Goal: Task Accomplishment & Management: Complete application form

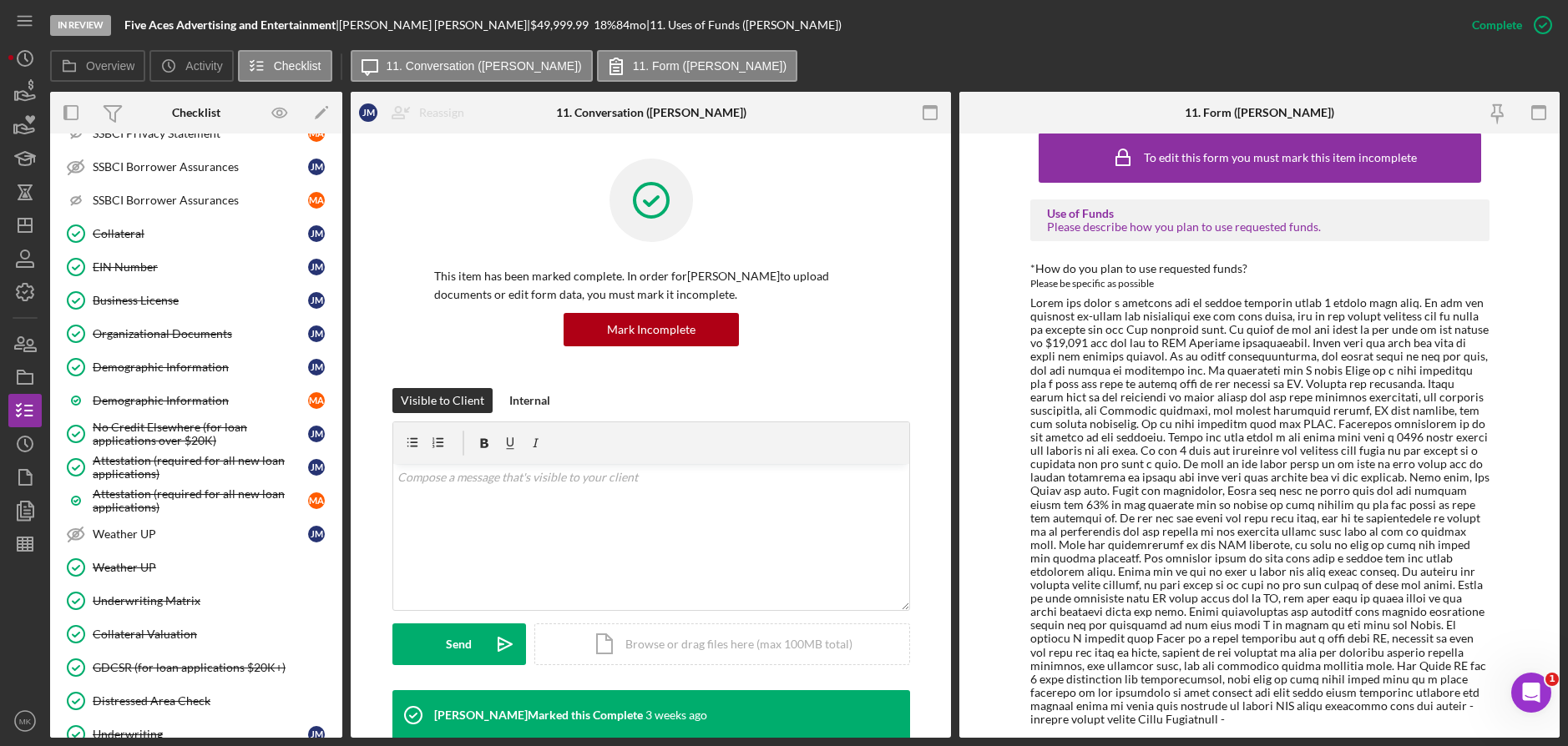
scroll to position [1425, 0]
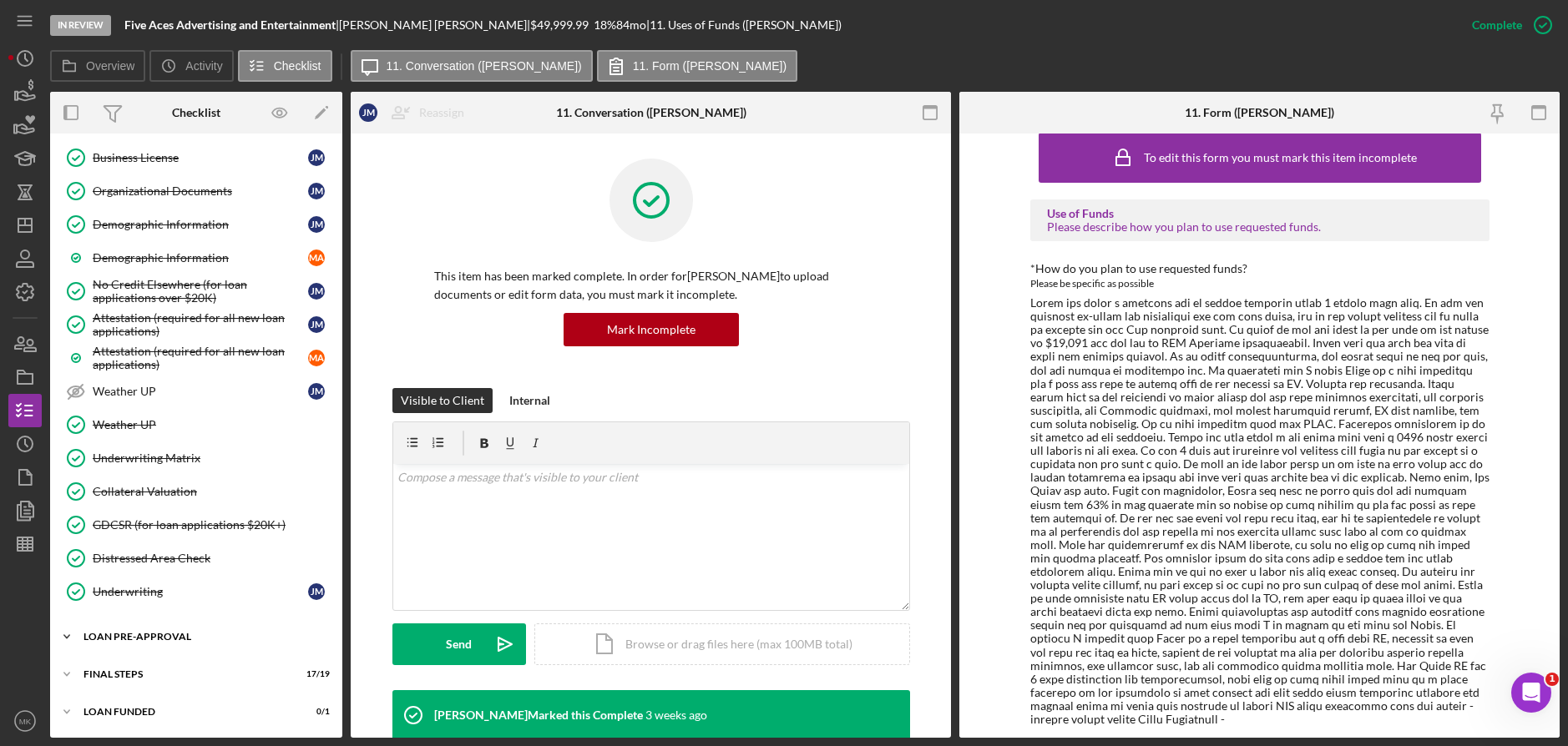
click at [69, 638] on icon "Icon/Expander" at bounding box center [66, 636] width 33 height 33
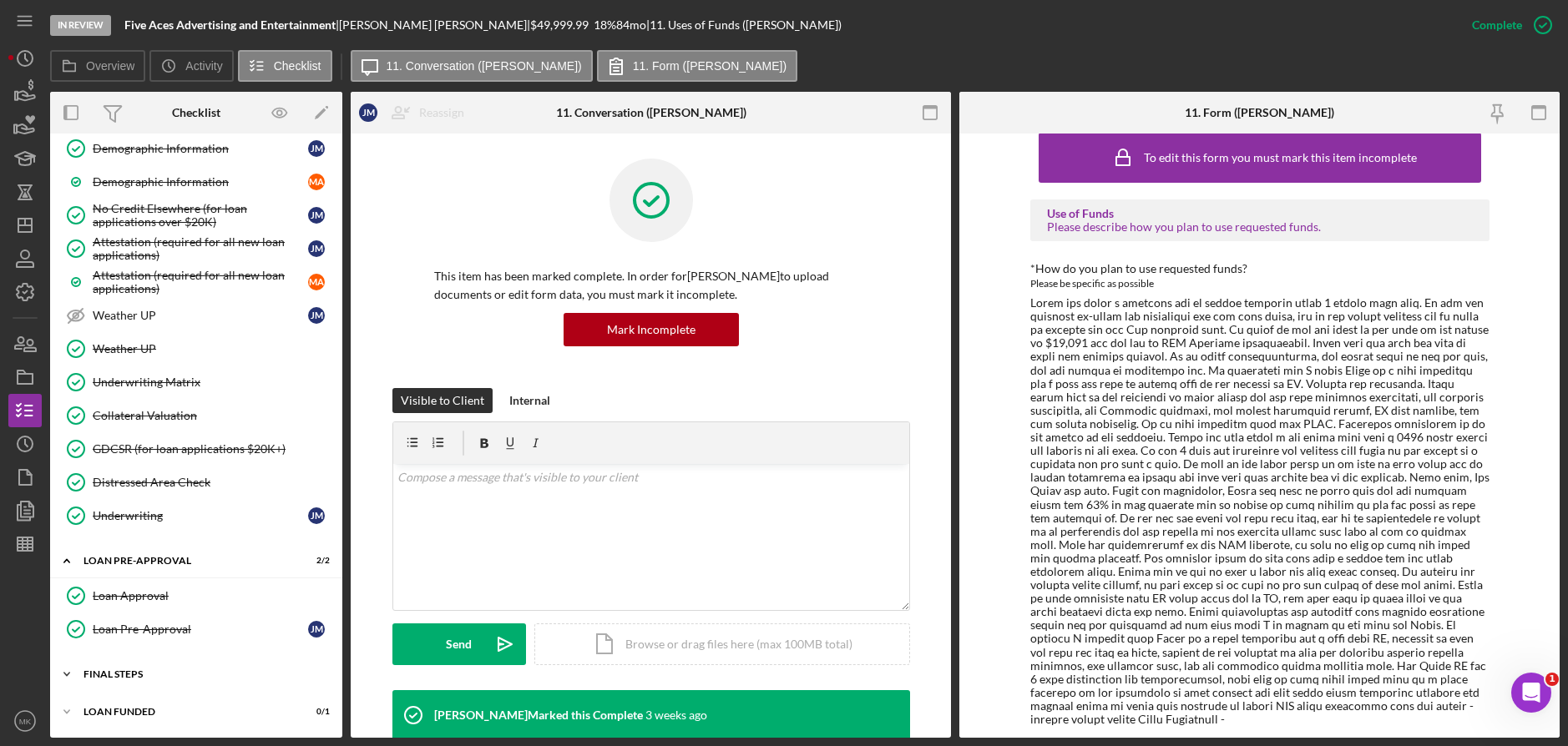
click at [75, 672] on icon "Icon/Expander" at bounding box center [66, 674] width 33 height 33
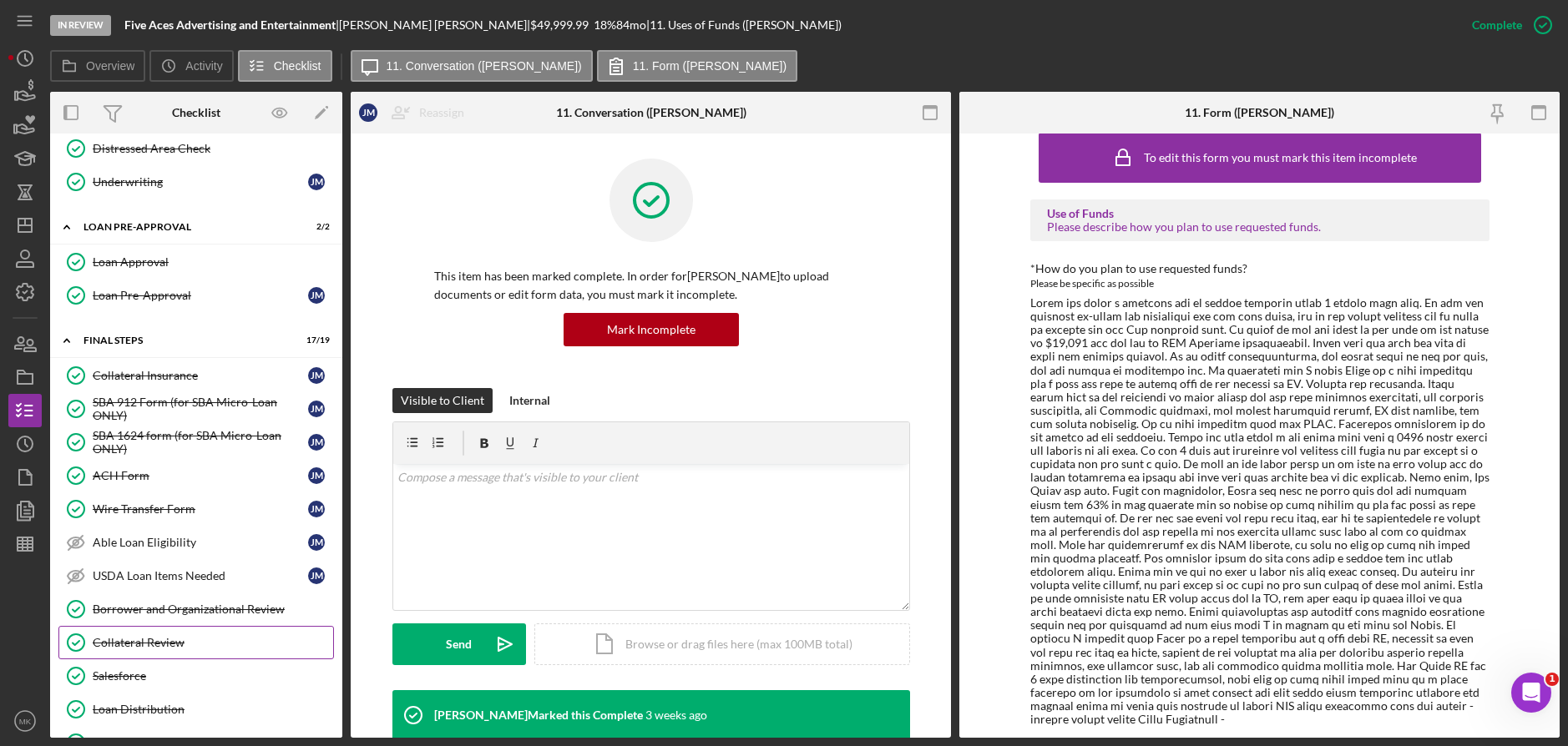
scroll to position [2002, 0]
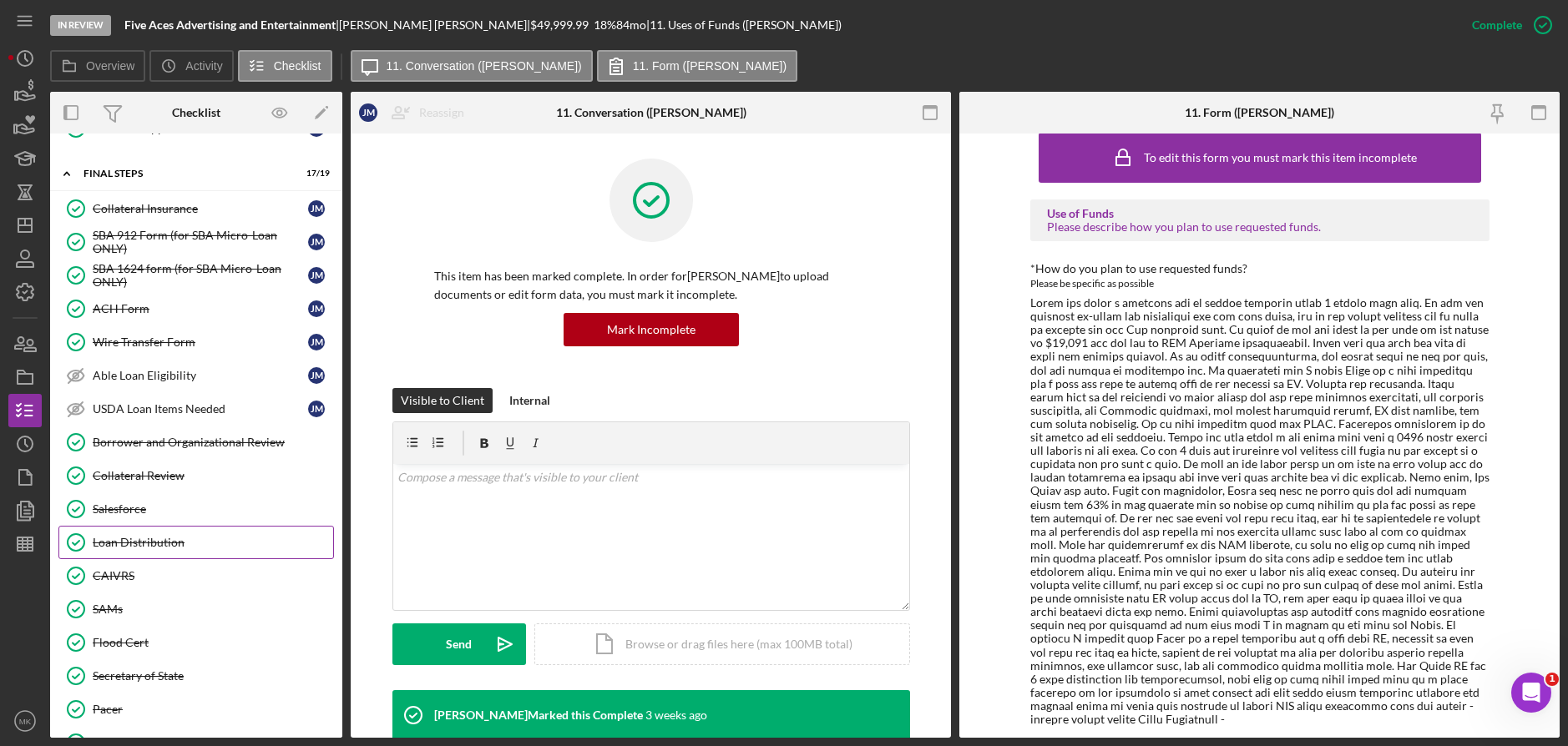
click at [215, 542] on div "Loan Distribution" at bounding box center [213, 542] width 241 height 14
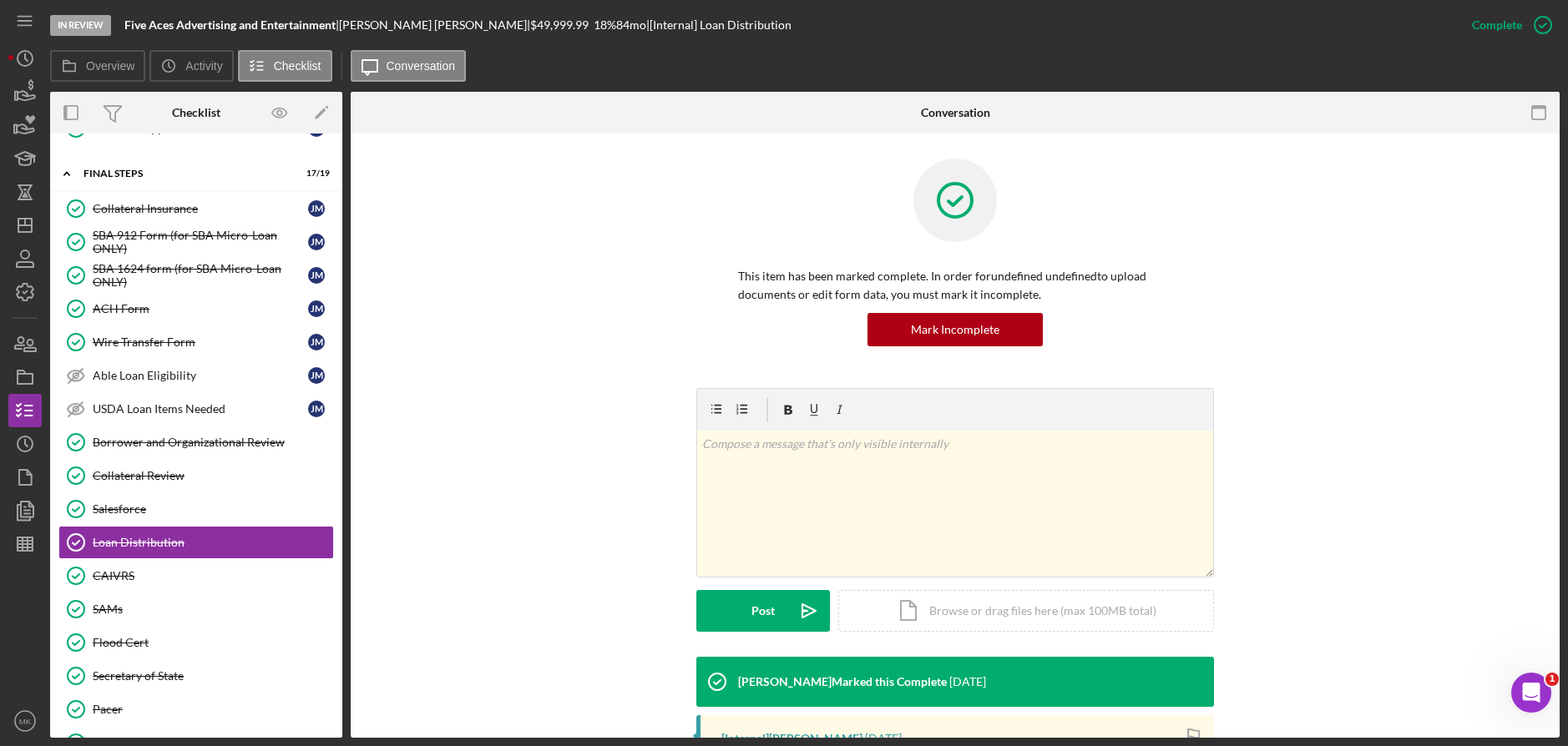
scroll to position [264, 0]
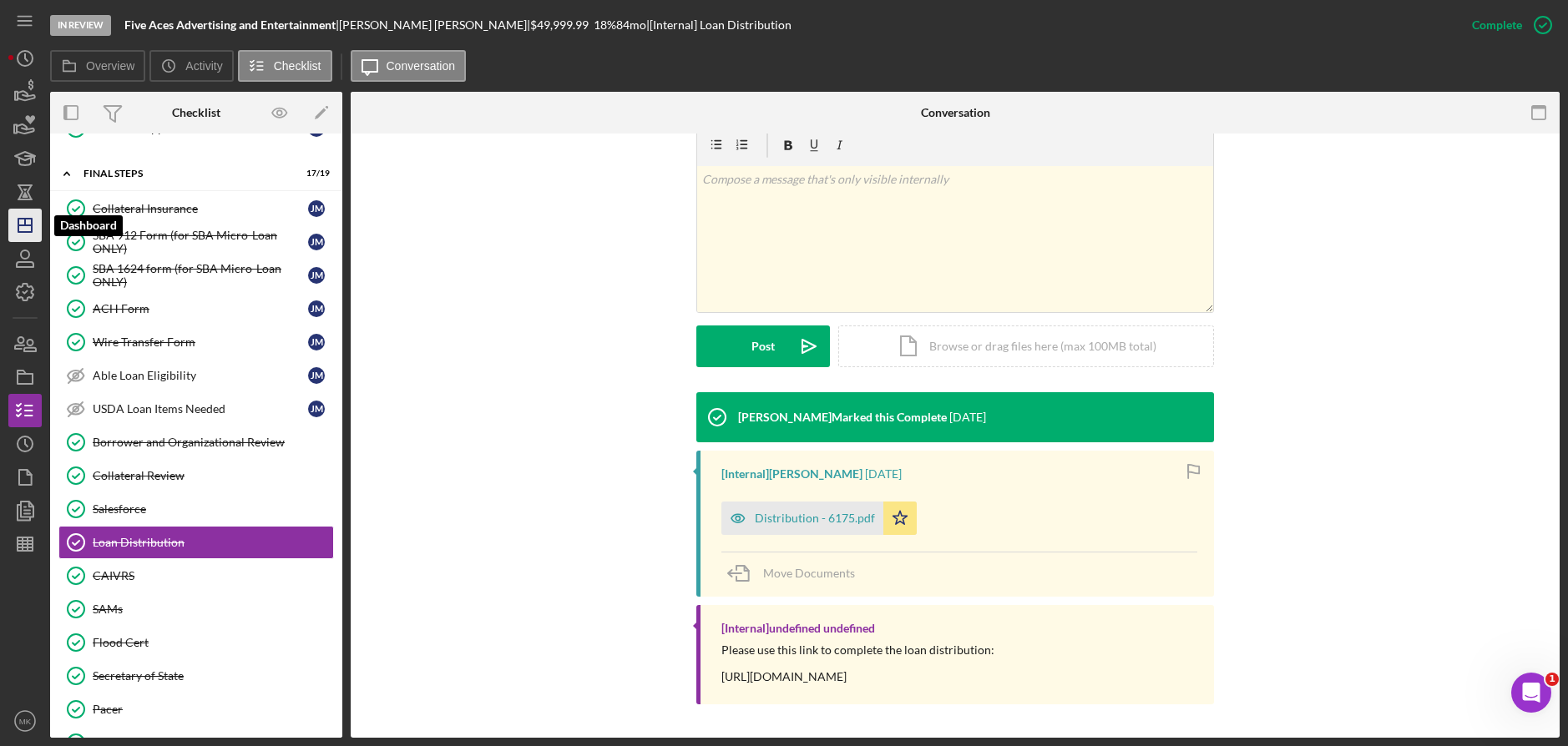
click at [30, 222] on icon "Icon/Dashboard" at bounding box center [25, 225] width 42 height 42
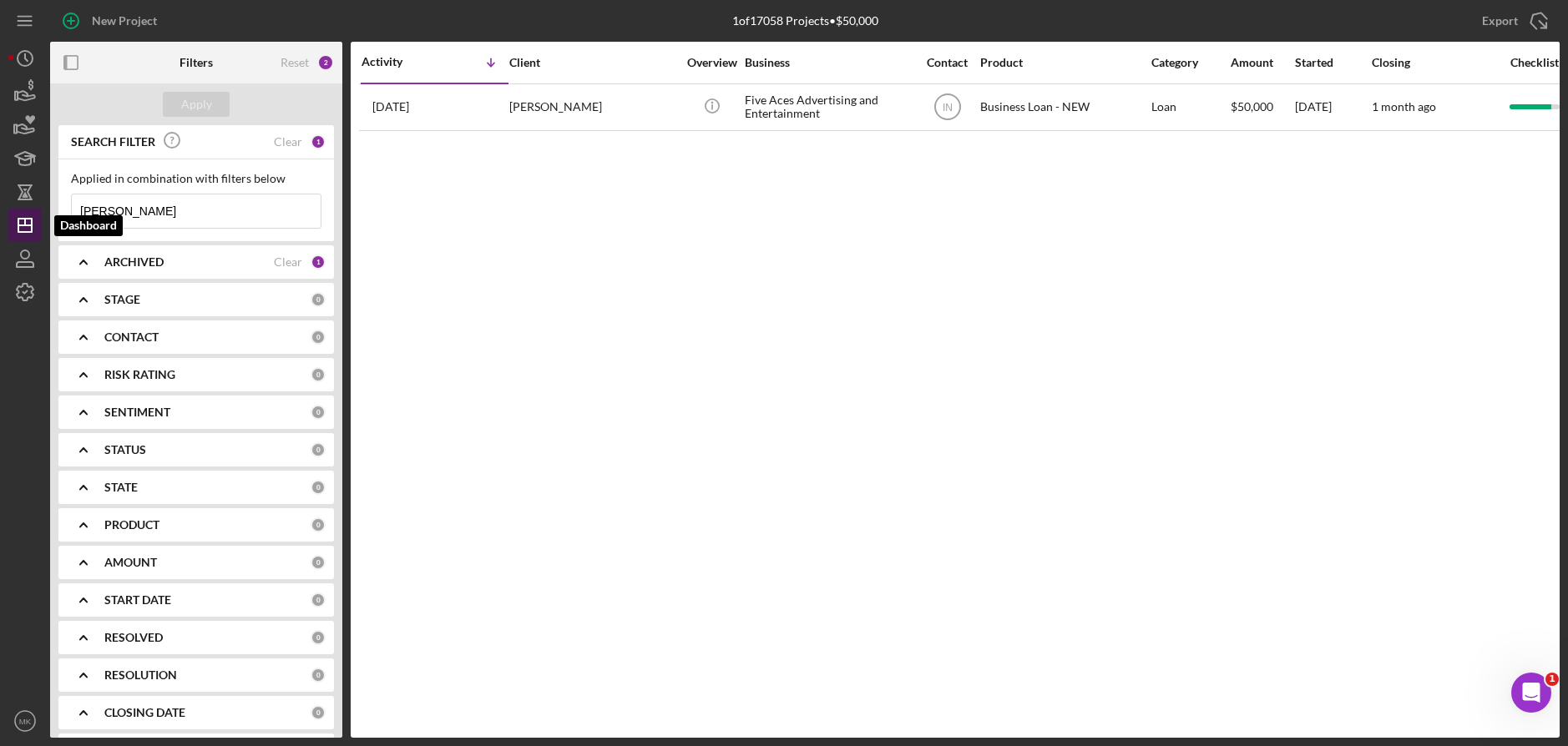
drag, startPoint x: 146, startPoint y: 213, endPoint x: 22, endPoint y: 215, distance: 124.0
click at [22, 215] on div "New Project 1 of 17058 Projects • $50,000 Mariah Export Icon/Export Filters Res…" at bounding box center [783, 368] width 1551 height 738
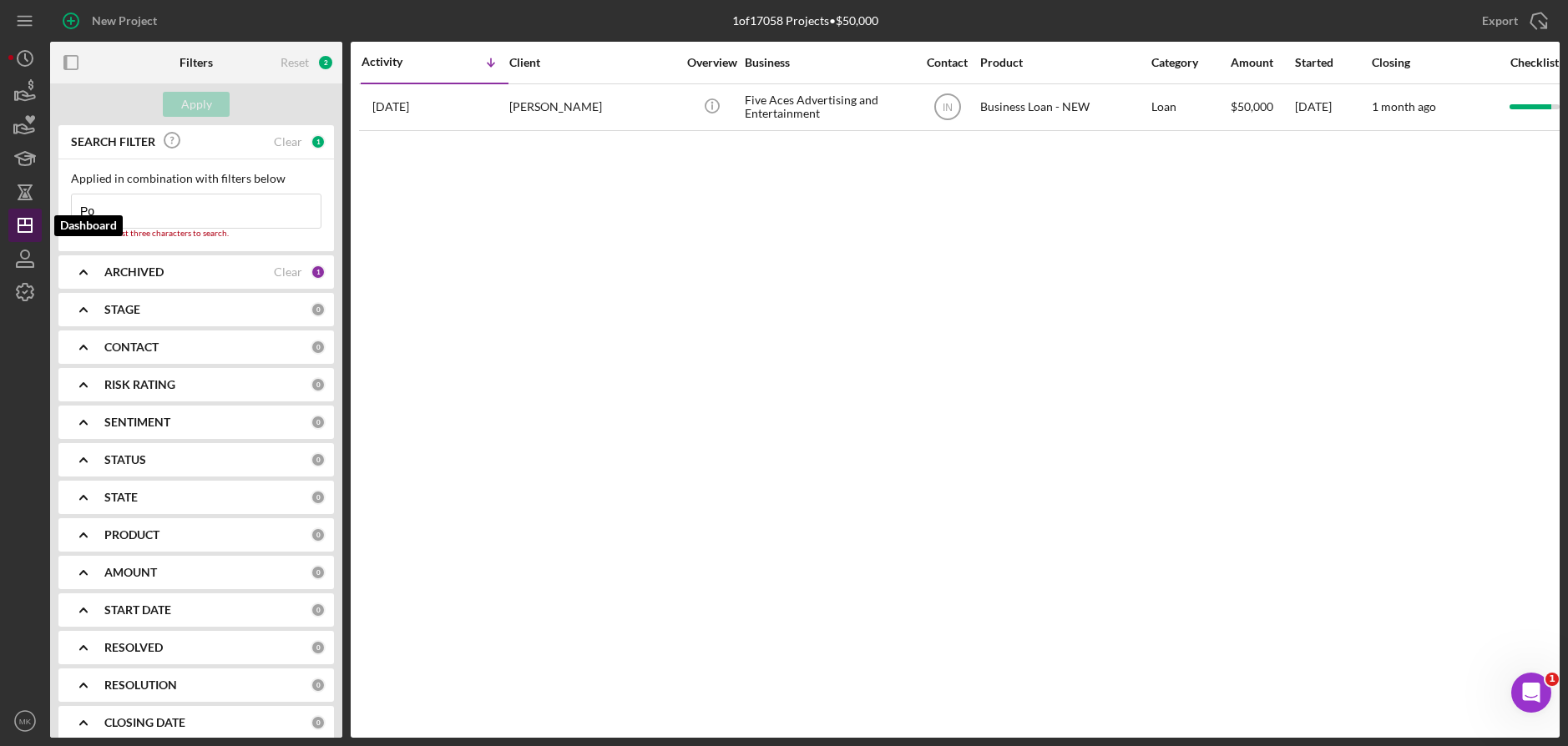
type input "P"
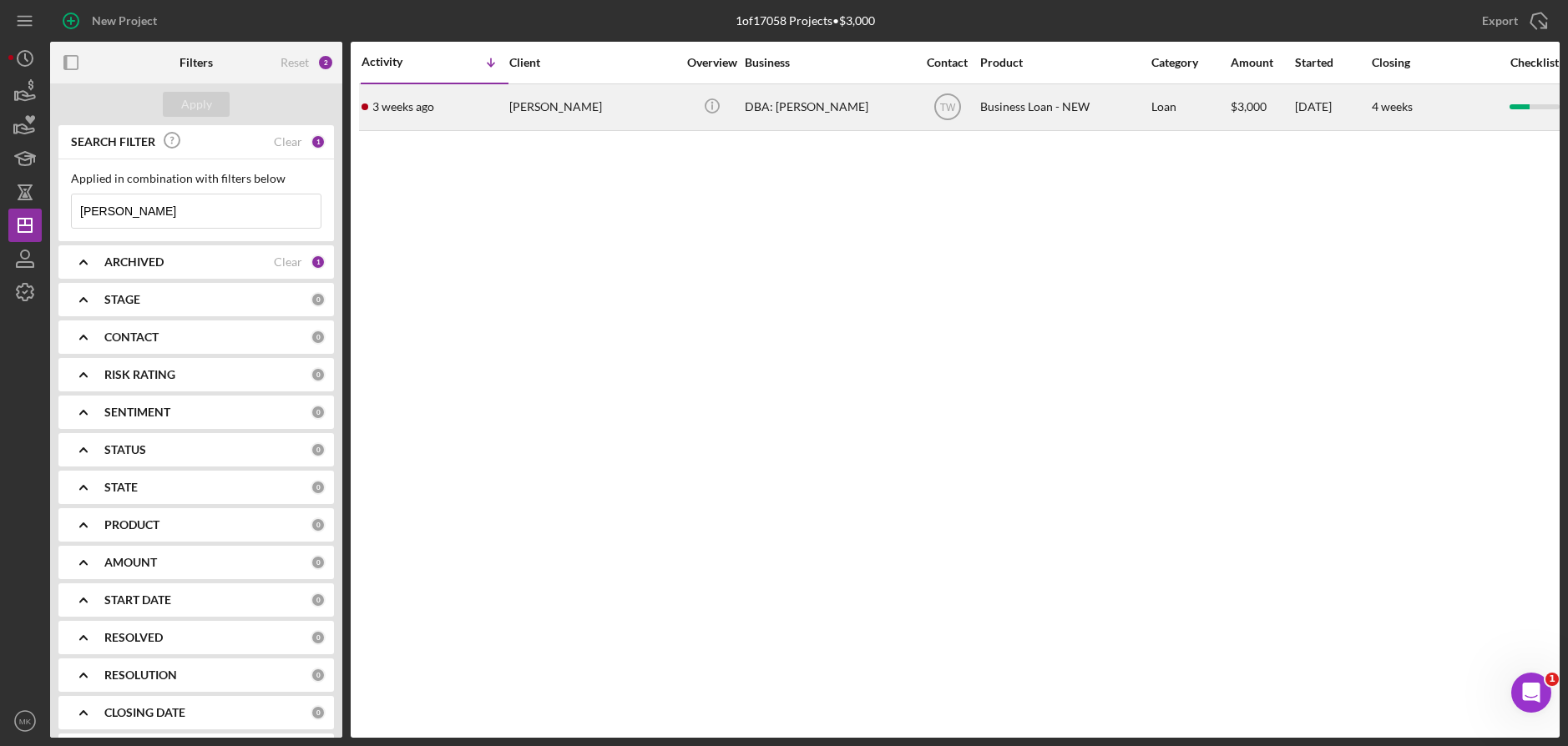
type input "[PERSON_NAME]"
click at [773, 114] on div "DBA: [PERSON_NAME]" at bounding box center [828, 107] width 167 height 44
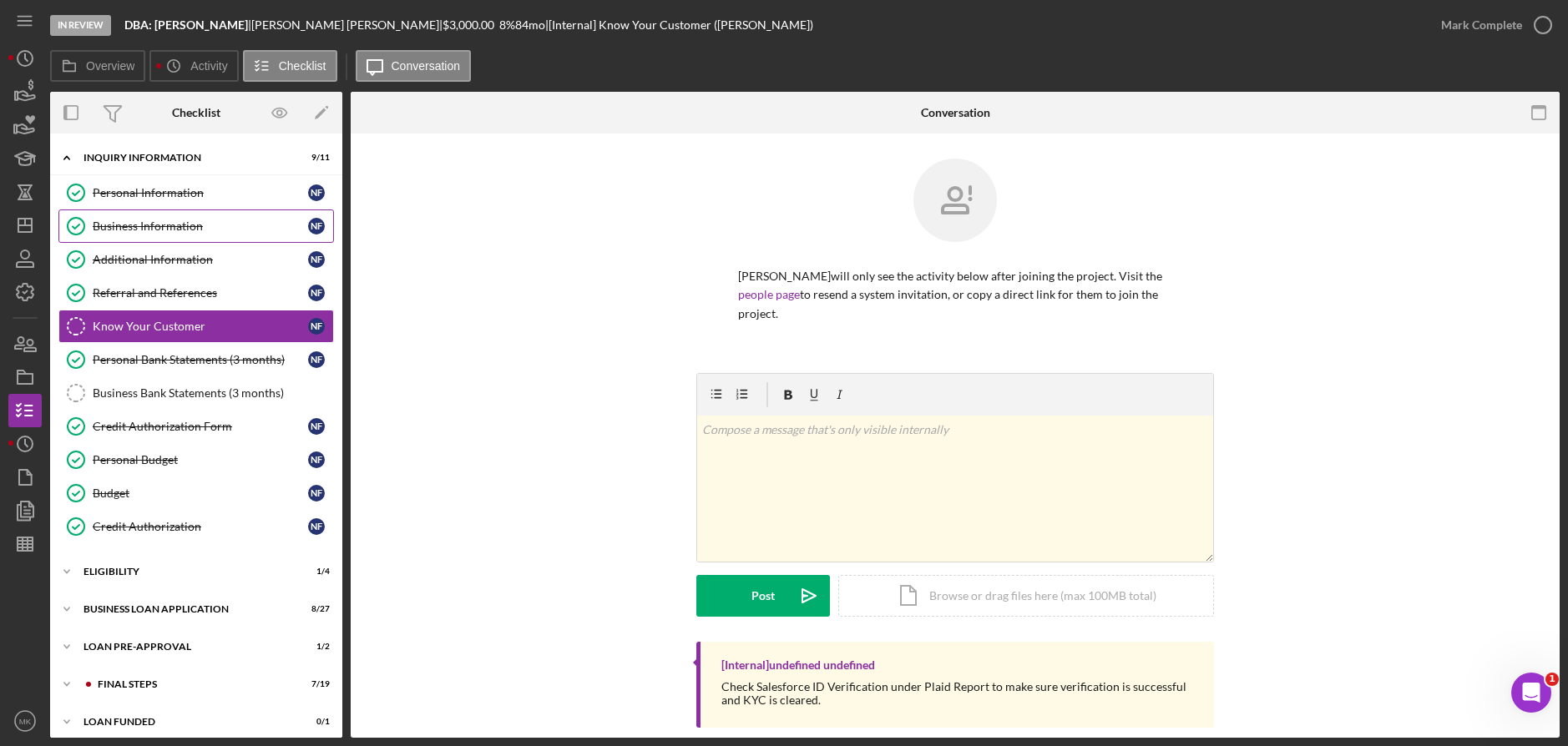
click at [156, 222] on div "Business Information" at bounding box center [200, 226] width 215 height 14
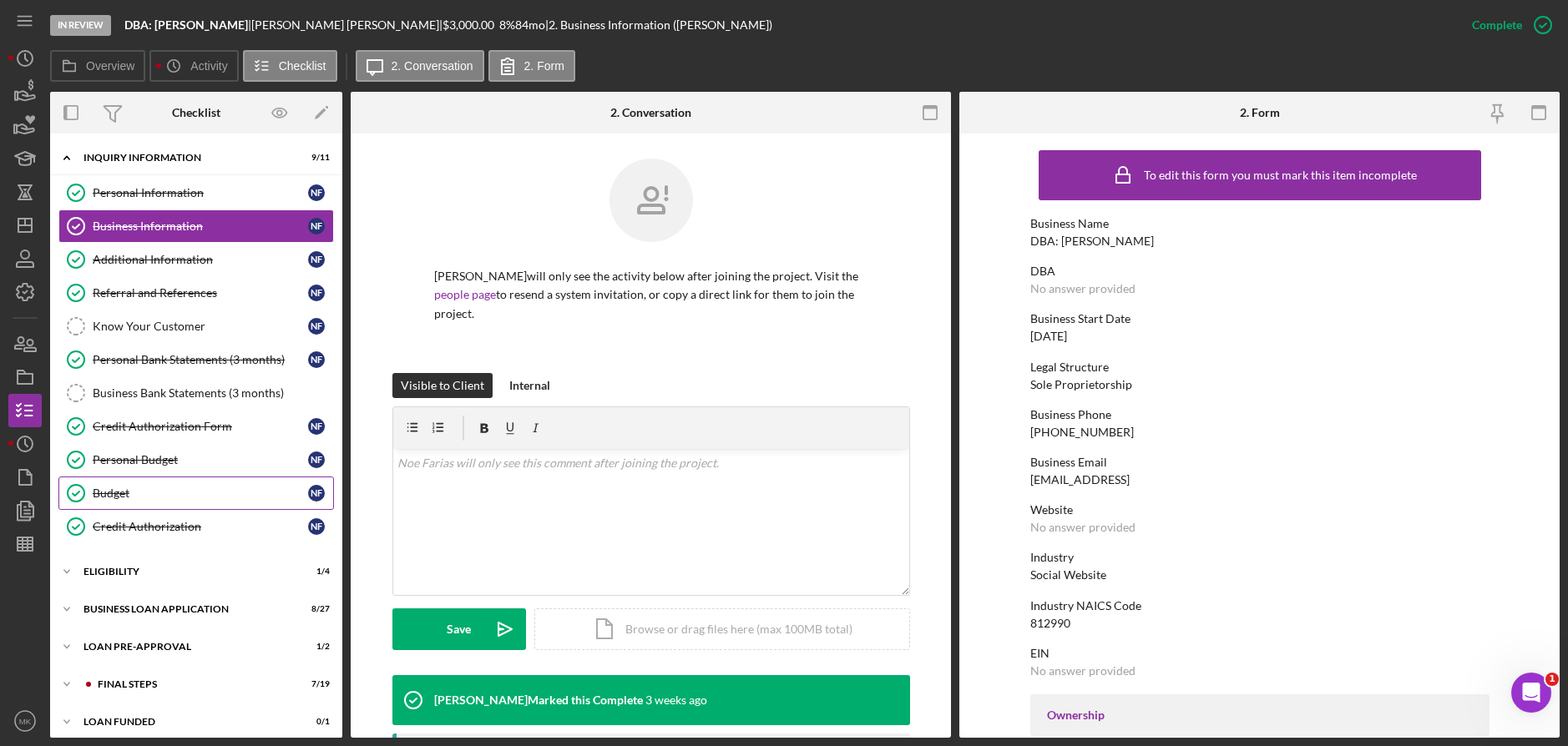
scroll to position [10, 0]
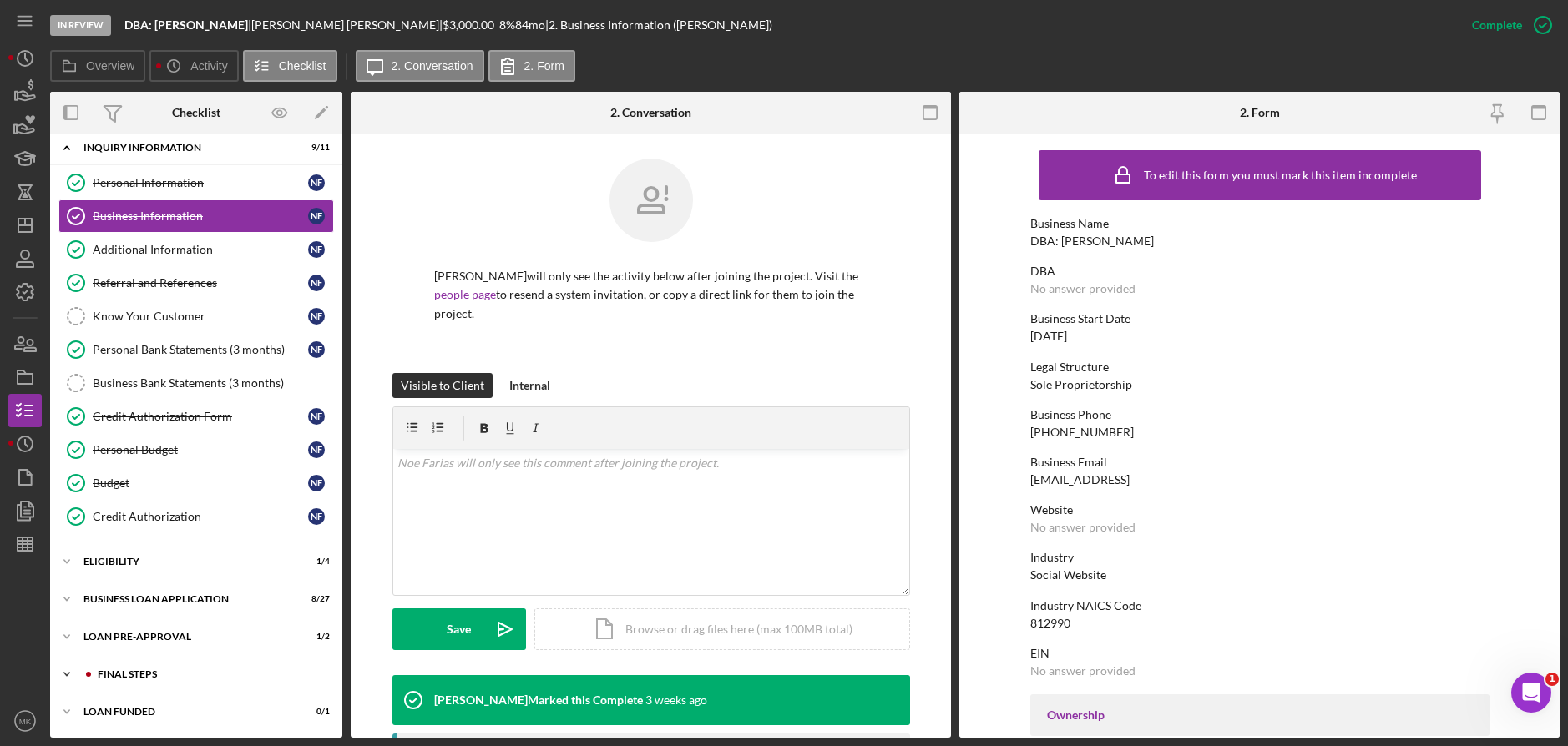
click at [151, 670] on div "FINAL STEPS" at bounding box center [209, 674] width 224 height 10
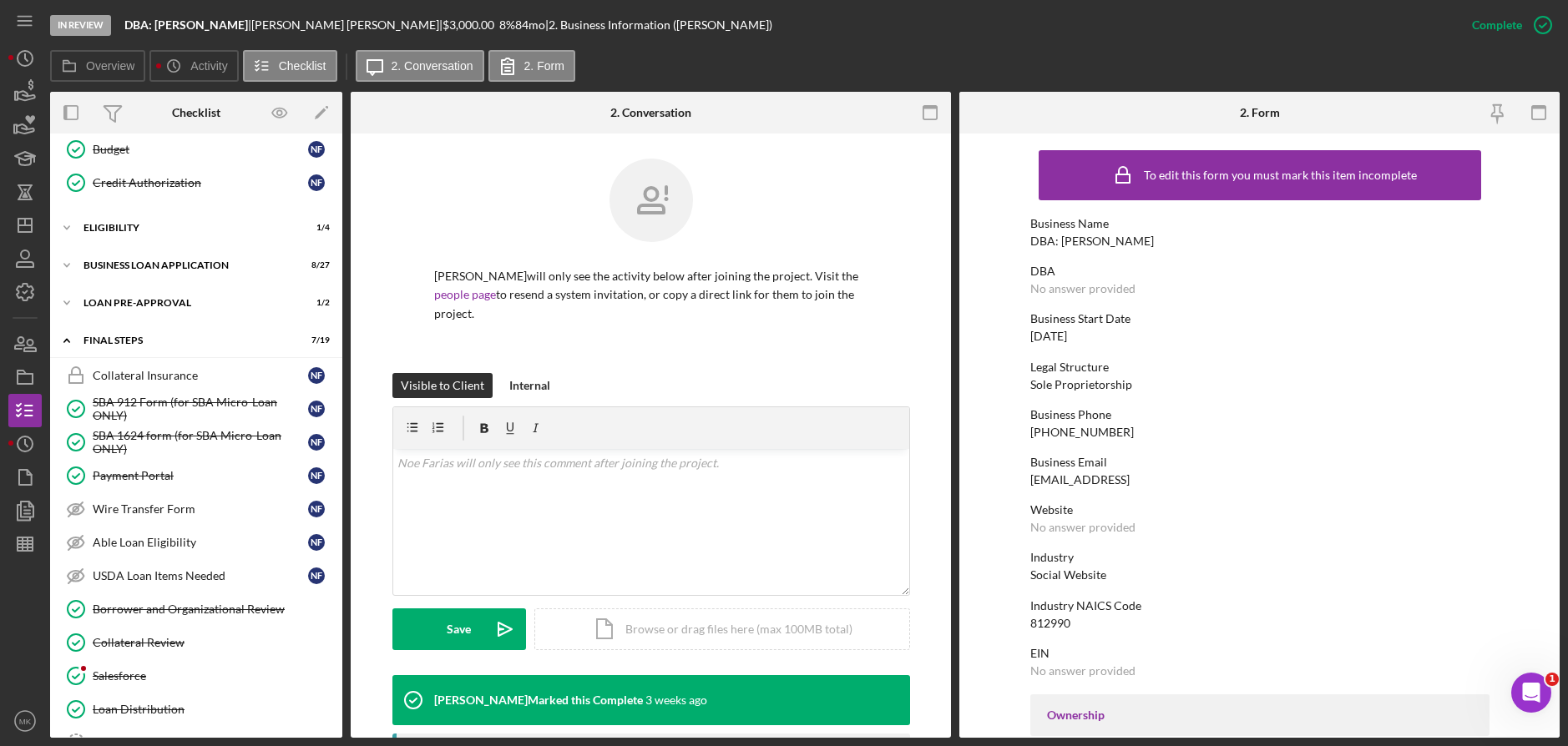
scroll to position [511, 0]
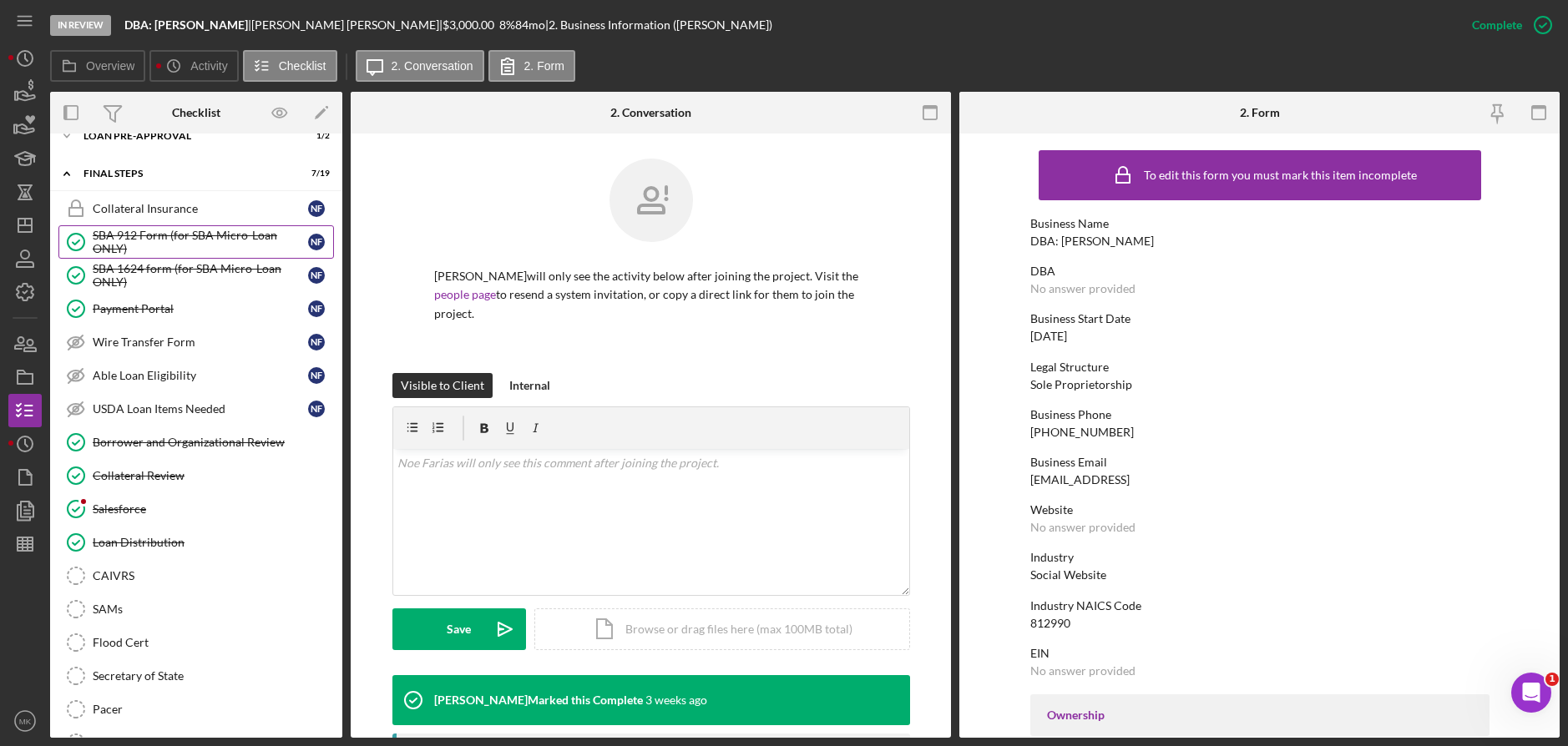
click at [166, 258] on link "SBA 912 Form (for SBA Micro-Loan ONLY) SBA 912 Form (for SBA Micro-Loan ONLY) N…" at bounding box center [196, 242] width 275 height 33
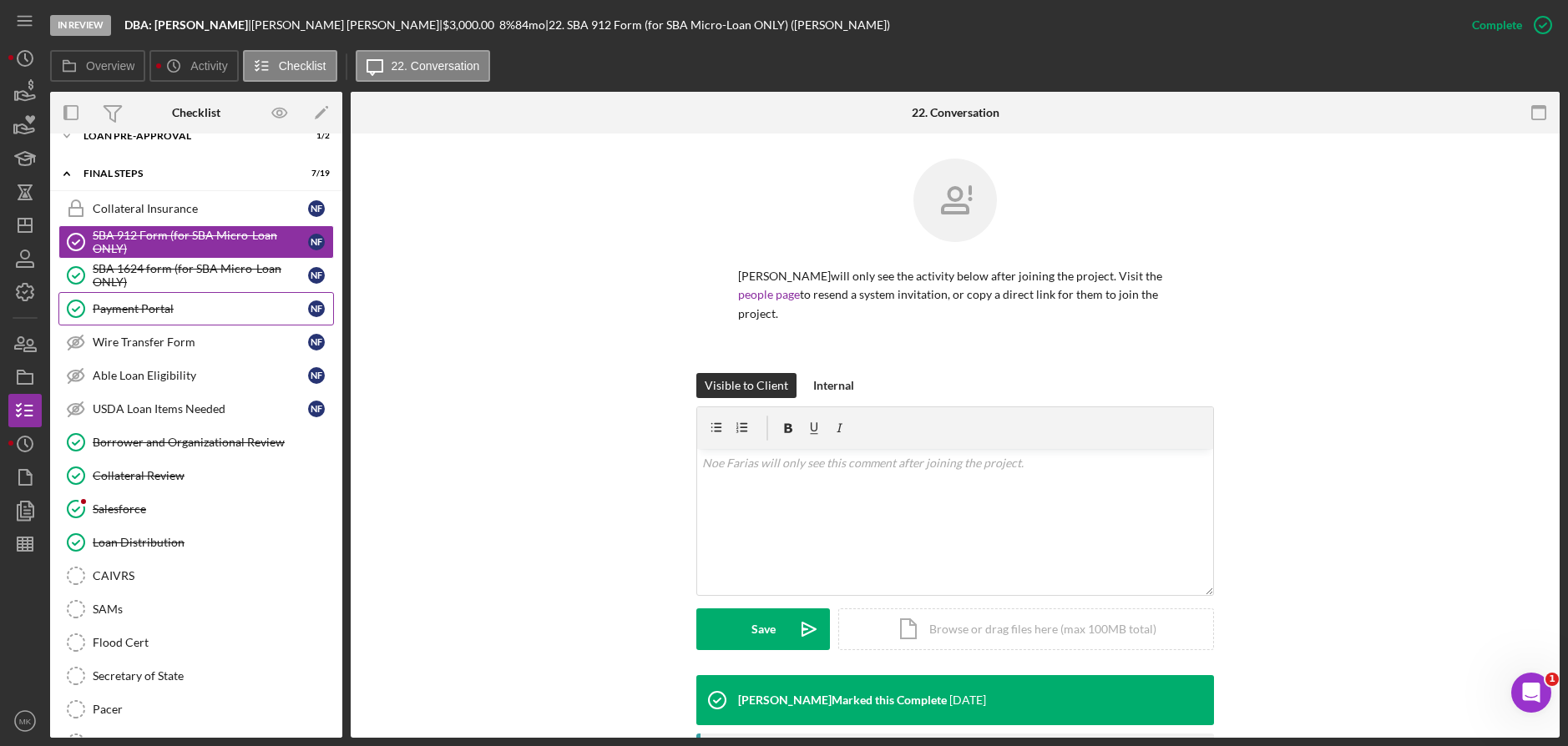
click at [177, 314] on div "Payment Portal" at bounding box center [200, 309] width 215 height 14
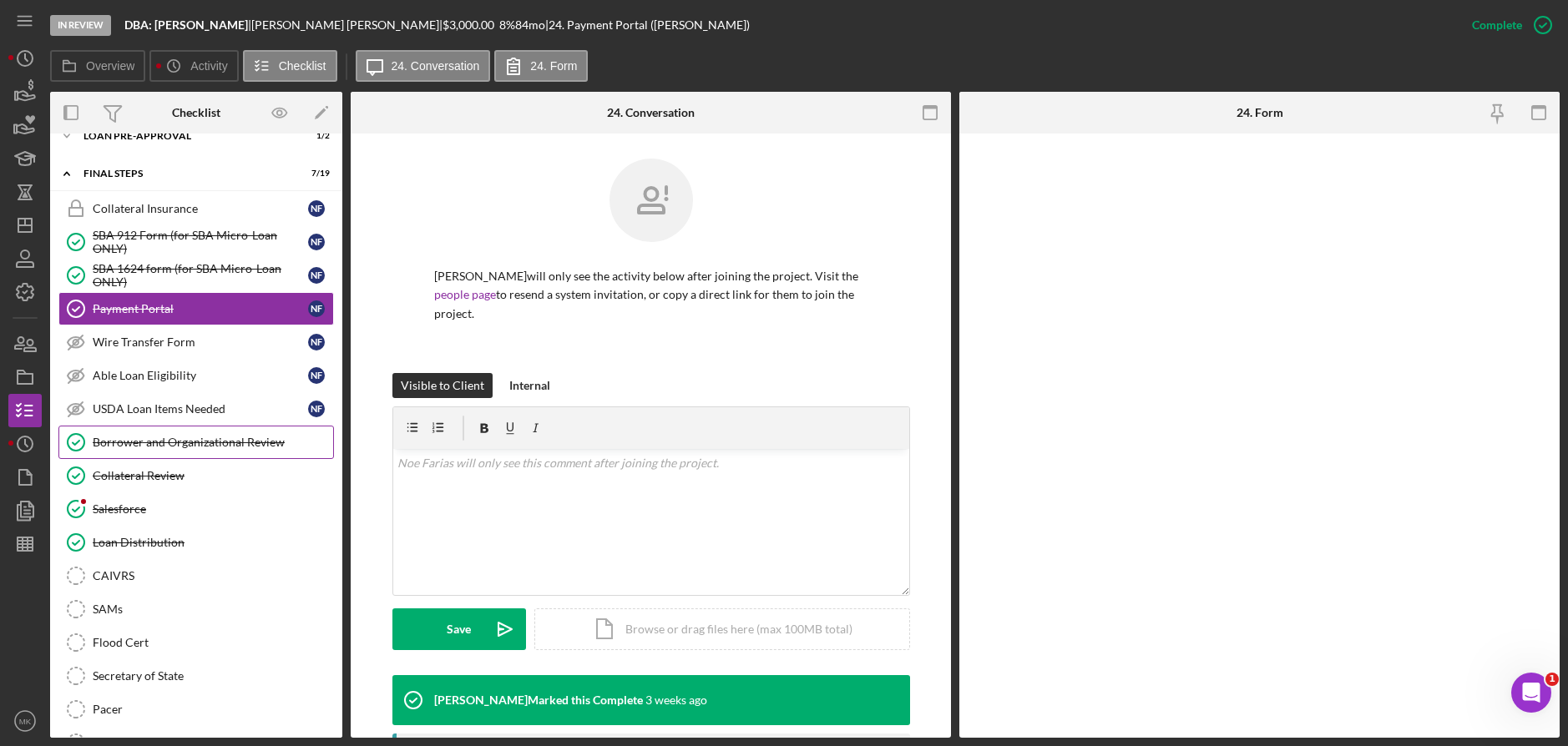
click at [193, 440] on div "Borrower and Organizational Review" at bounding box center [213, 442] width 241 height 14
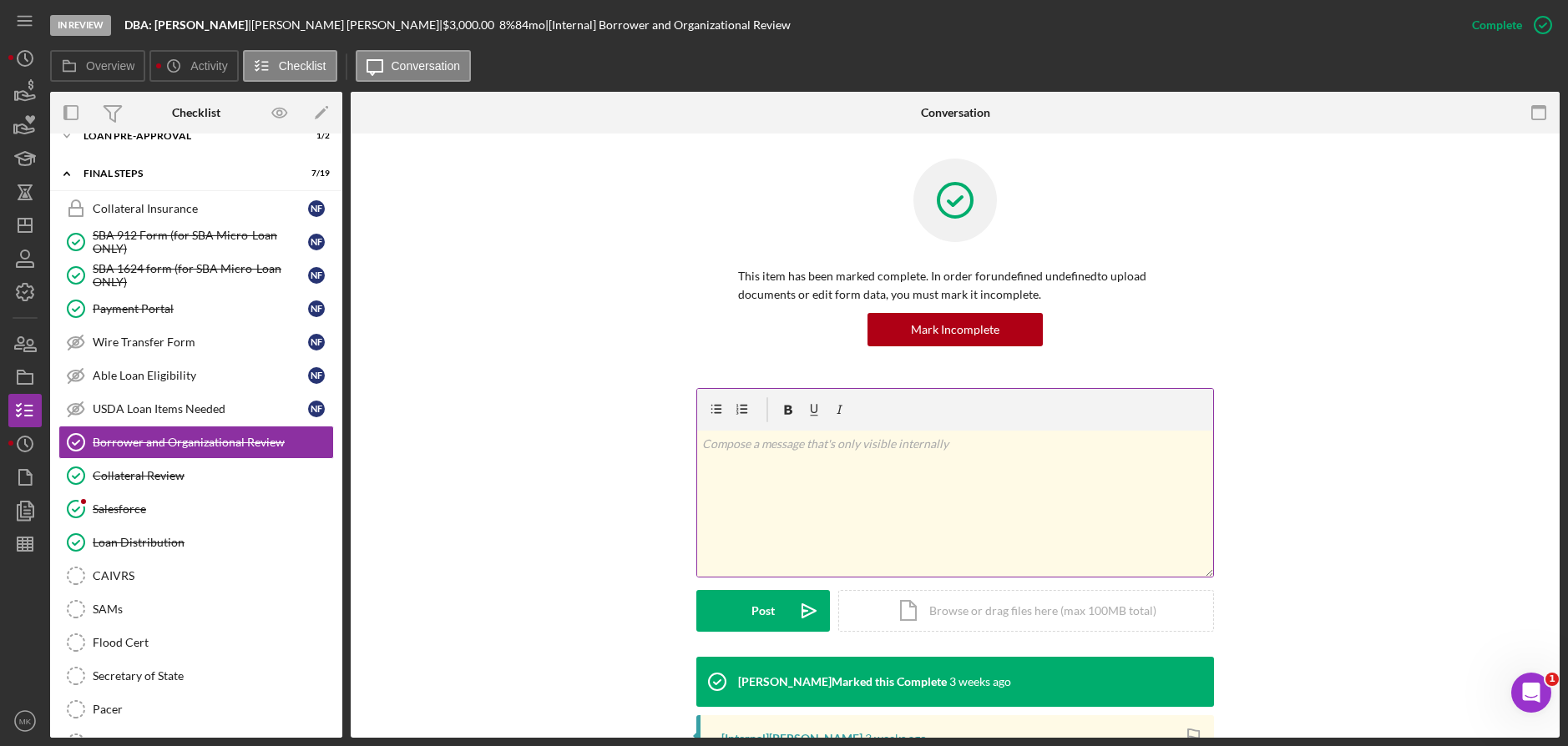
scroll to position [320, 0]
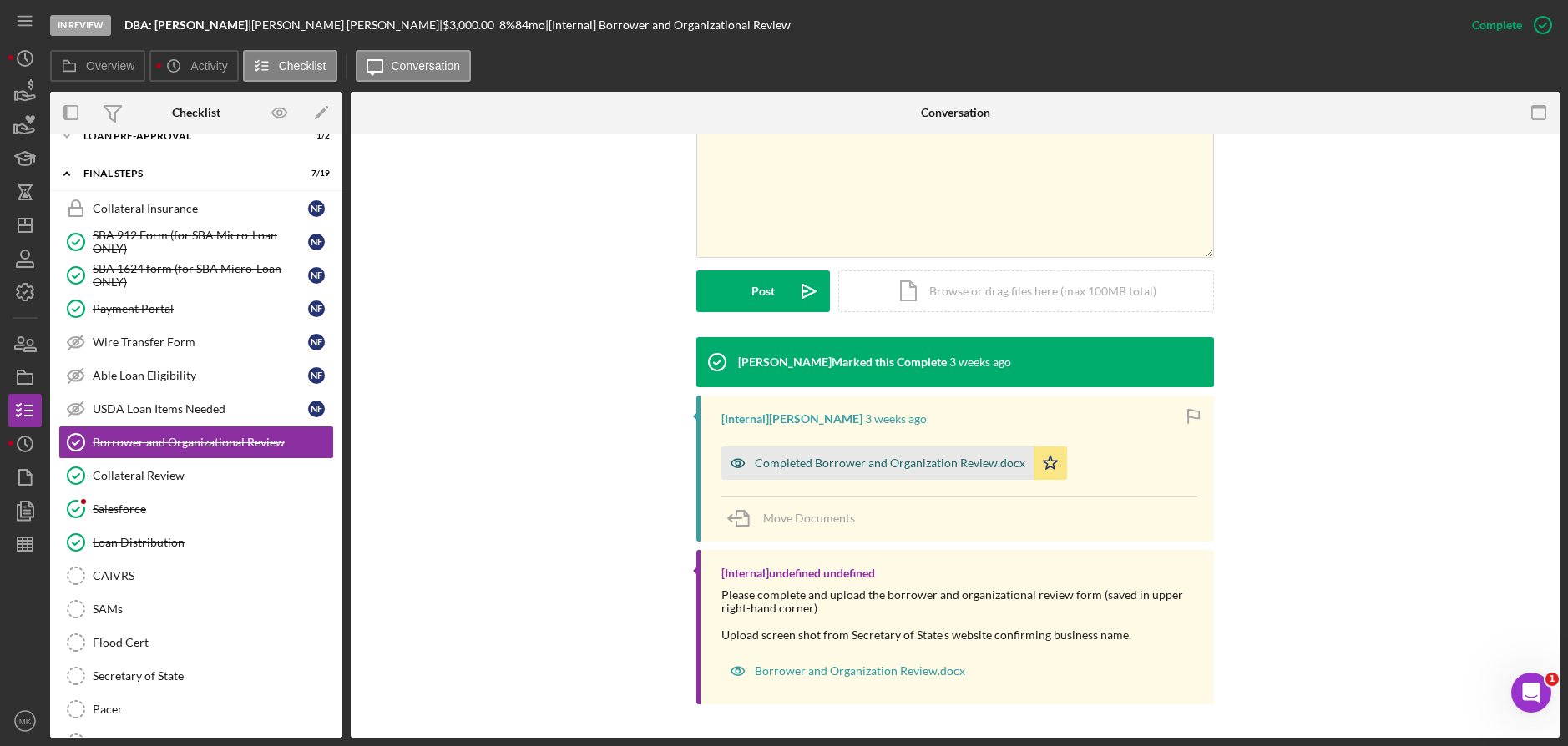
click at [845, 472] on div "Completed Borrower and Organization Review.docx" at bounding box center [877, 463] width 312 height 33
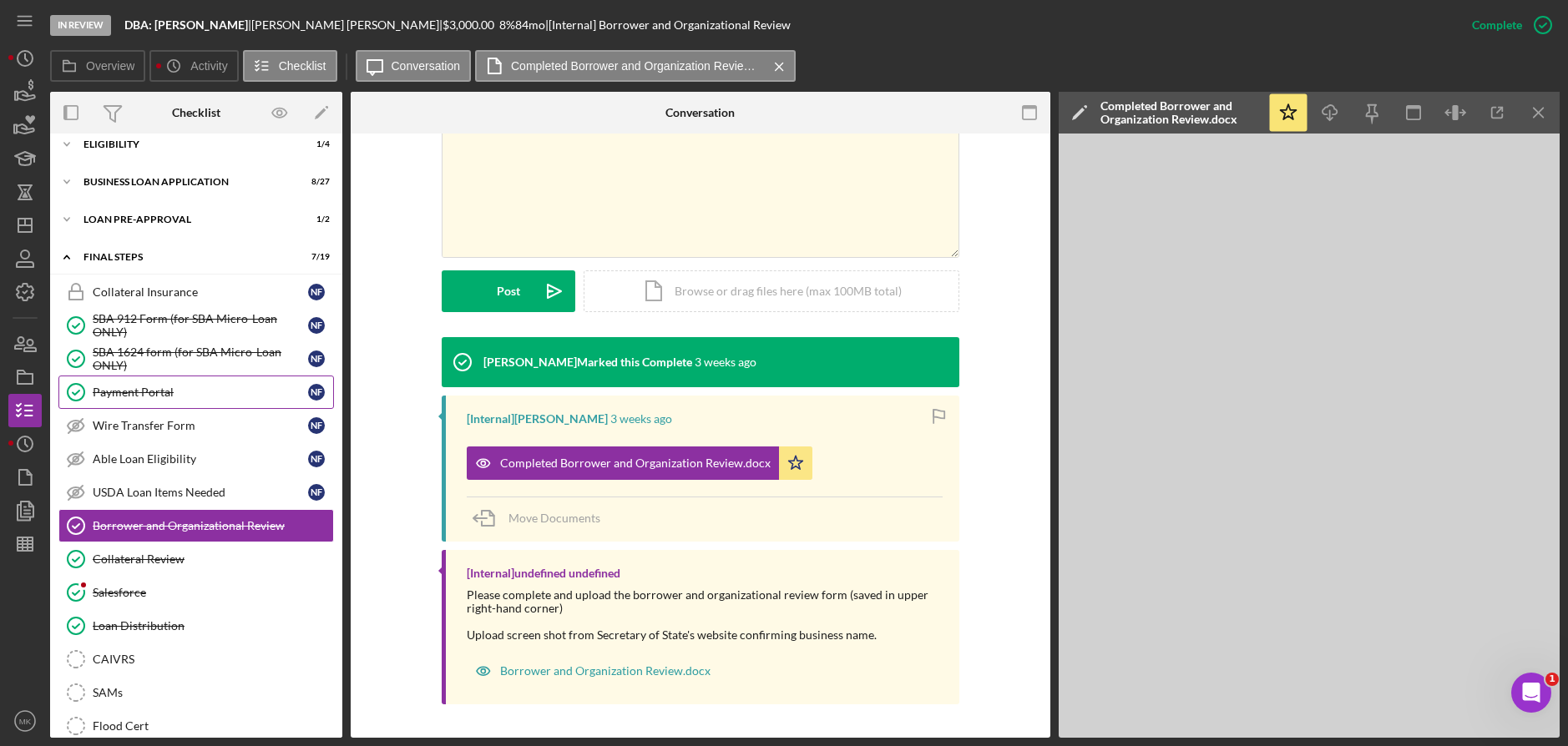
scroll to position [177, 0]
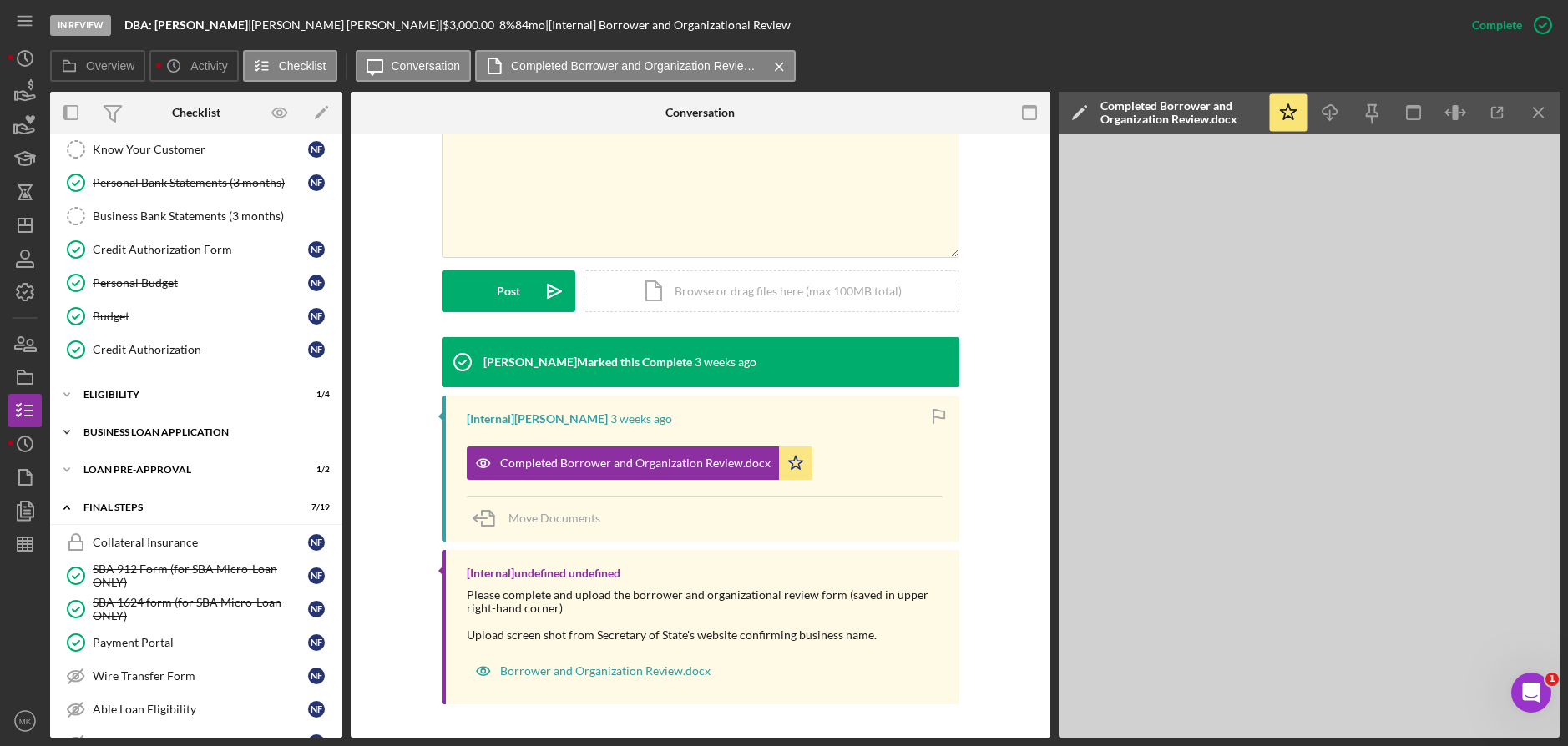
click at [108, 443] on div "Icon/Expander BUSINESS LOAN APPLICATION 8 / 27" at bounding box center [196, 432] width 292 height 33
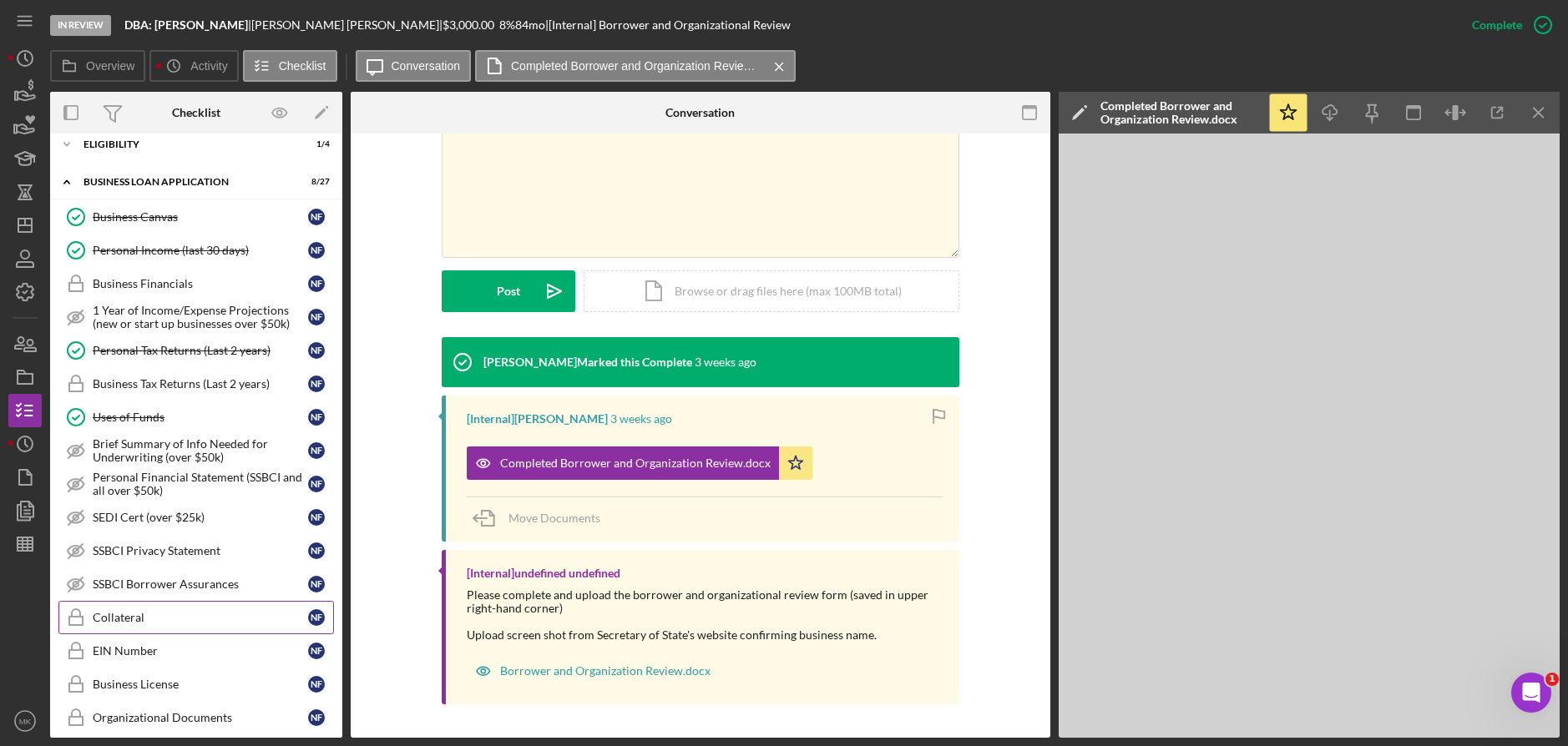
scroll to position [678, 0]
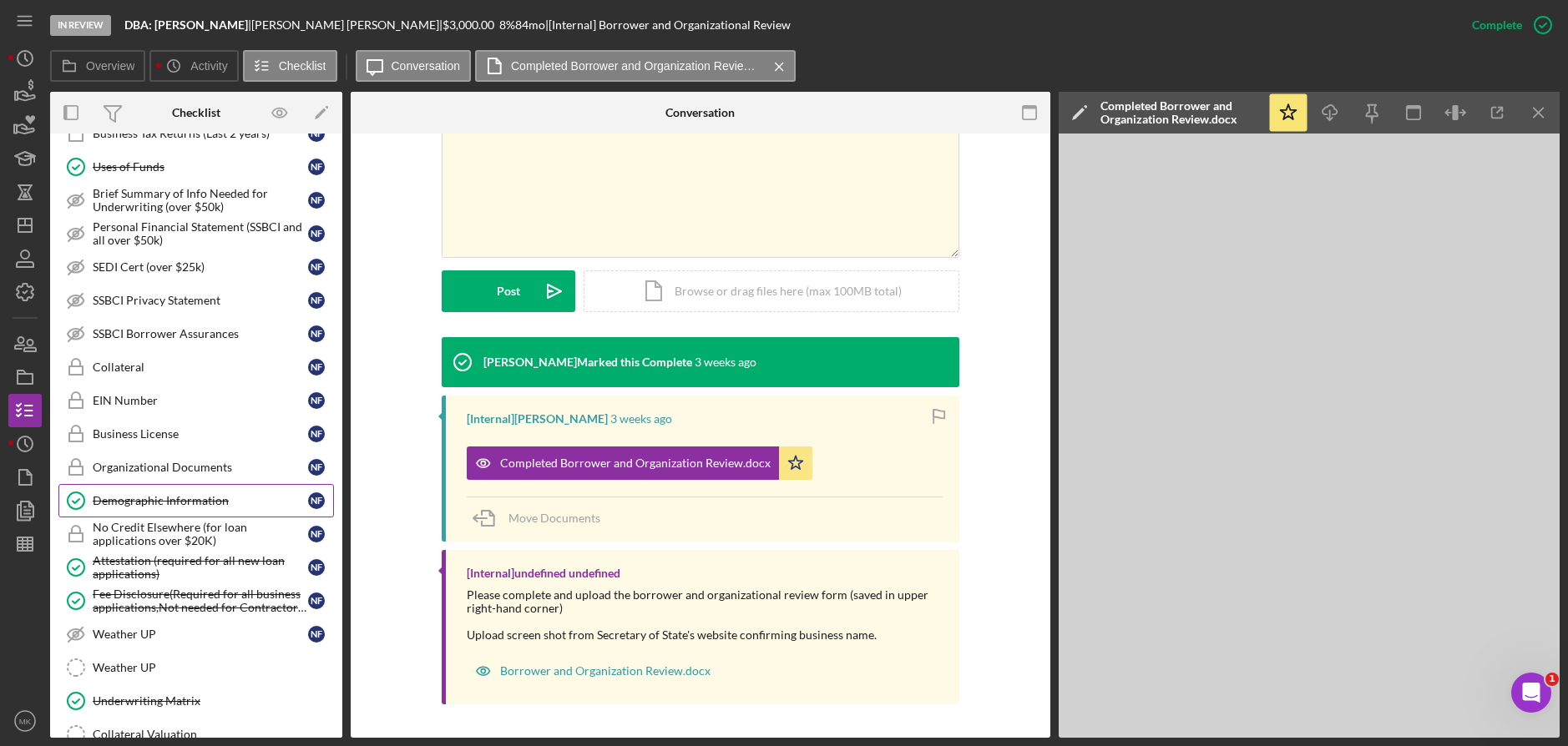
click at [148, 502] on div "Demographic Information" at bounding box center [200, 501] width 215 height 14
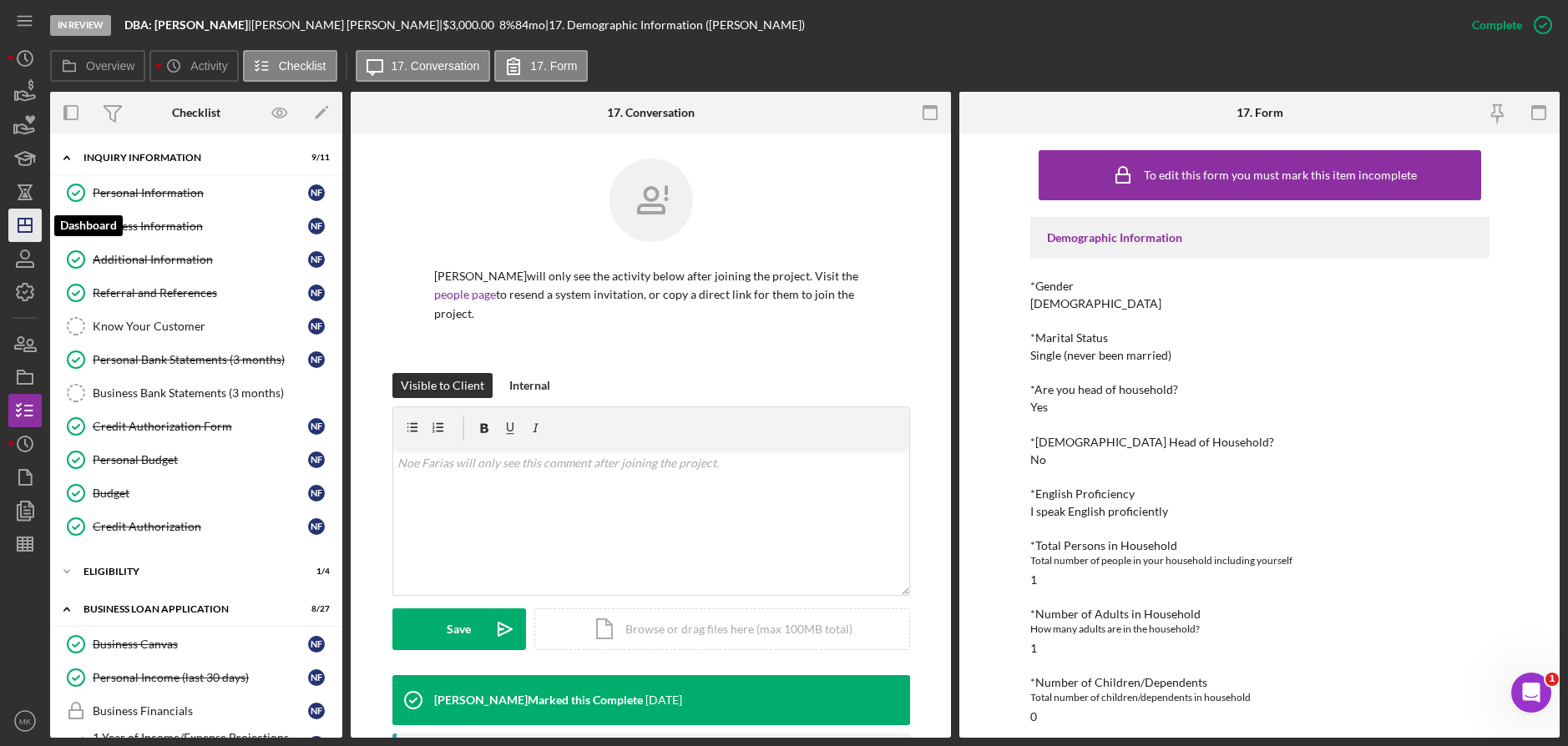
click at [18, 227] on polygon "button" at bounding box center [24, 225] width 14 height 14
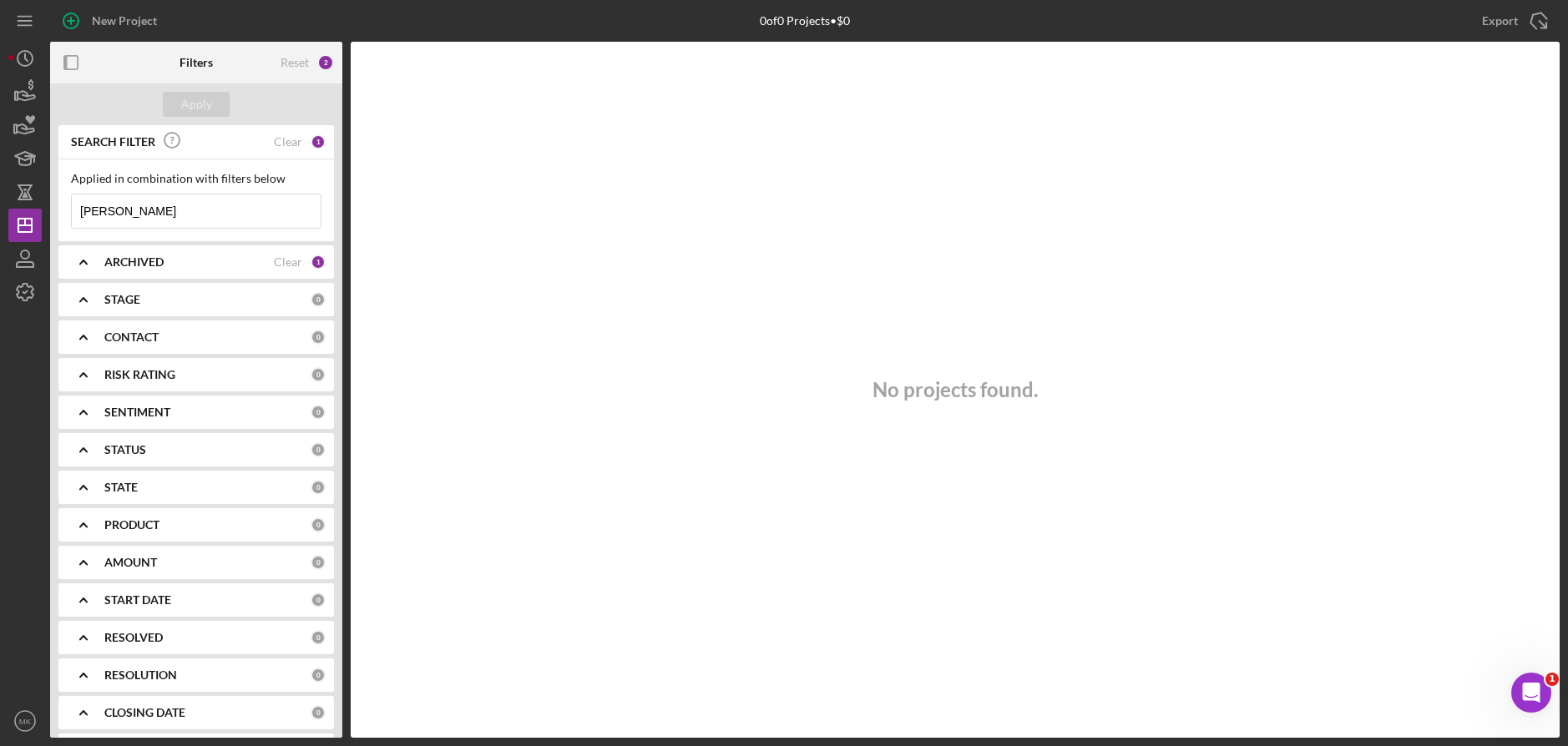
click at [204, 206] on div "New Project 0 of 0 Projects • $0 [PERSON_NAME] Export Icon/Export Filters Reset…" at bounding box center [783, 368] width 1551 height 738
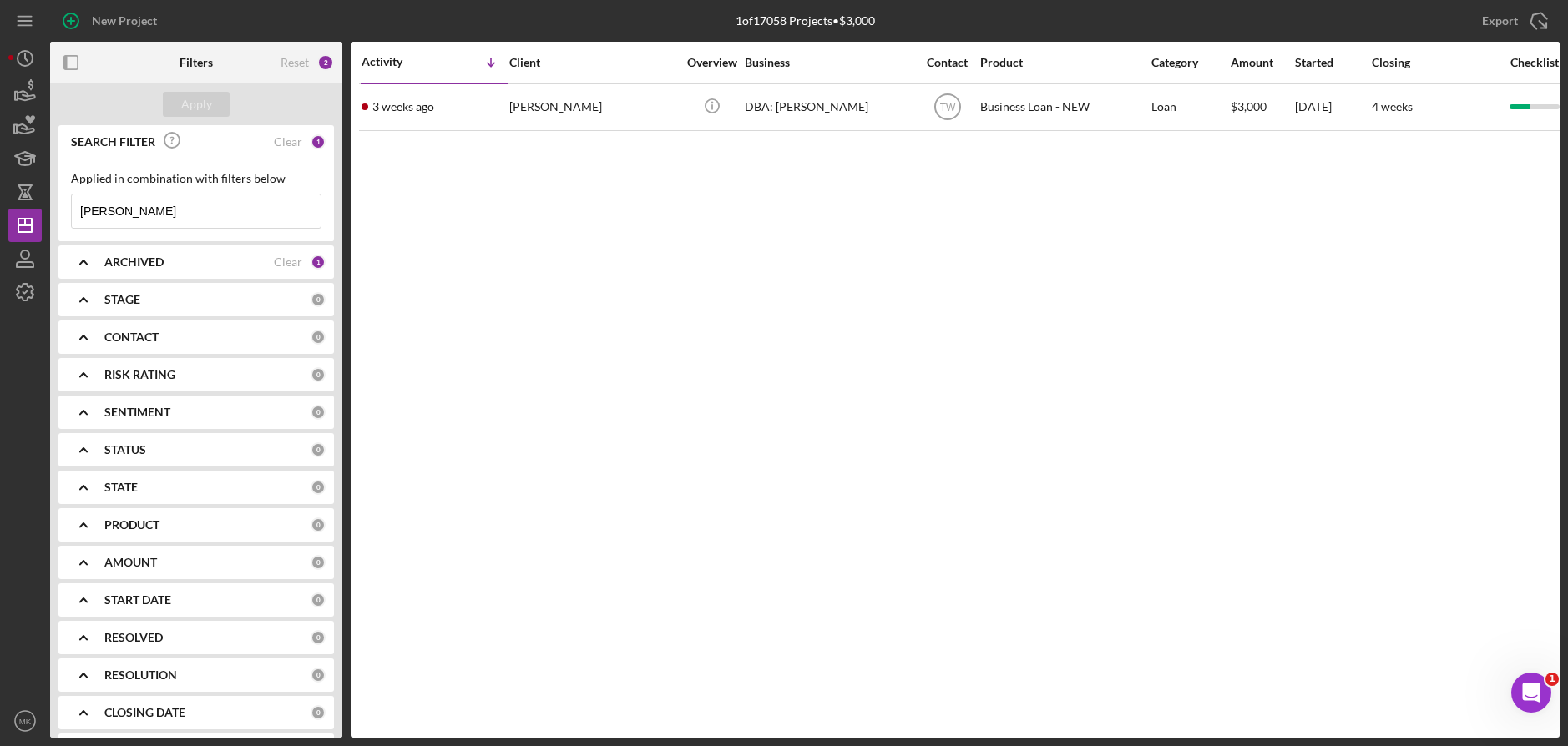
drag, startPoint x: 172, startPoint y: 215, endPoint x: 76, endPoint y: 199, distance: 97.3
click at [76, 199] on input "[PERSON_NAME]" at bounding box center [196, 211] width 249 height 33
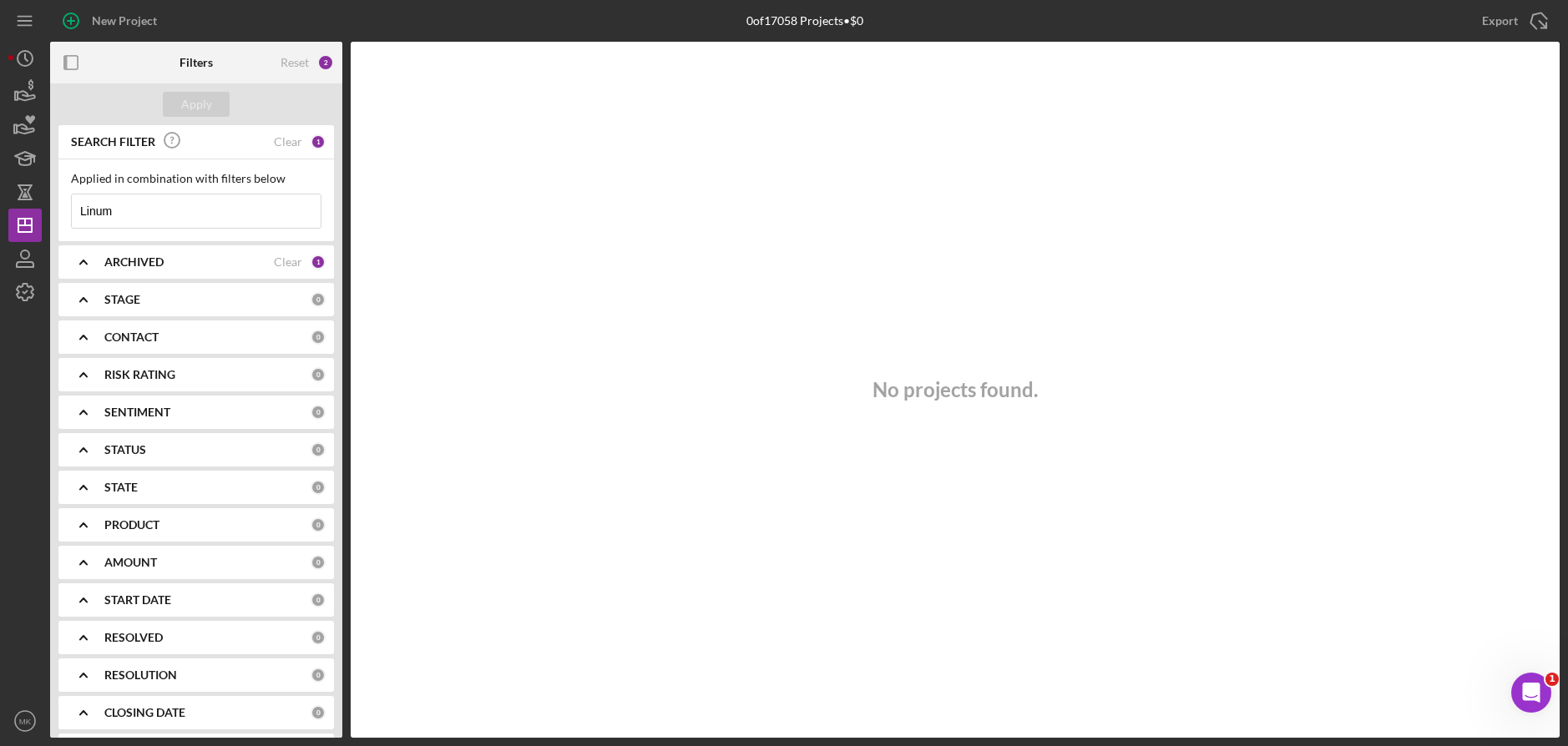
click at [101, 211] on input "Linum" at bounding box center [196, 211] width 249 height 33
type input "Linam"
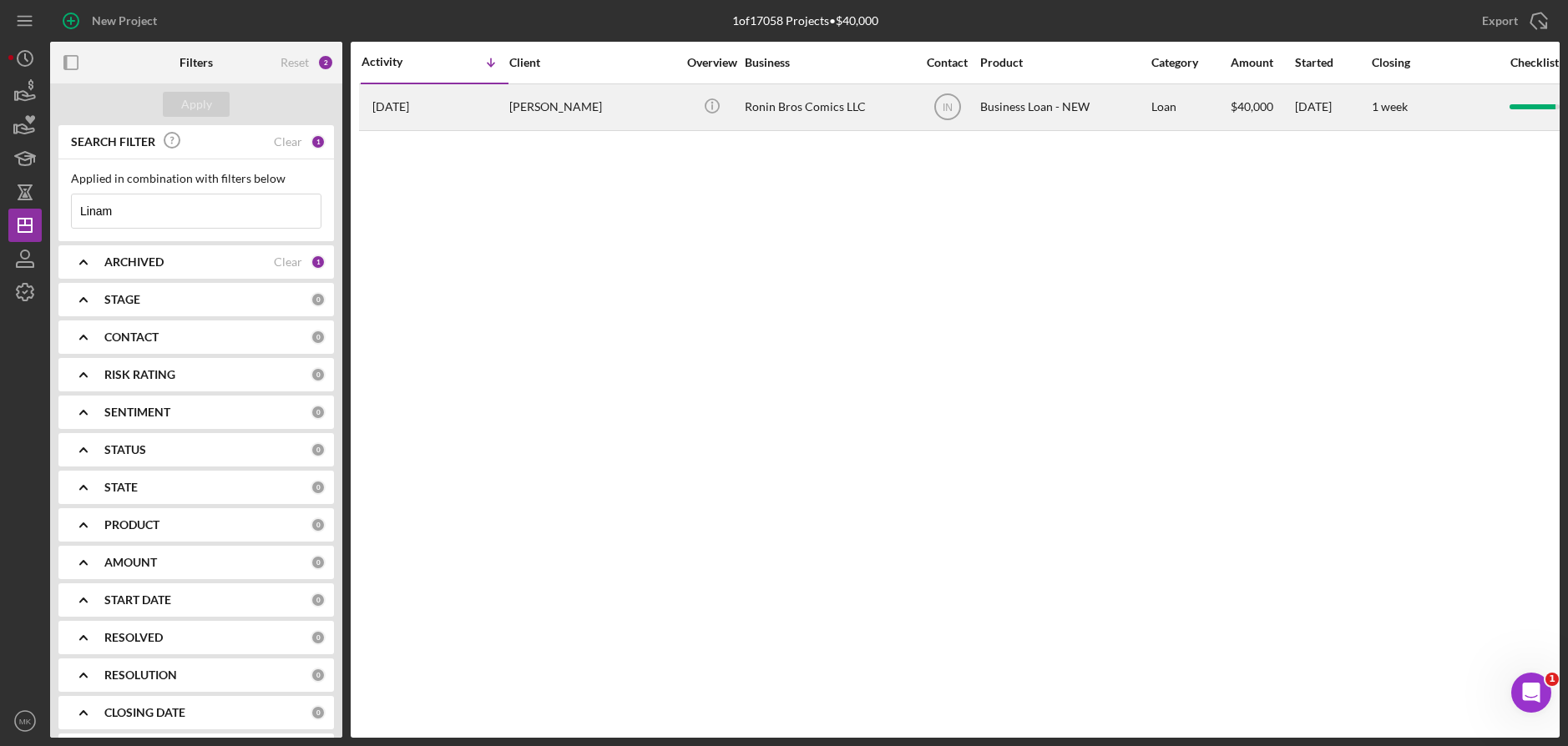
click at [831, 98] on div "Ronin Bros Comics LLC" at bounding box center [828, 107] width 167 height 44
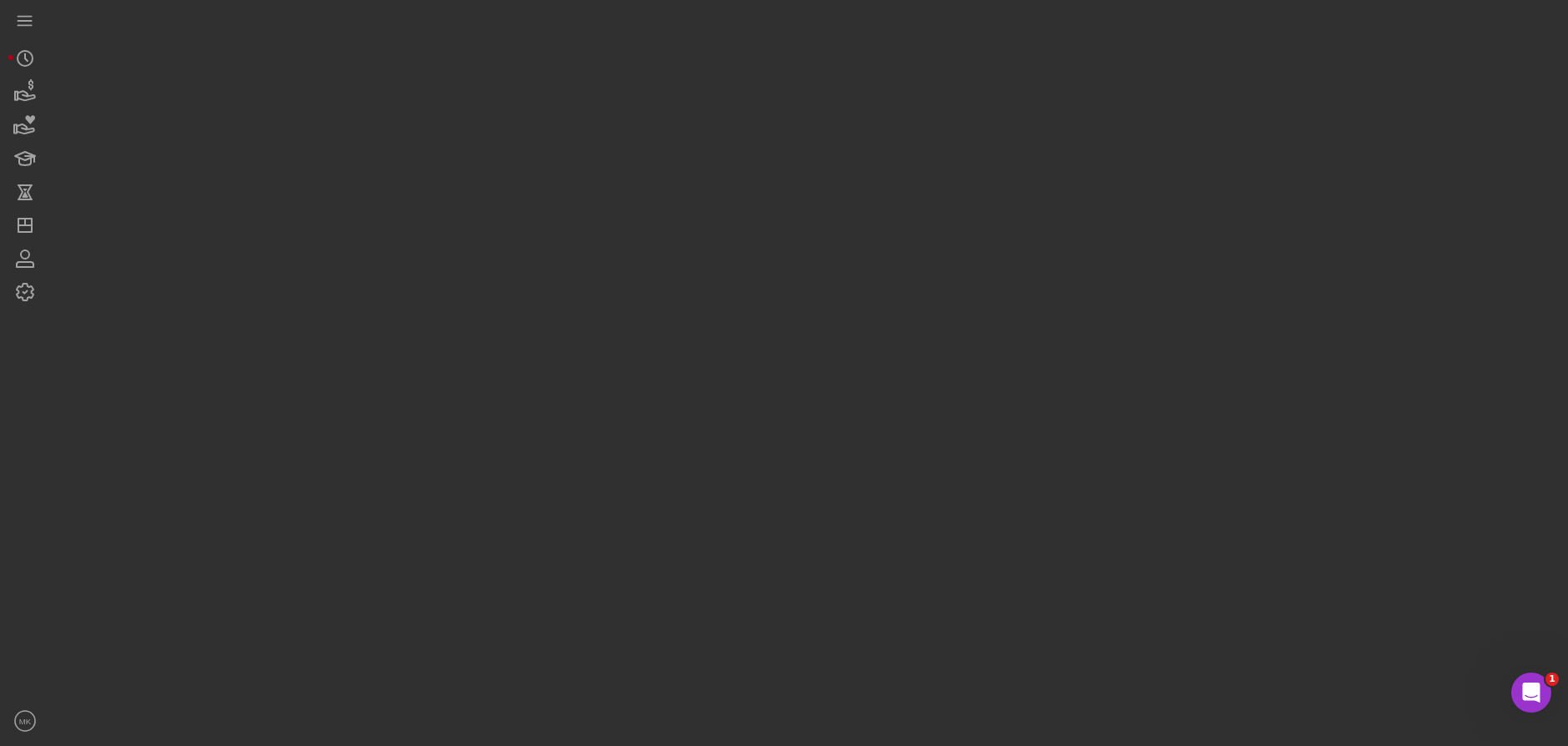
click at [831, 98] on div at bounding box center [804, 368] width 1509 height 738
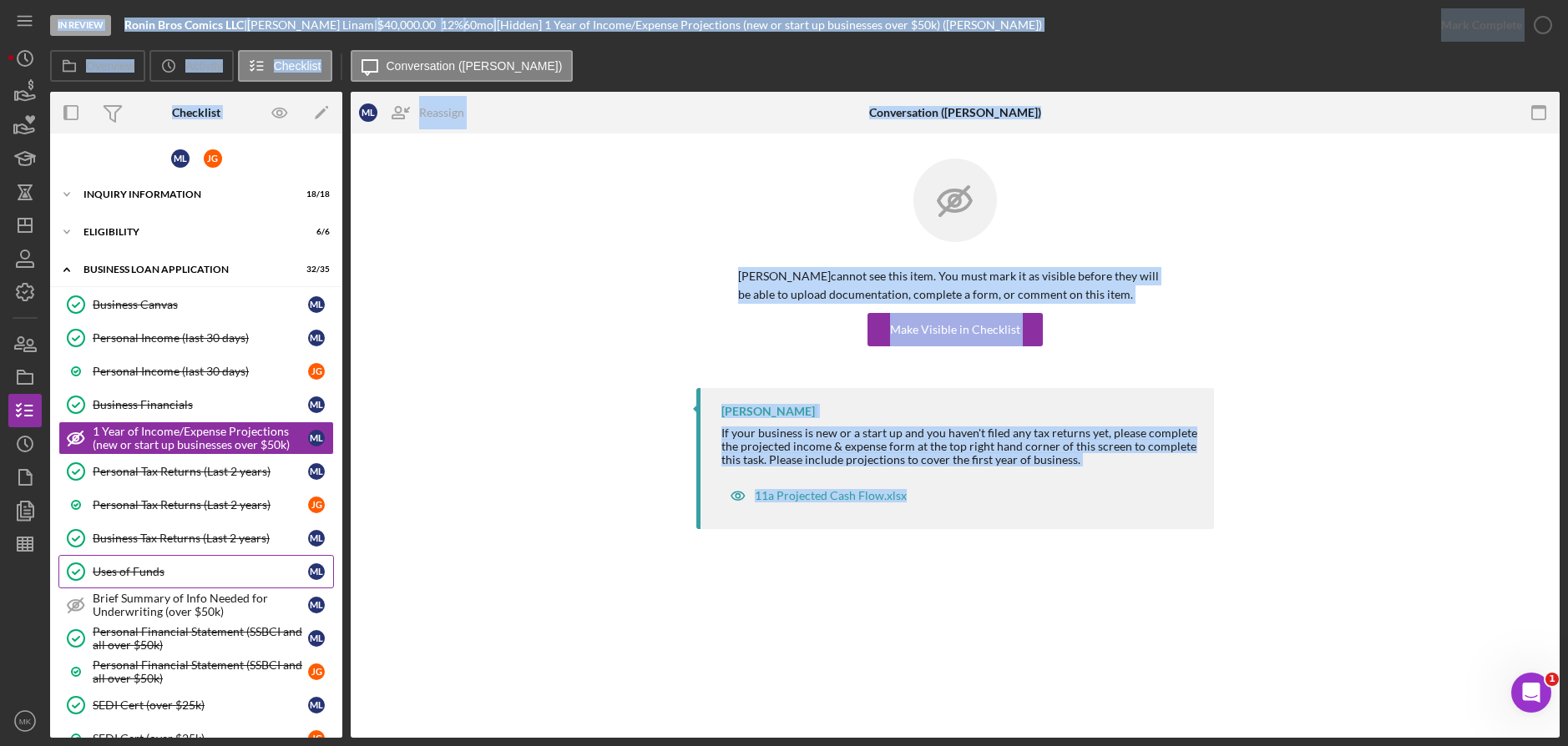
click at [186, 579] on link "Uses of Funds Uses of Funds M L" at bounding box center [196, 571] width 275 height 33
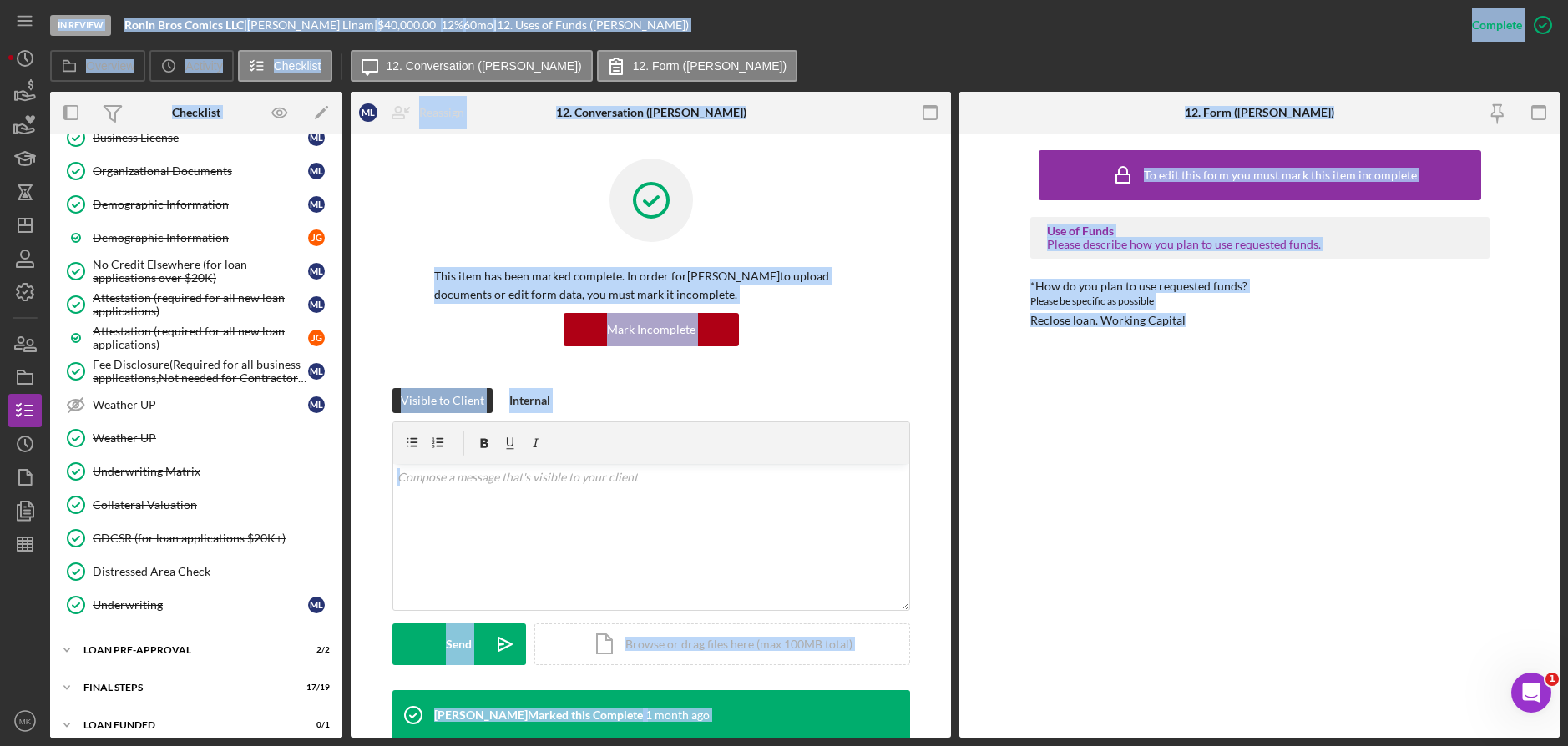
scroll to position [848, 0]
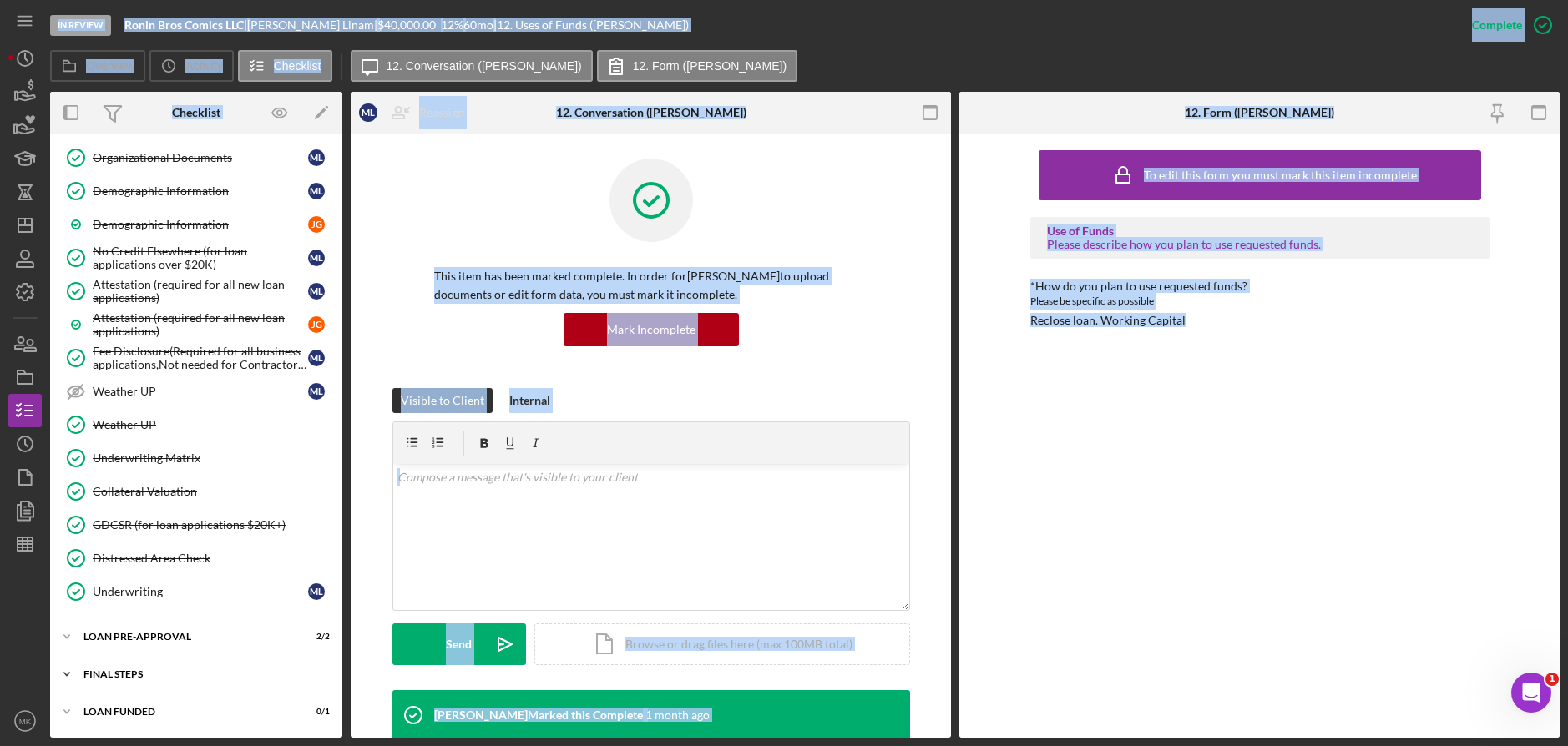
click at [121, 679] on div "FINAL STEPS" at bounding box center [202, 674] width 238 height 10
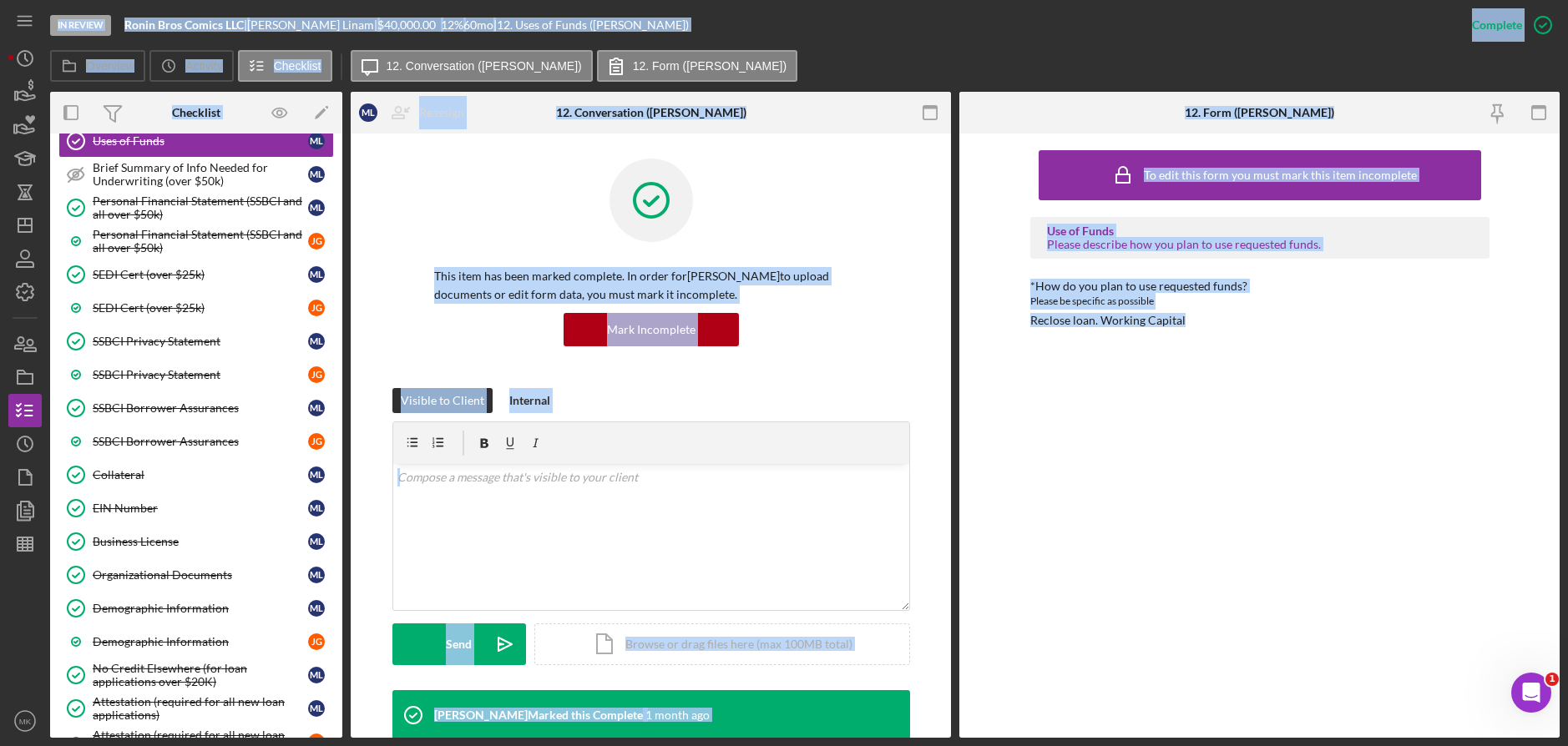
scroll to position [0, 0]
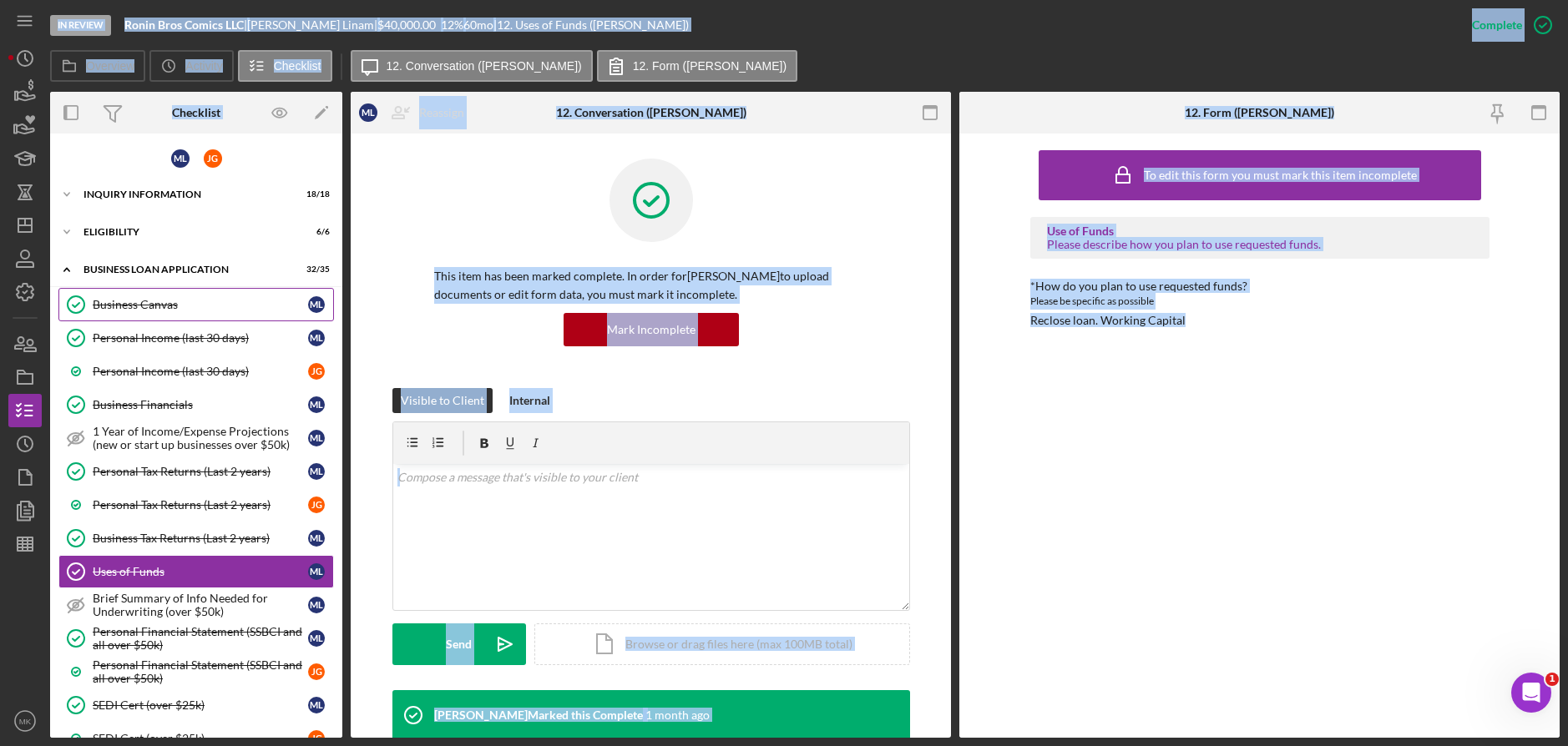
click at [120, 318] on link "Business Canvas Business Canvas M L" at bounding box center [196, 304] width 275 height 33
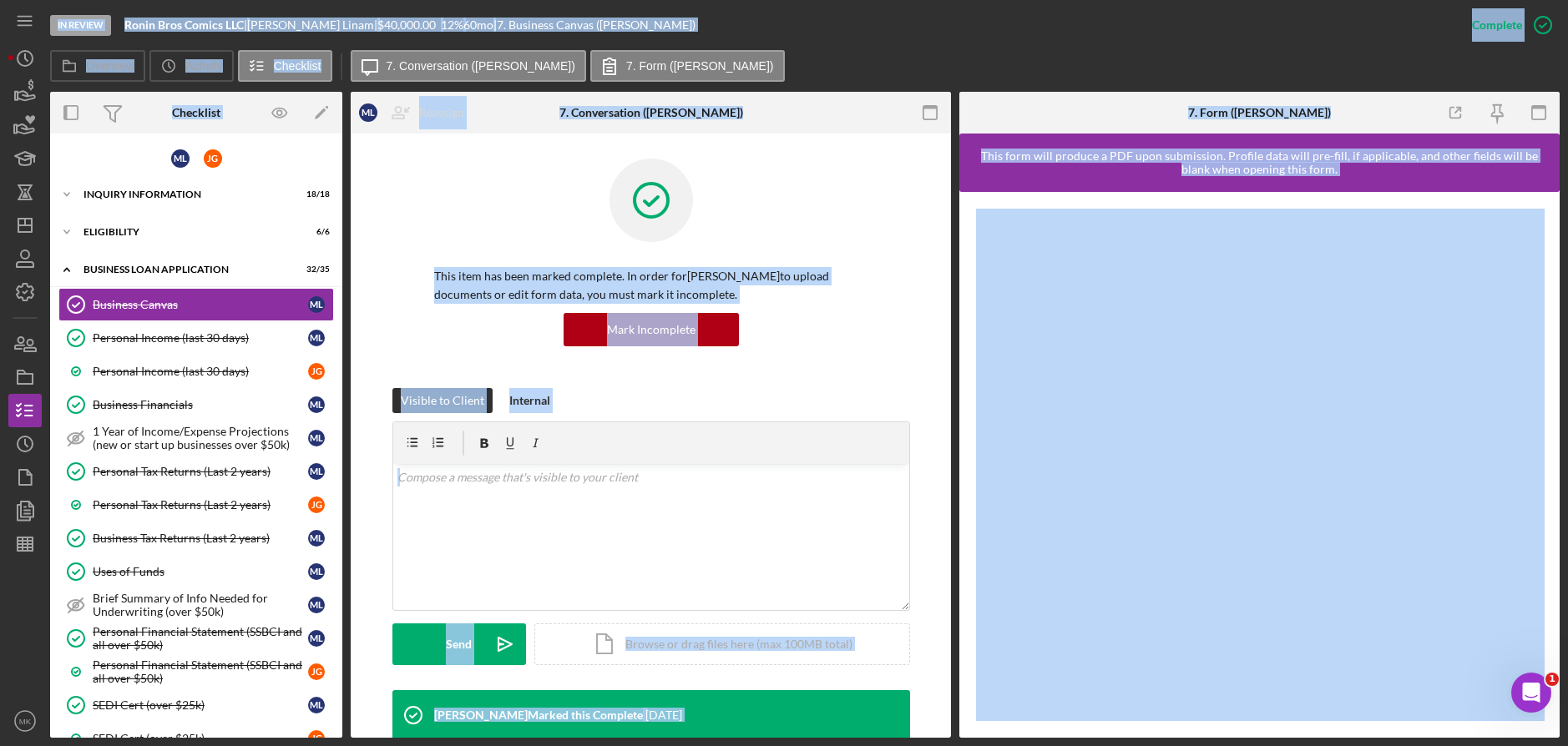
scroll to position [334, 0]
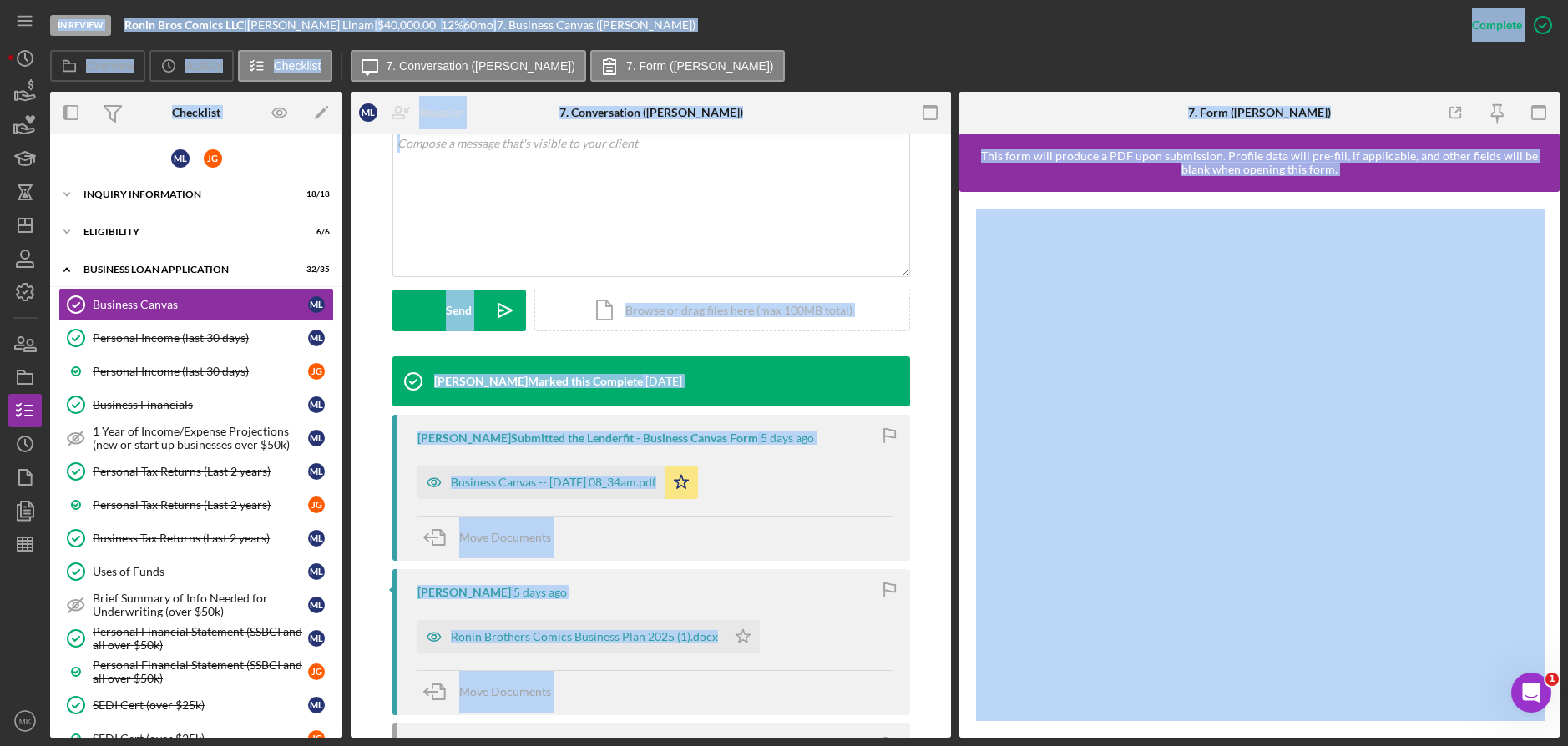
click at [862, 521] on div "Move Documents" at bounding box center [655, 539] width 476 height 45
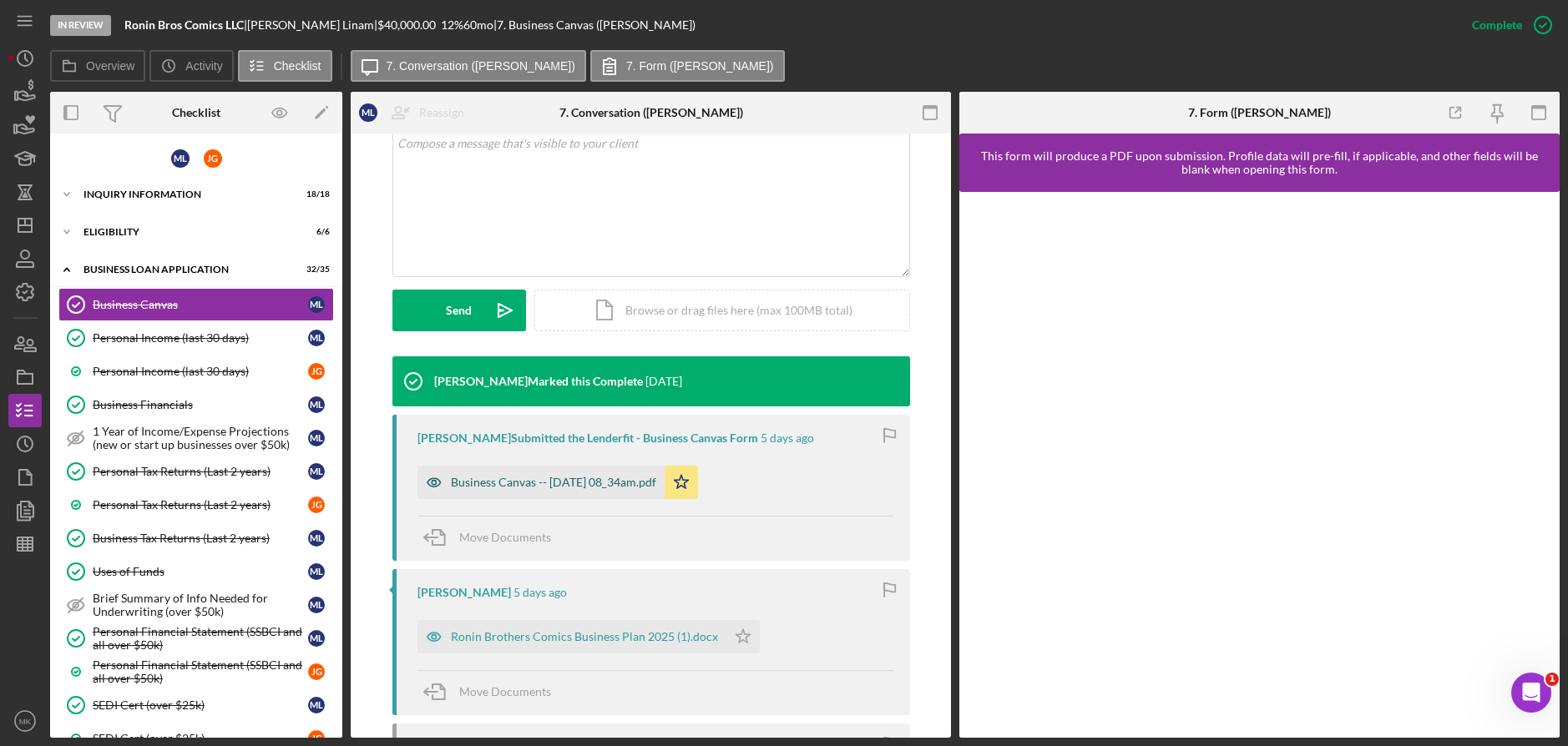
click at [588, 474] on div "Business Canvas -- [DATE] 08_34am.pdf" at bounding box center [540, 483] width 247 height 33
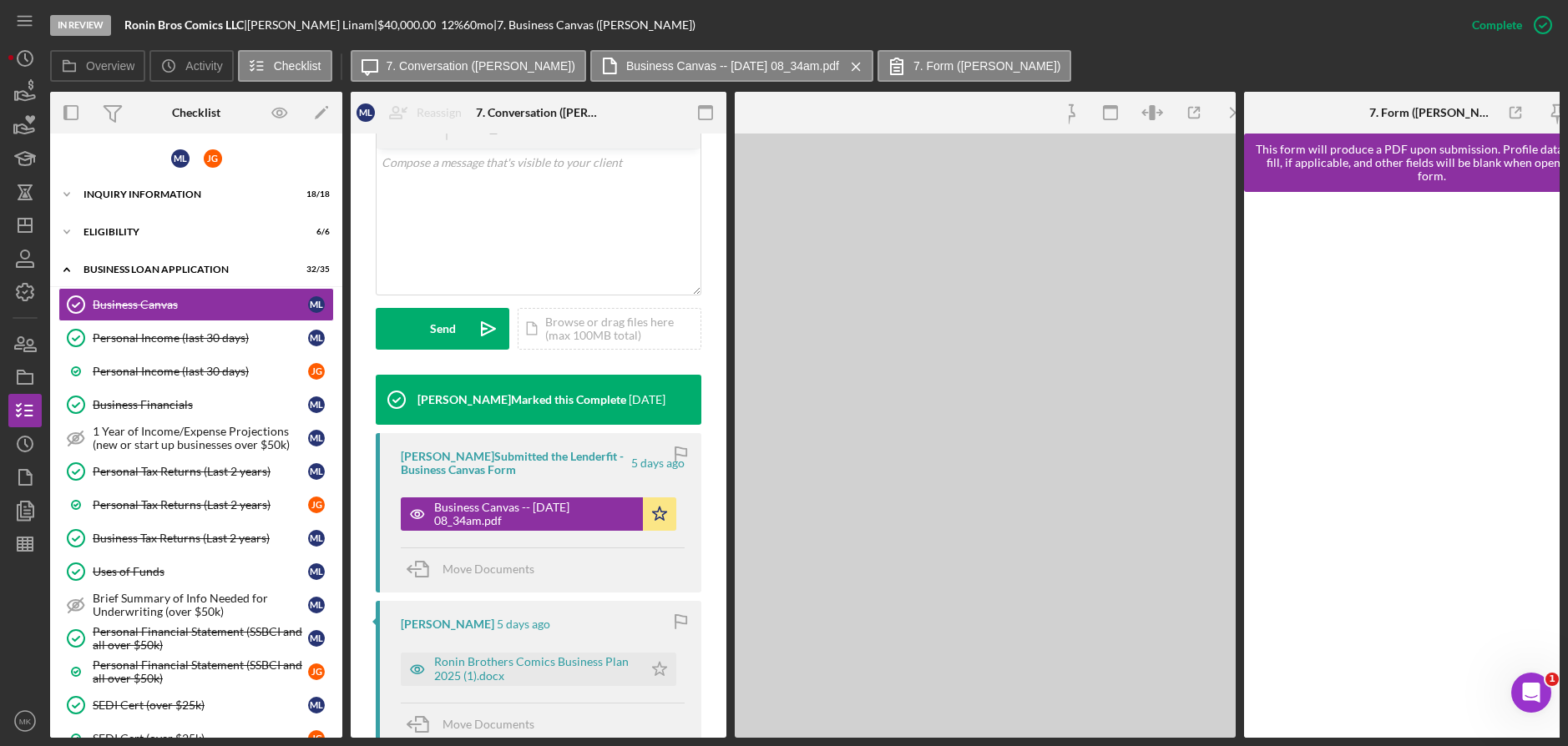
scroll to position [353, 0]
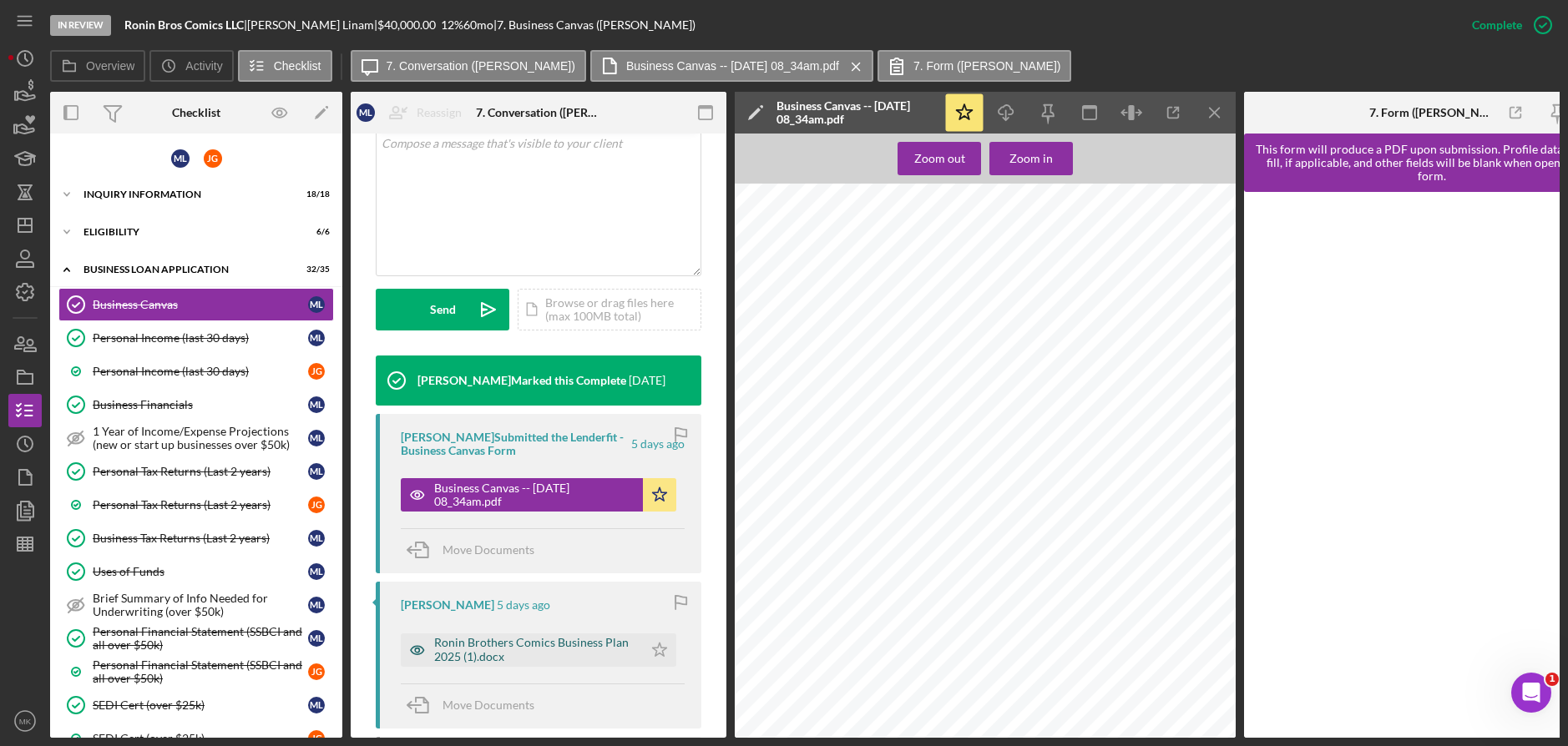
click at [496, 666] on div "Ronin Brothers Comics Business Plan 2025 (1).docx" at bounding box center [521, 650] width 242 height 33
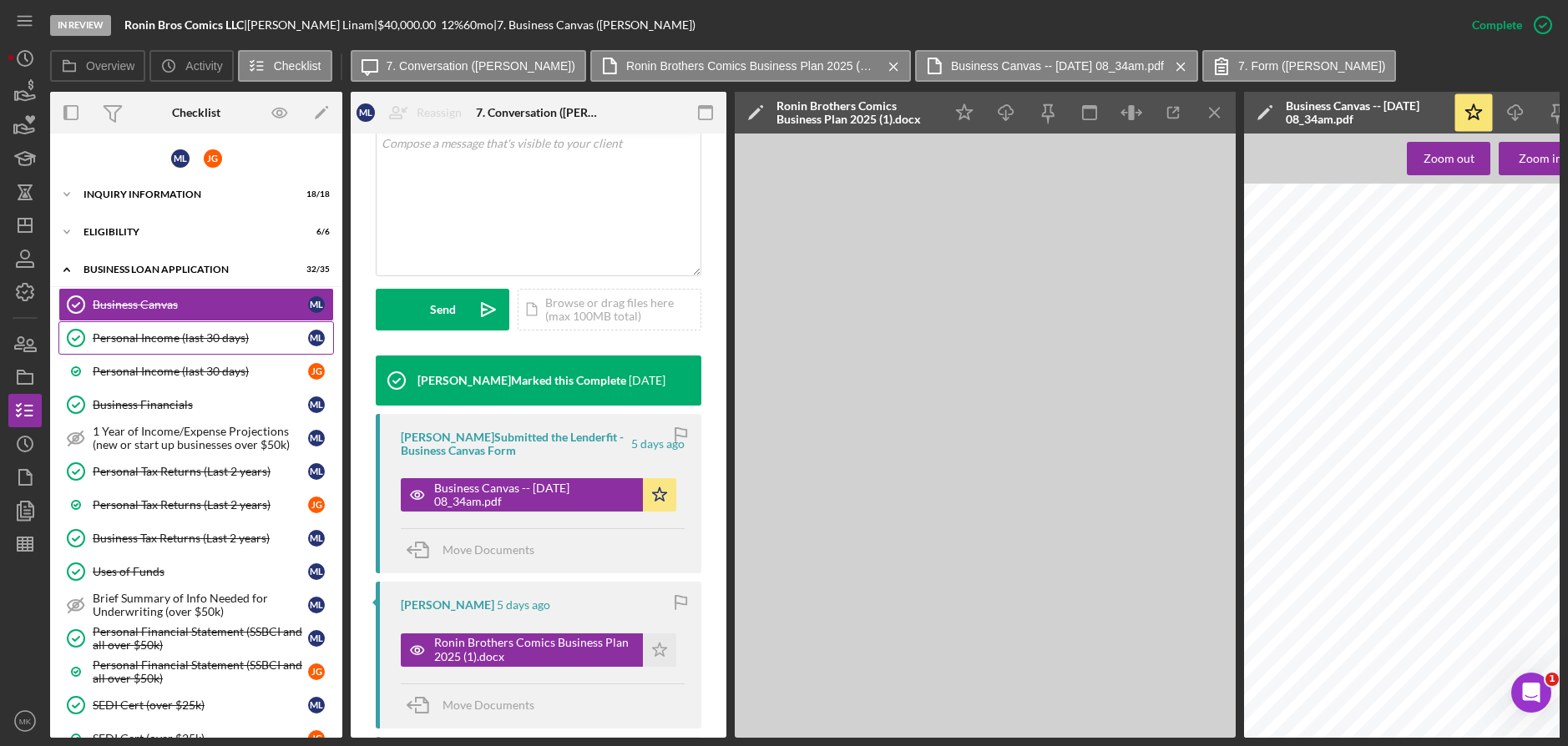
click at [151, 346] on link "Personal Income (last 30 days) Personal Income (last 30 days) M L" at bounding box center [196, 338] width 275 height 33
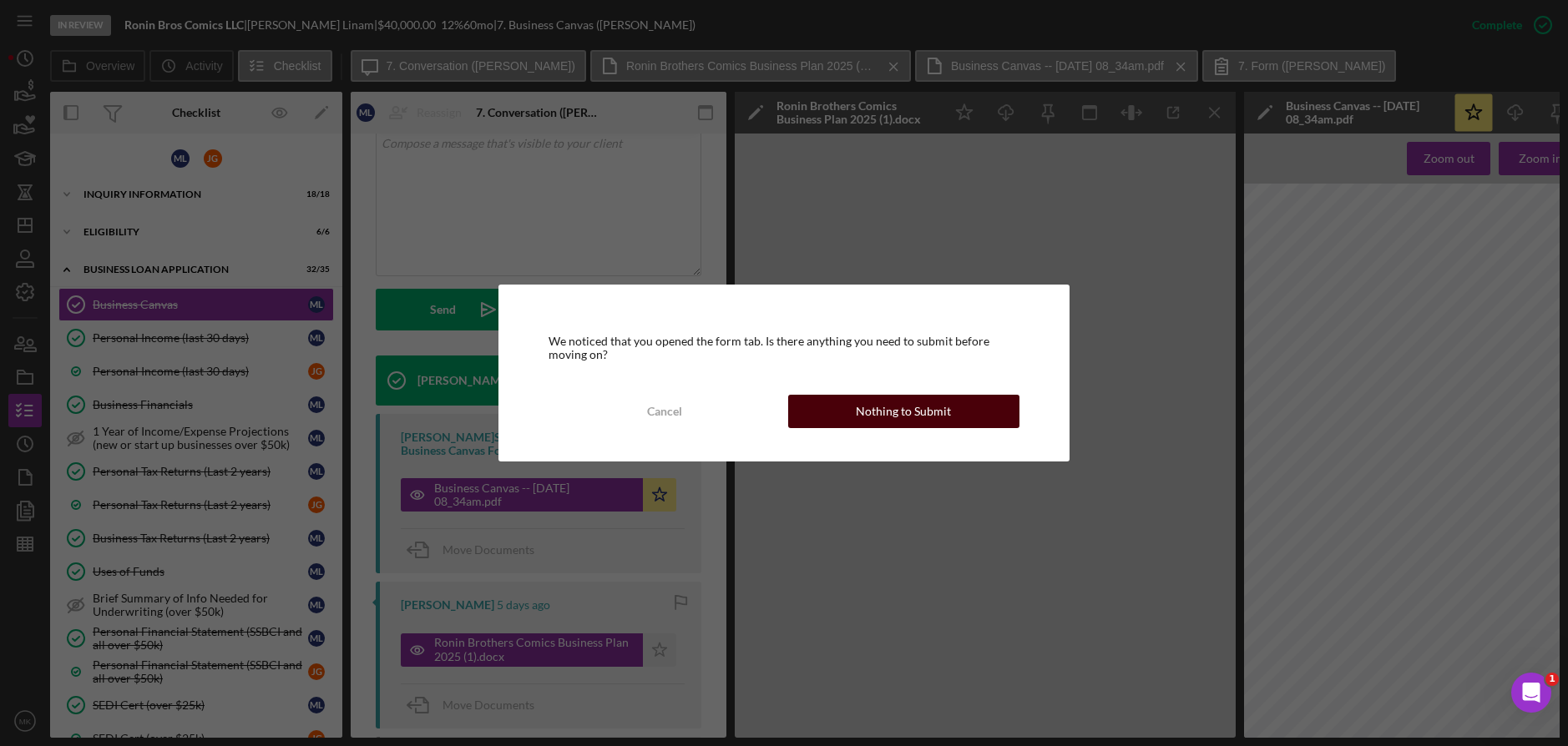
click at [873, 404] on div "Nothing to Submit" at bounding box center [903, 411] width 95 height 33
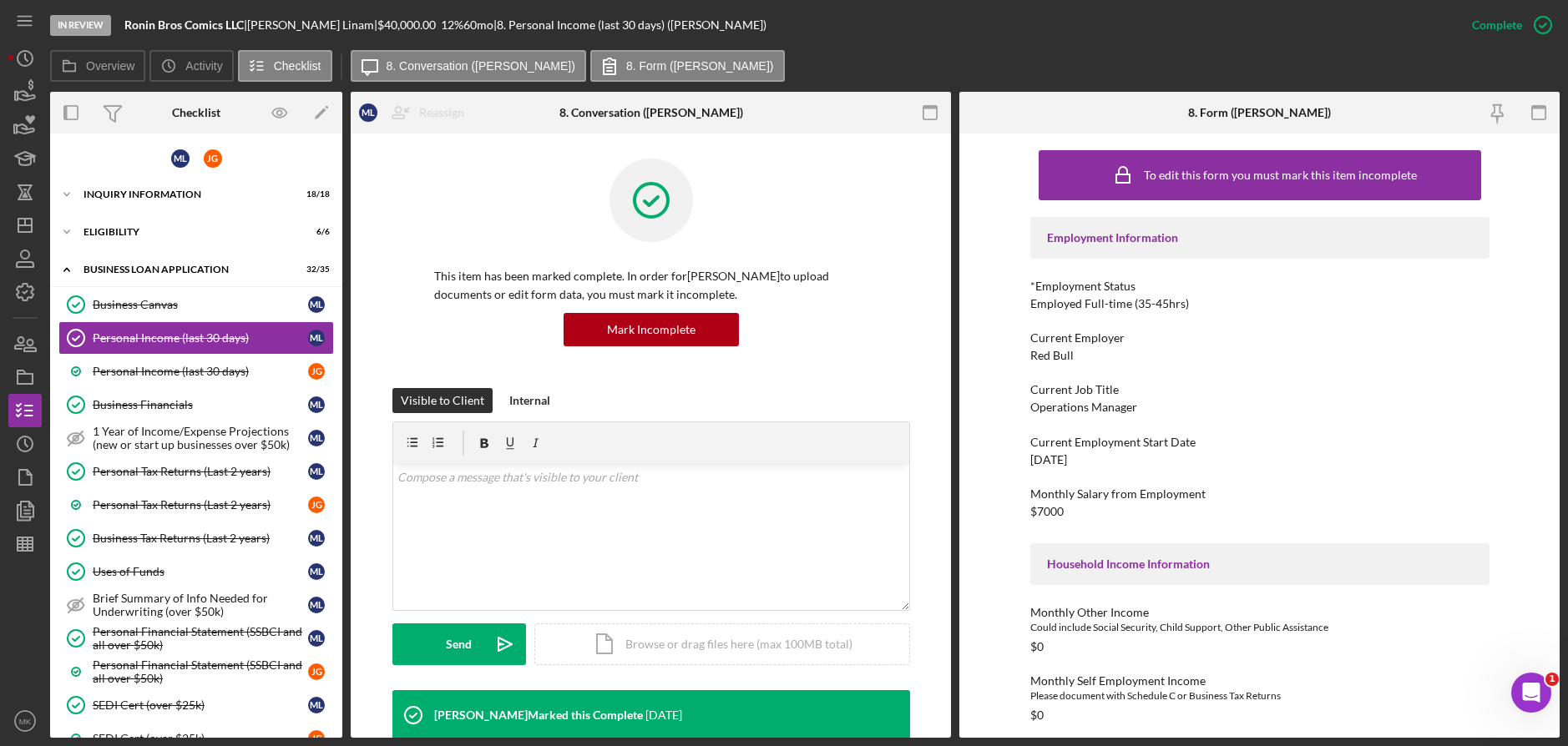
scroll to position [501, 0]
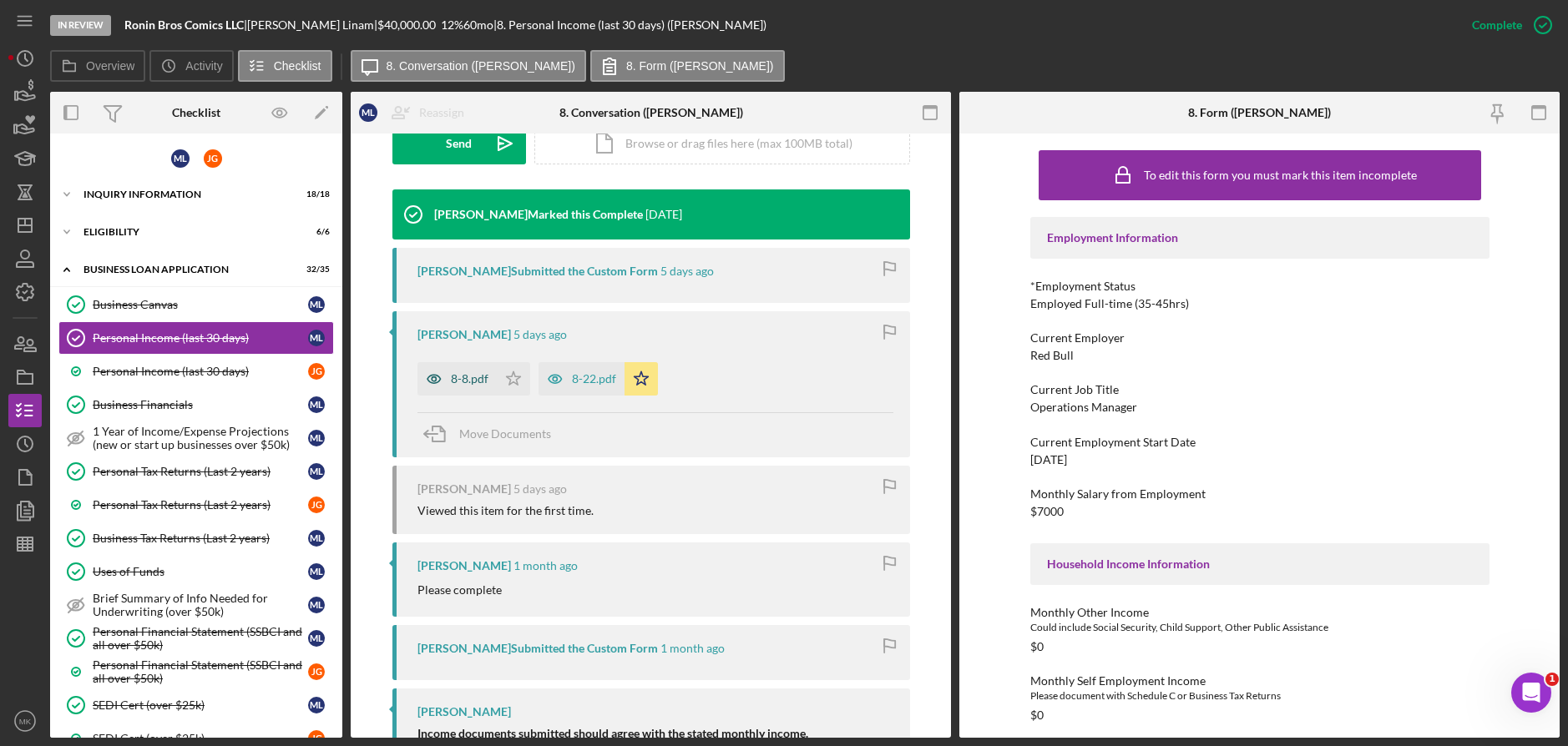
click at [473, 378] on div "8-8.pdf" at bounding box center [469, 378] width 37 height 14
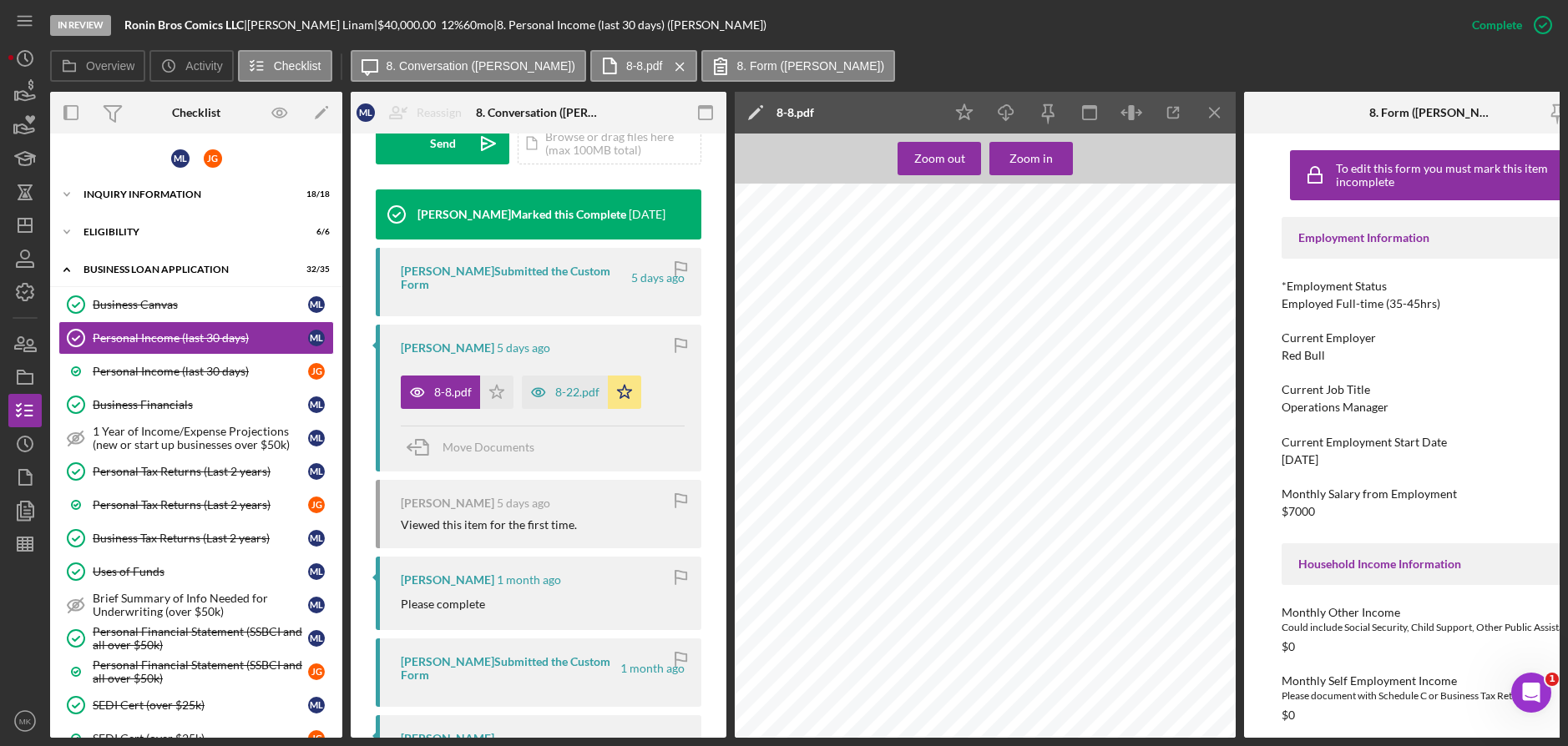
scroll to position [124, 0]
click at [552, 392] on icon "button" at bounding box center [538, 392] width 33 height 33
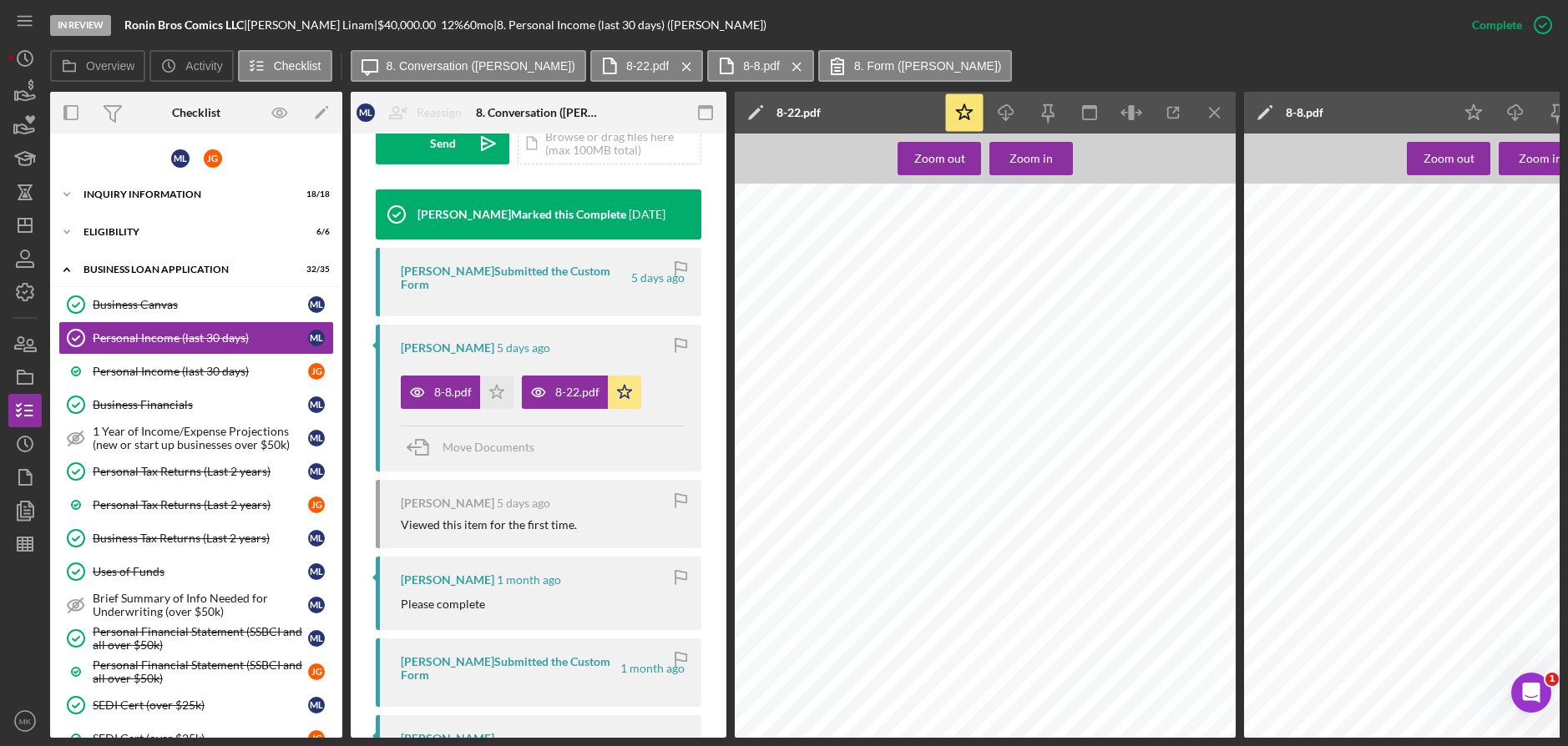
scroll to position [809, 0]
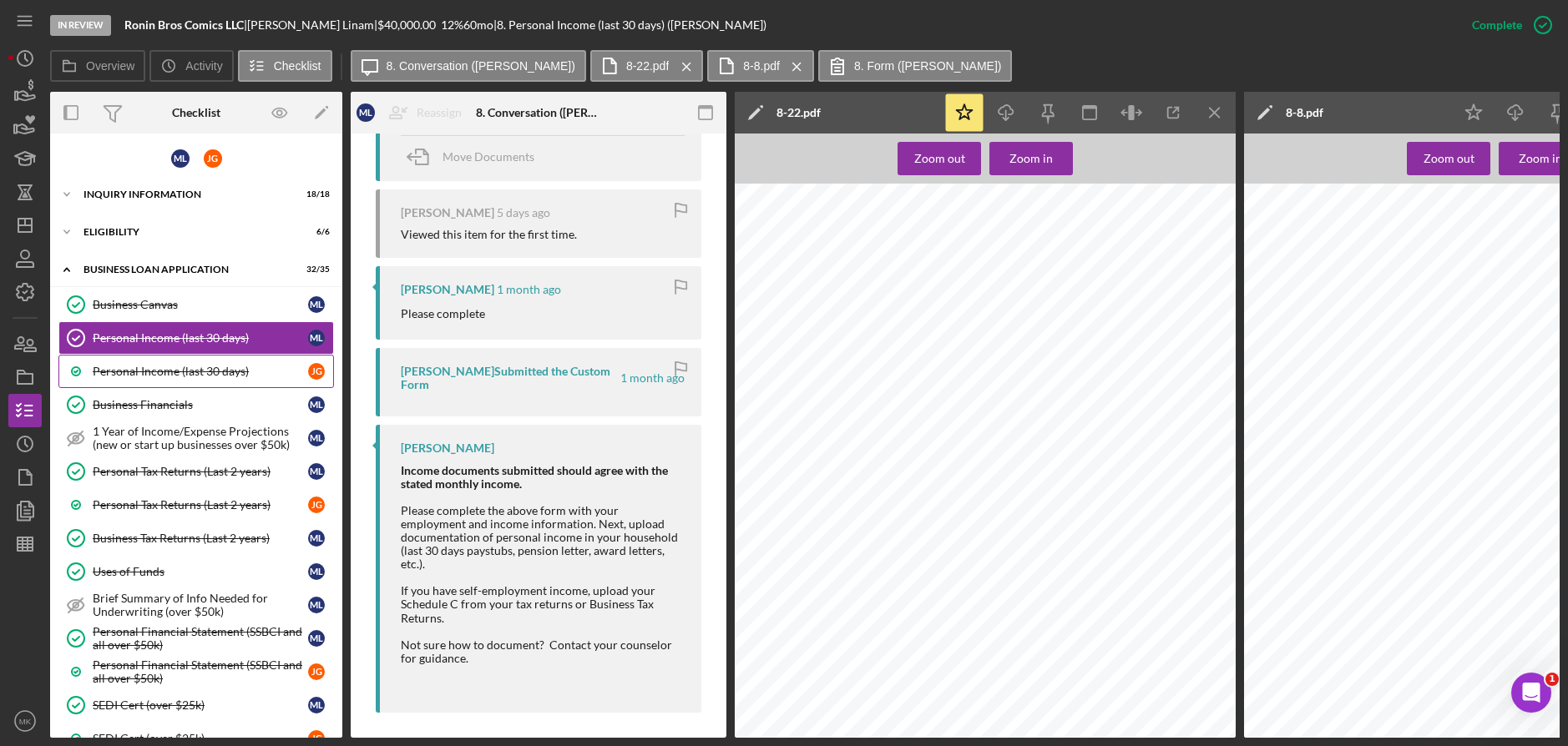
click at [190, 370] on div "Personal Income (last 30 days)" at bounding box center [200, 371] width 215 height 14
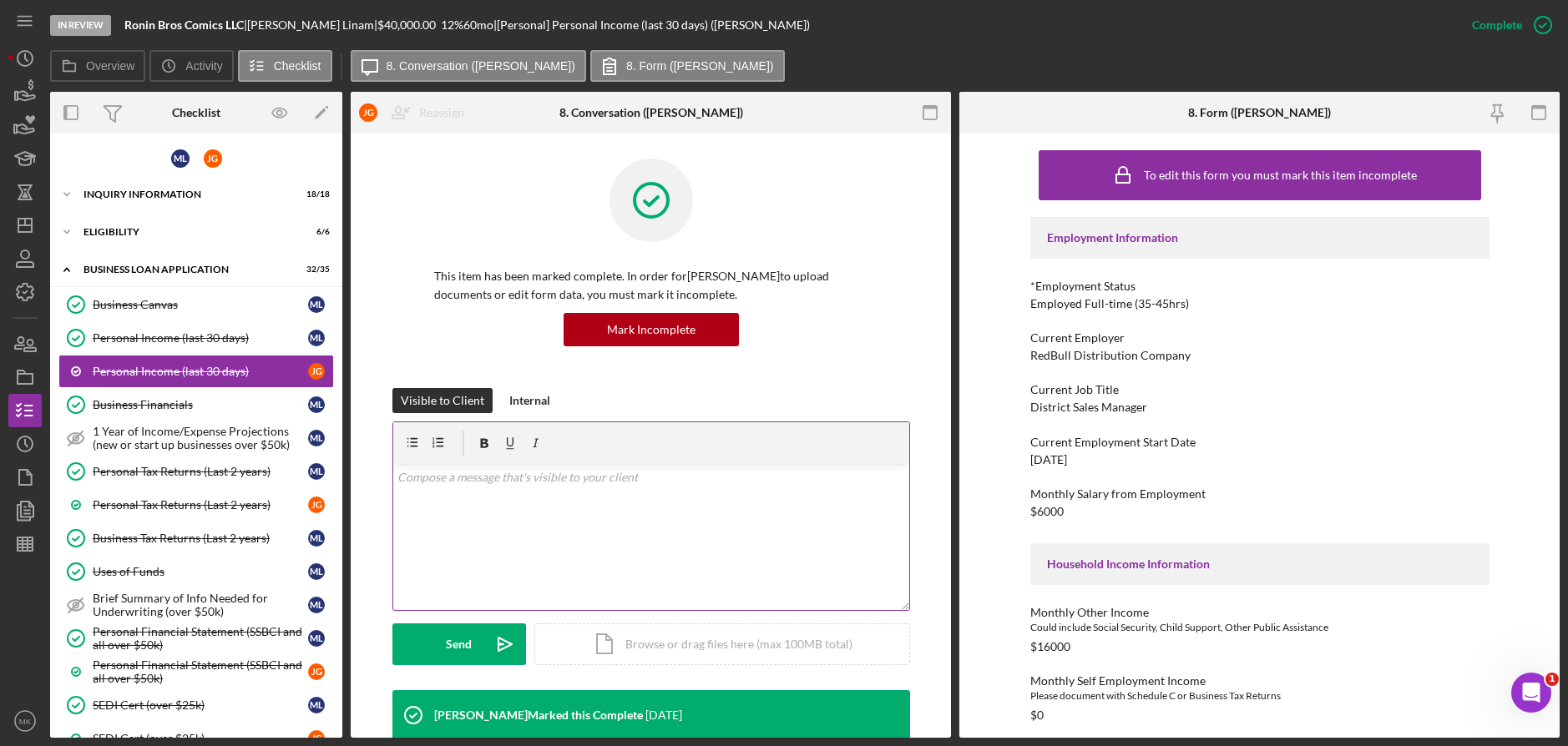
scroll to position [501, 0]
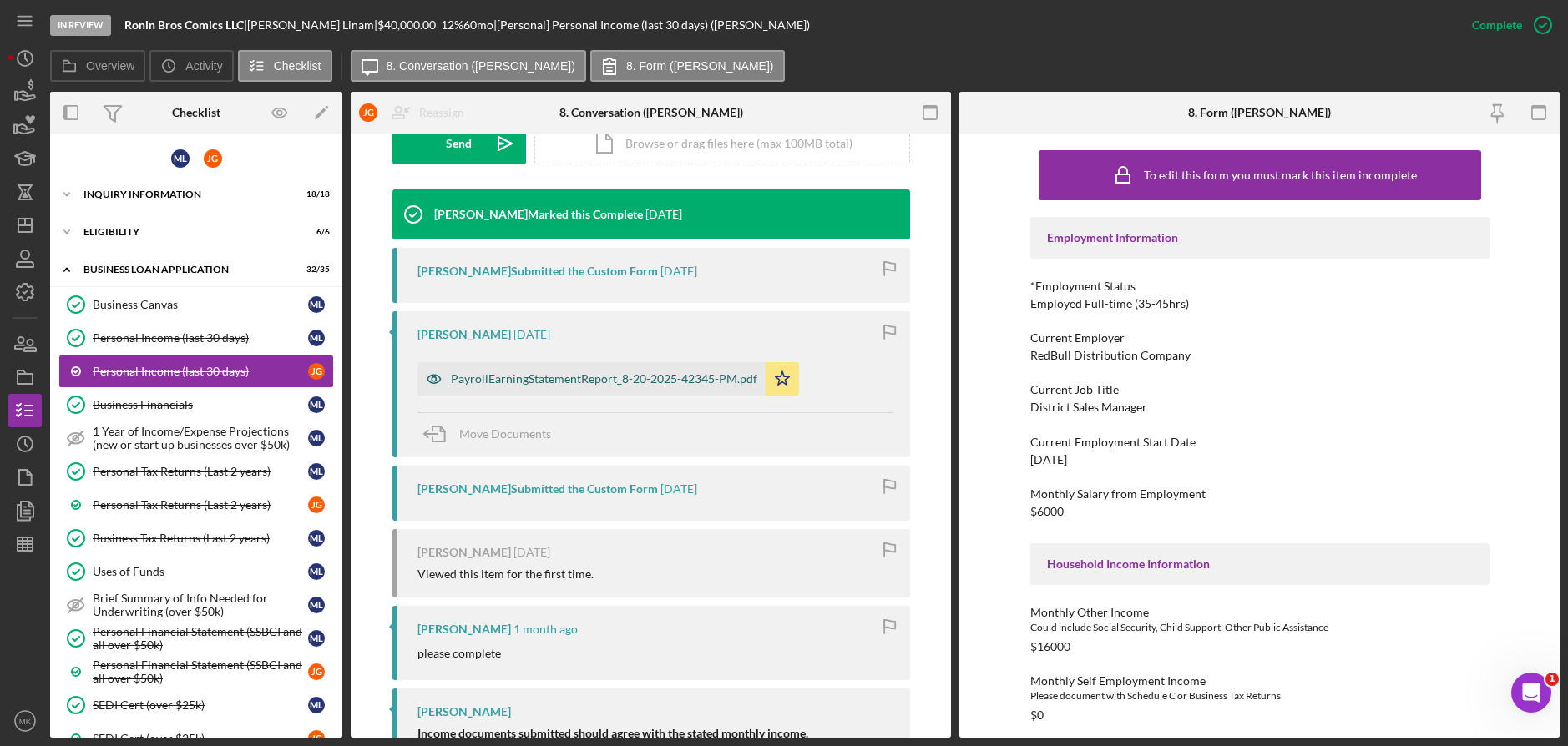
click at [574, 381] on div "PayrollEarningStatementReport_8-20-2025-42345-PM.pdf" at bounding box center [604, 378] width 306 height 14
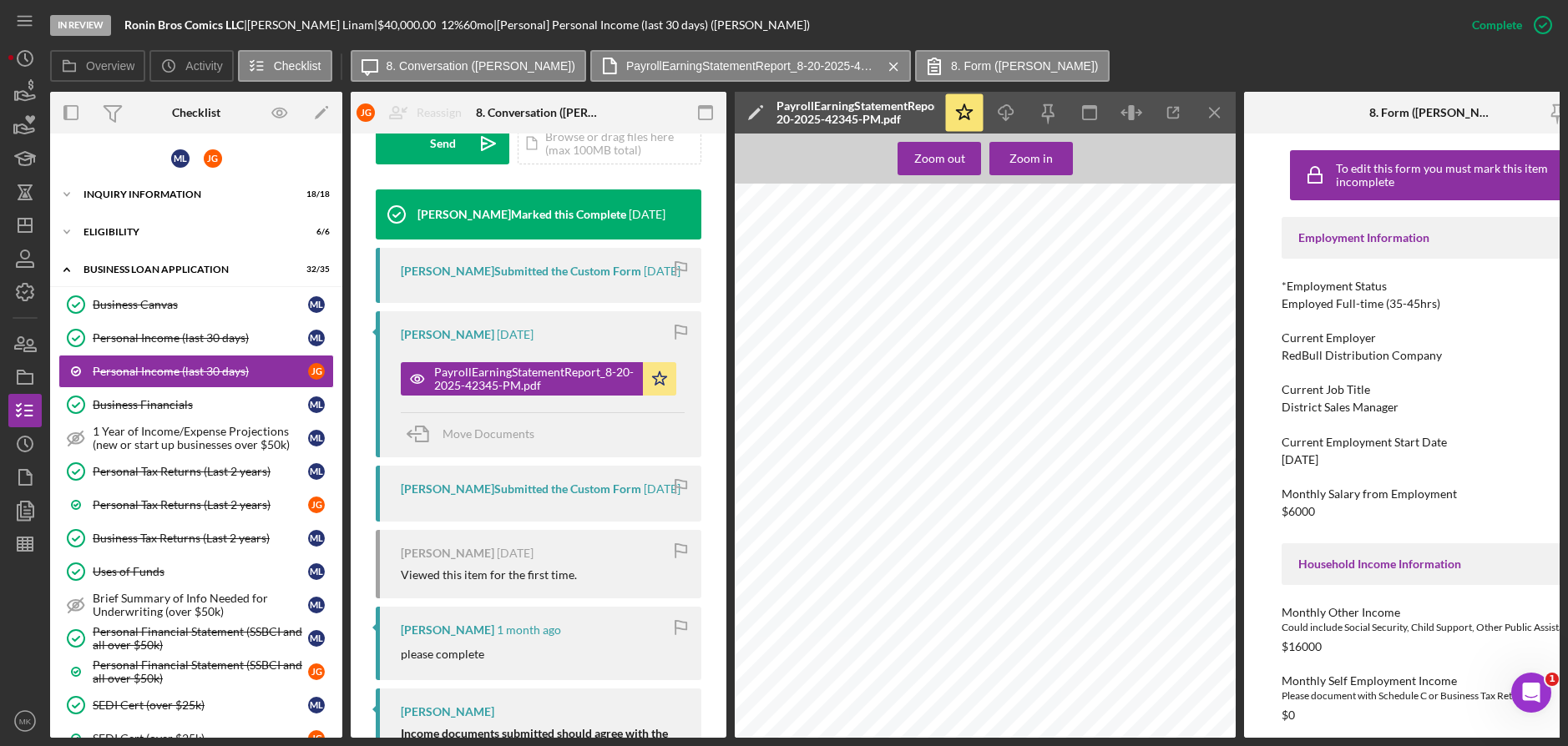
scroll to position [2268, 0]
click at [240, 335] on div "Personal Income (last 30 days)" at bounding box center [200, 338] width 215 height 14
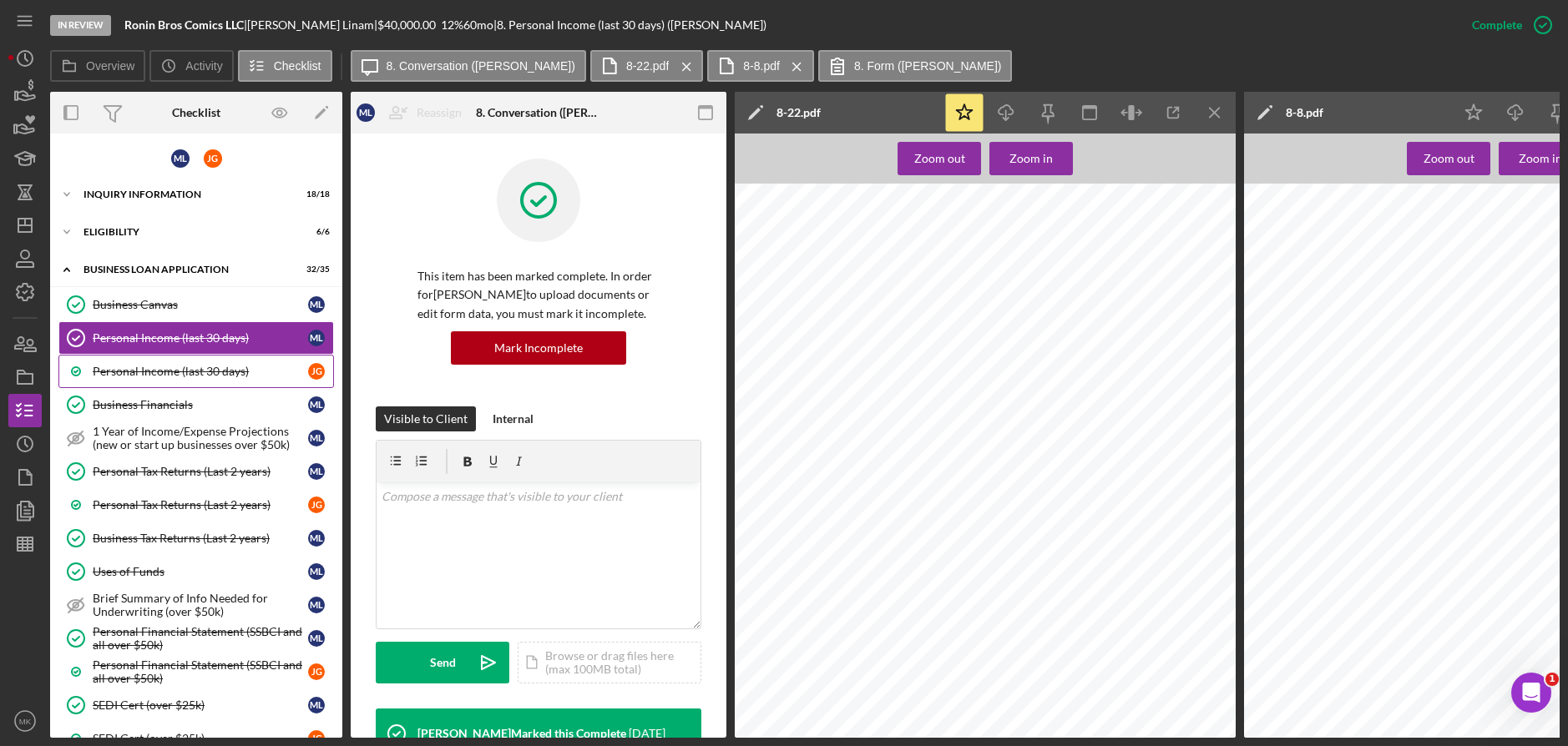
click at [173, 380] on link "Personal Income (last 30 days) [PERSON_NAME]" at bounding box center [196, 371] width 275 height 33
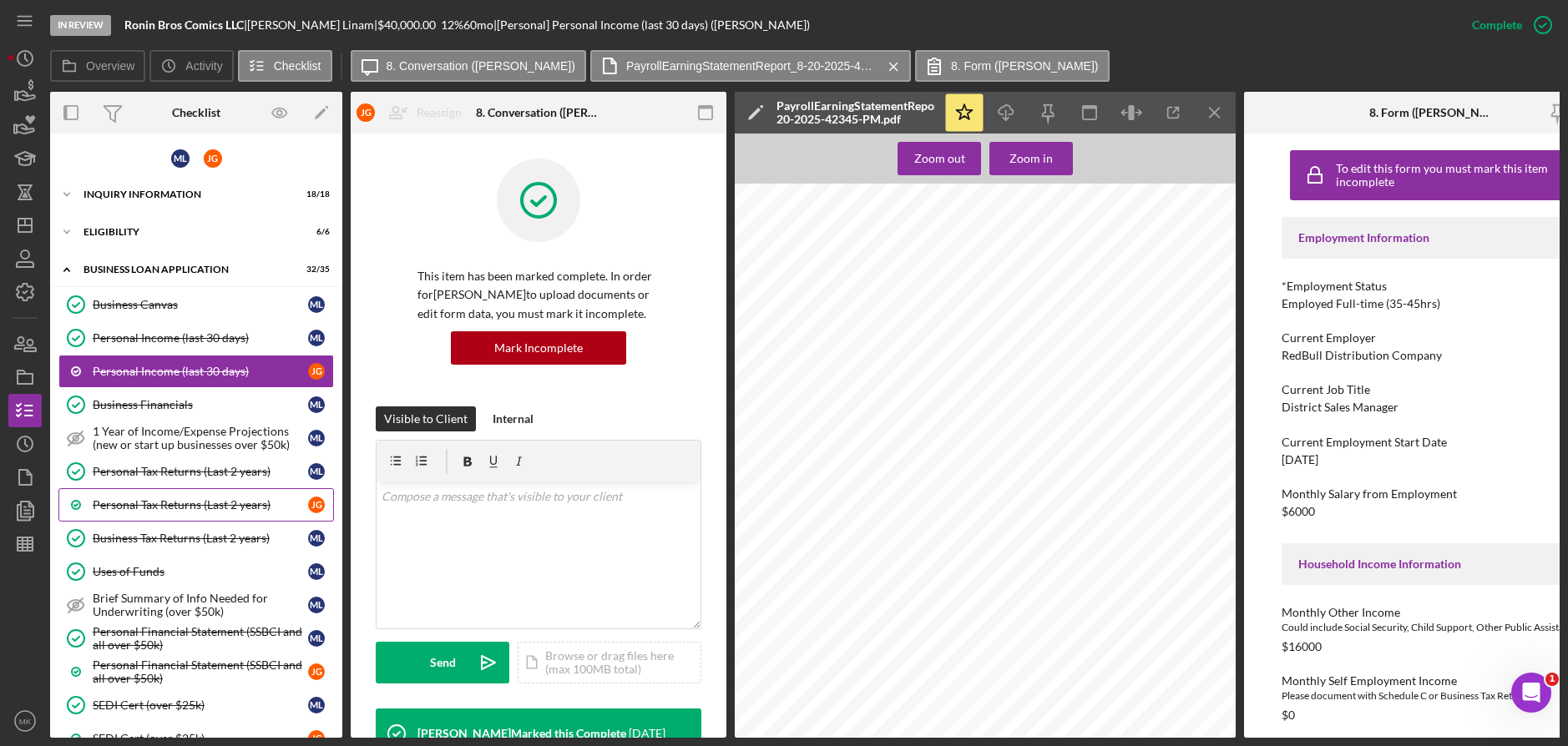
click at [227, 516] on link "Personal Tax Returns (Last 2 years) [PERSON_NAME]" at bounding box center [196, 504] width 275 height 33
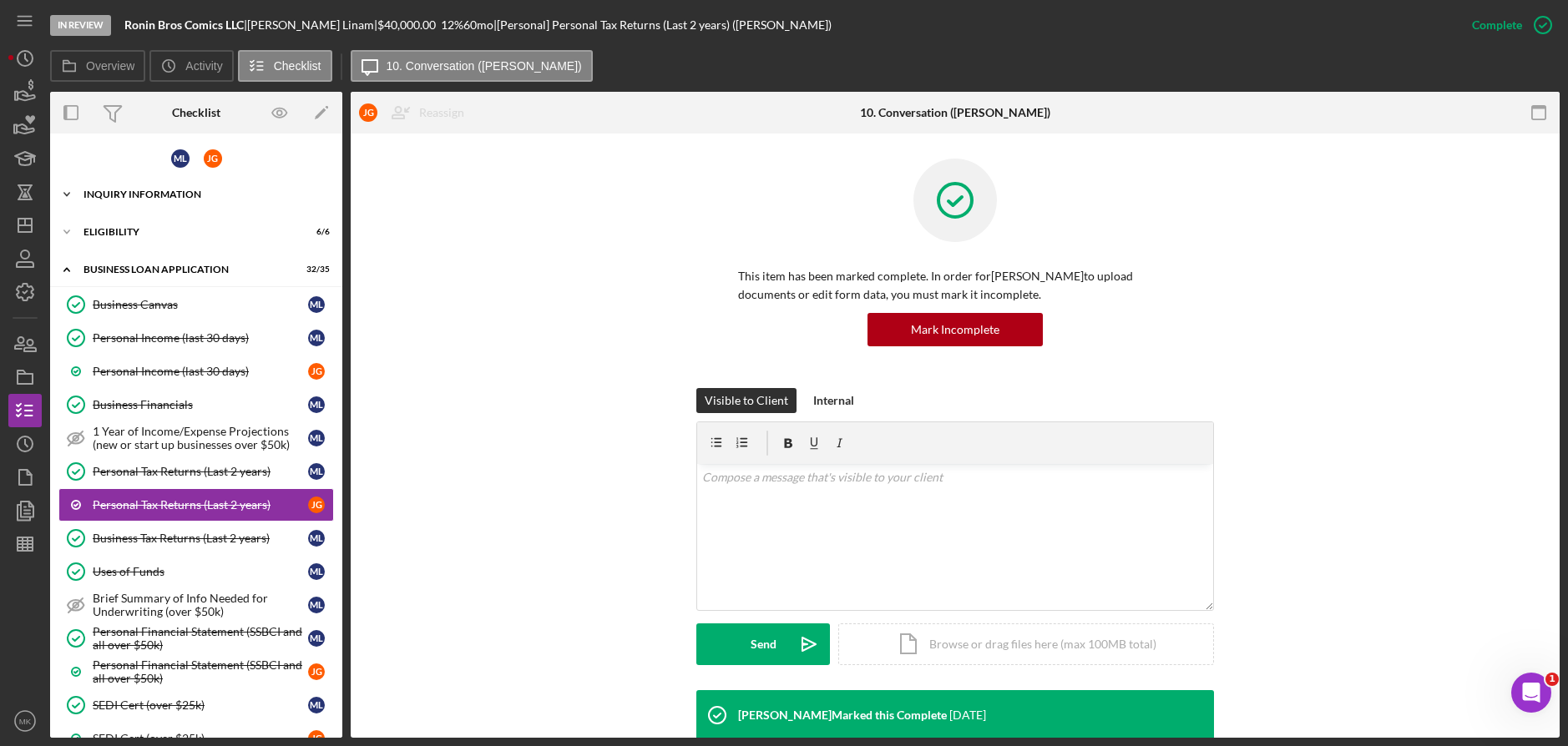
click at [134, 189] on div "INQUIRY INFORMATION" at bounding box center [202, 194] width 238 height 10
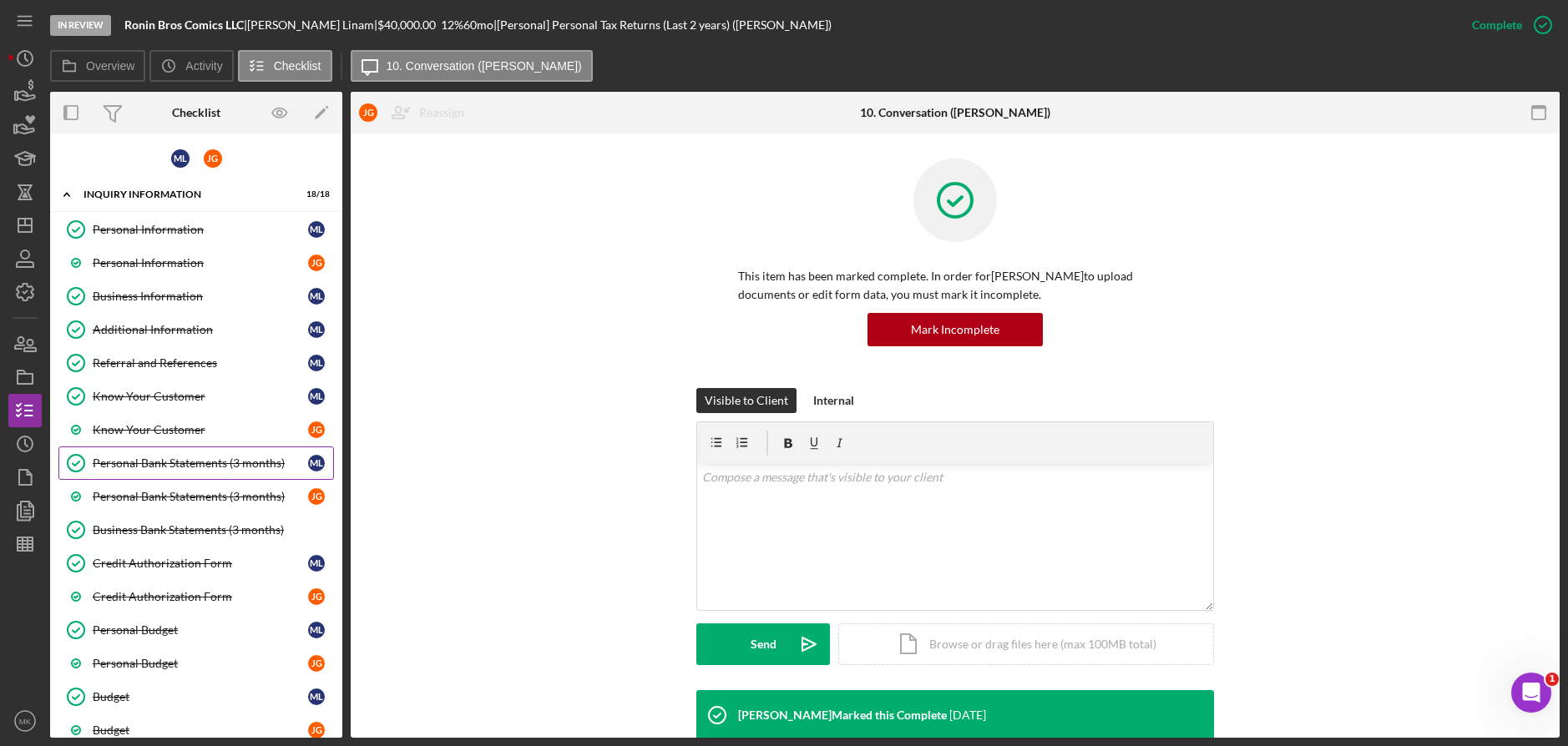
click at [147, 462] on div "Personal Bank Statements (3 months)" at bounding box center [200, 463] width 215 height 14
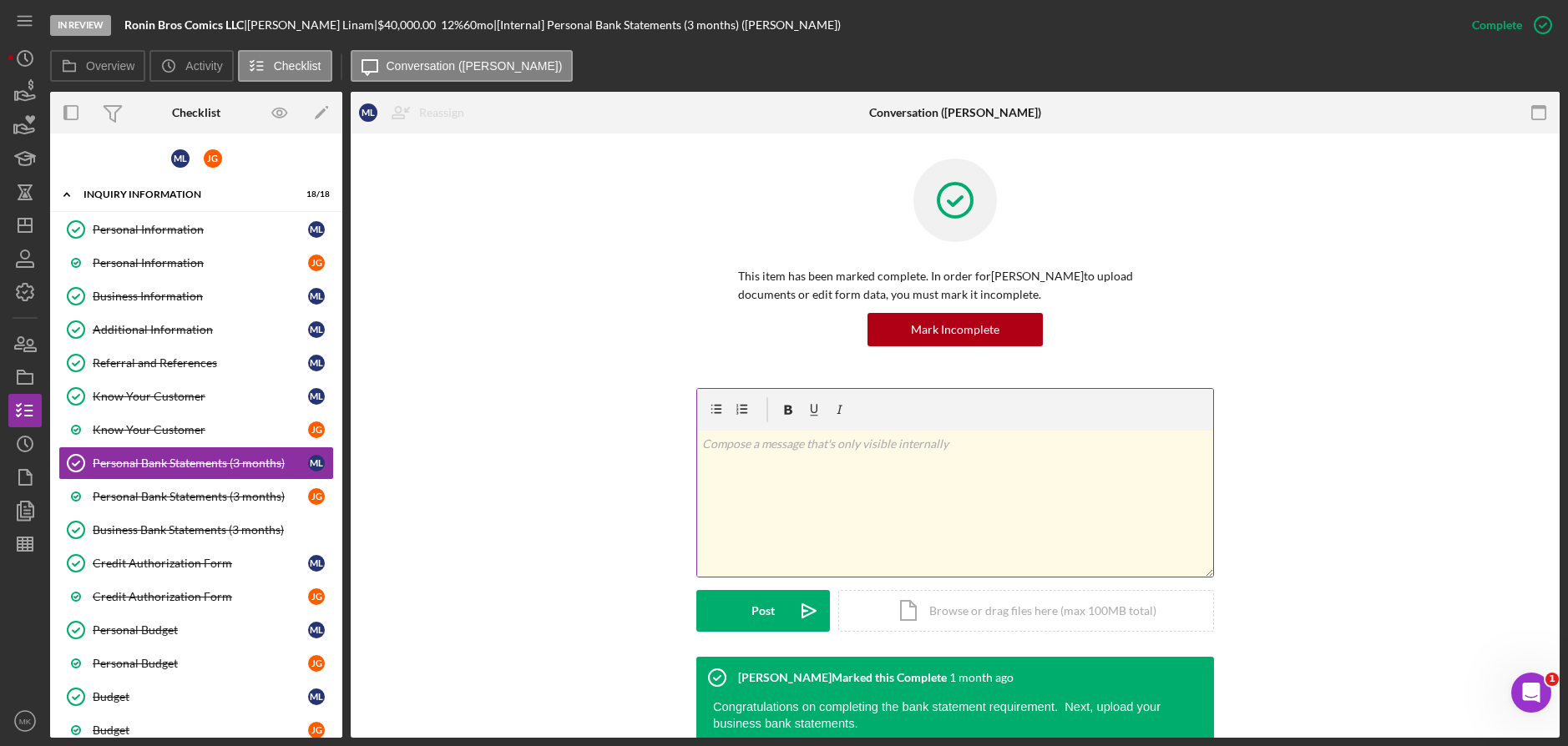
scroll to position [142, 0]
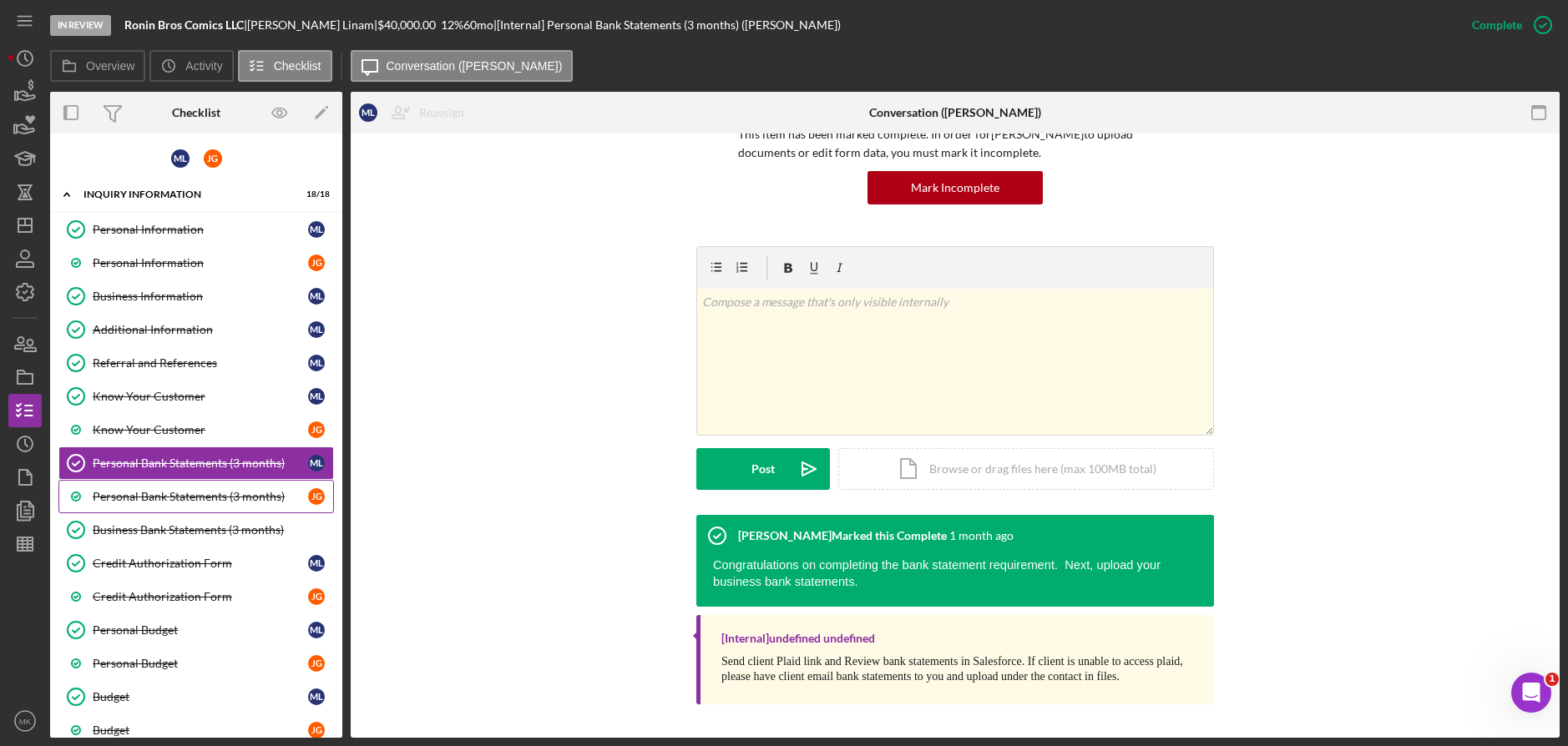
click at [158, 501] on div "Personal Bank Statements (3 months)" at bounding box center [200, 496] width 215 height 14
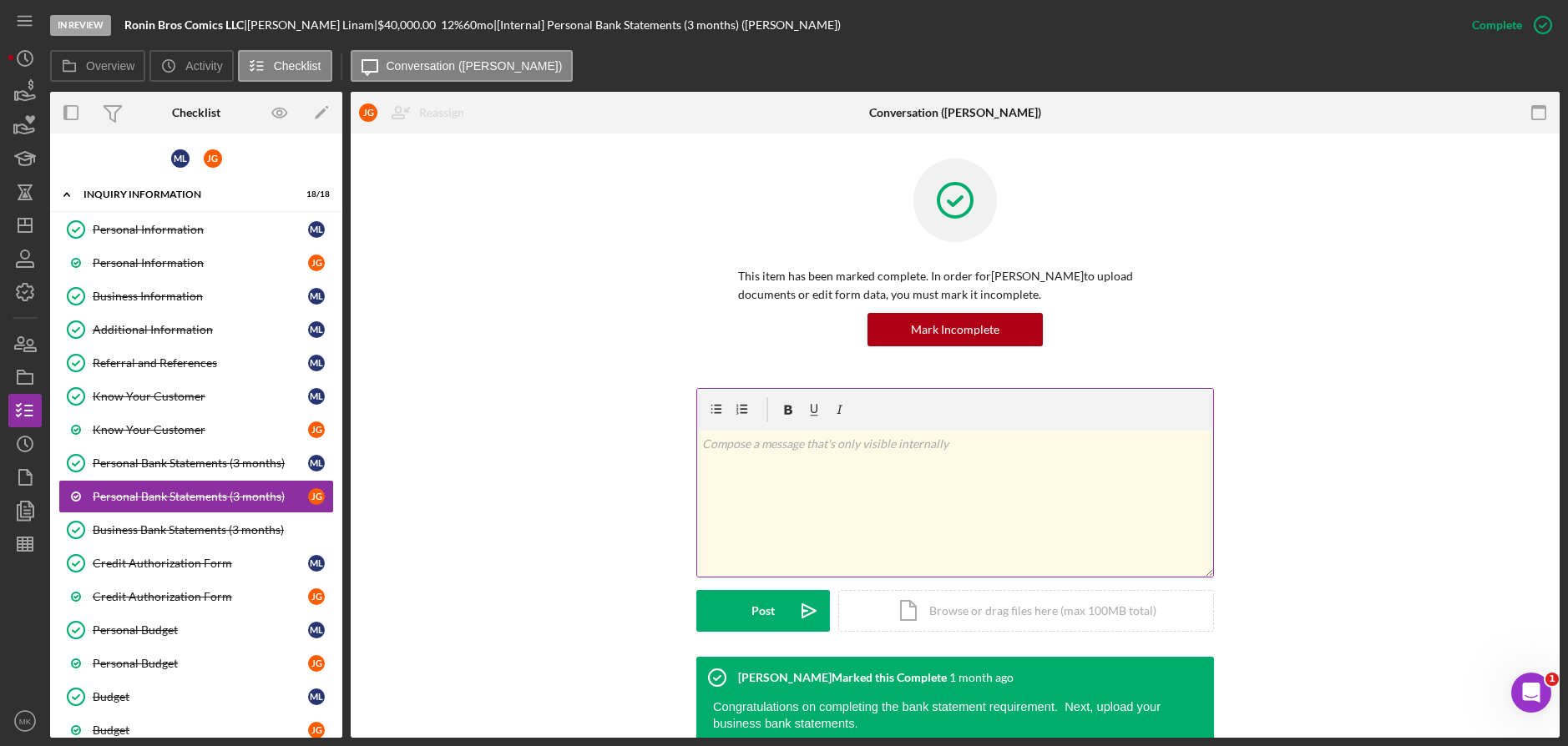
scroll to position [142, 0]
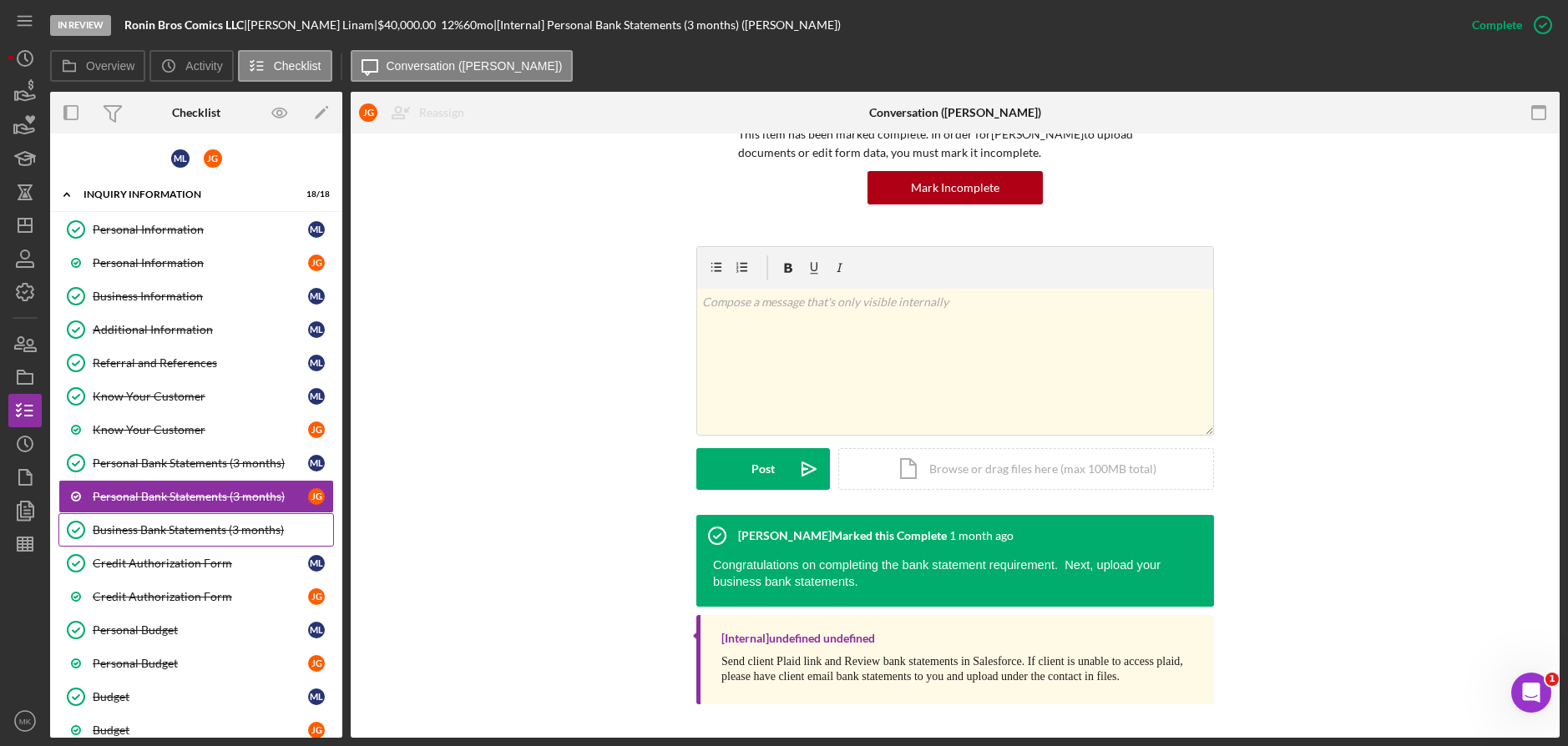
click at [193, 533] on div "Business Bank Statements (3 months)" at bounding box center [213, 530] width 241 height 14
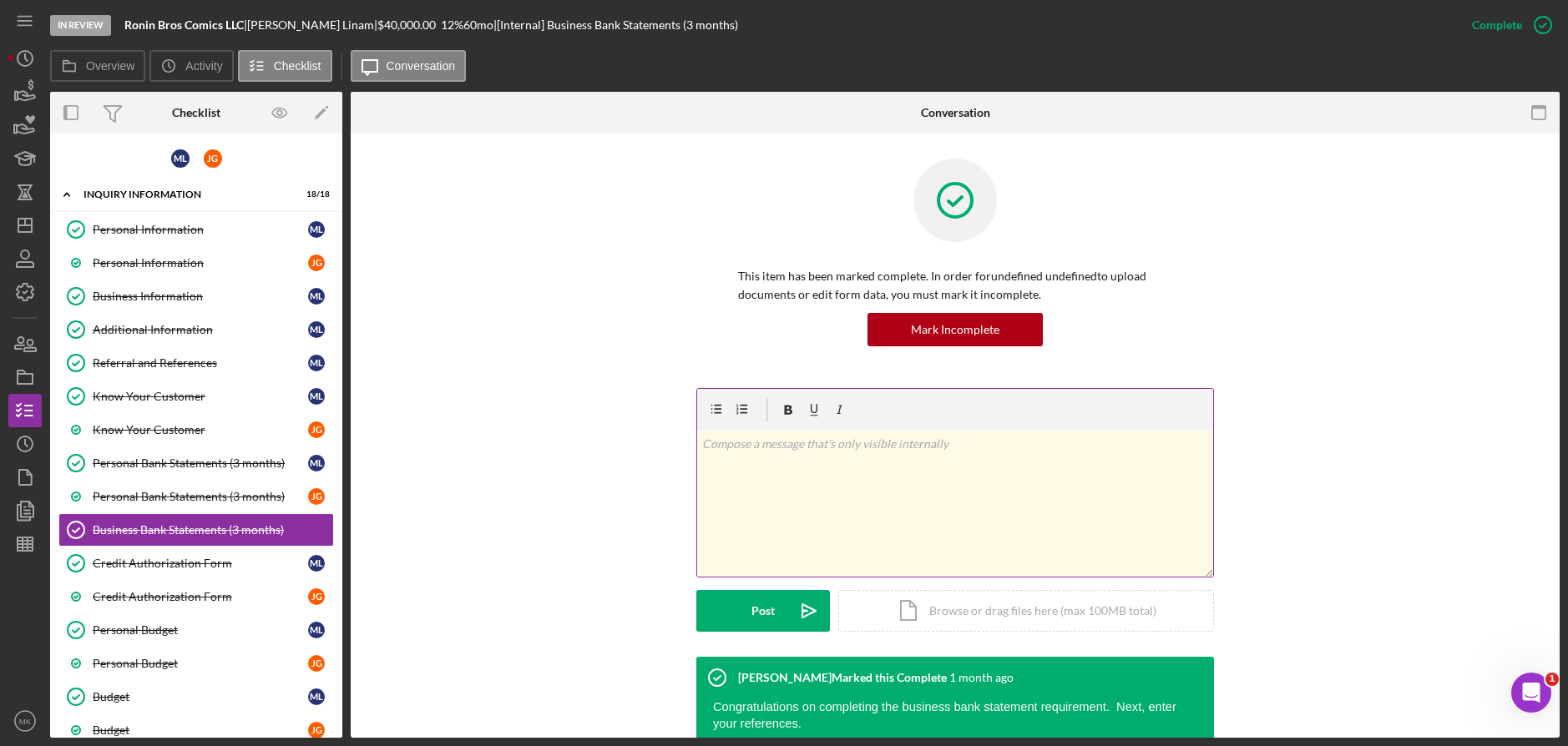
scroll to position [156, 0]
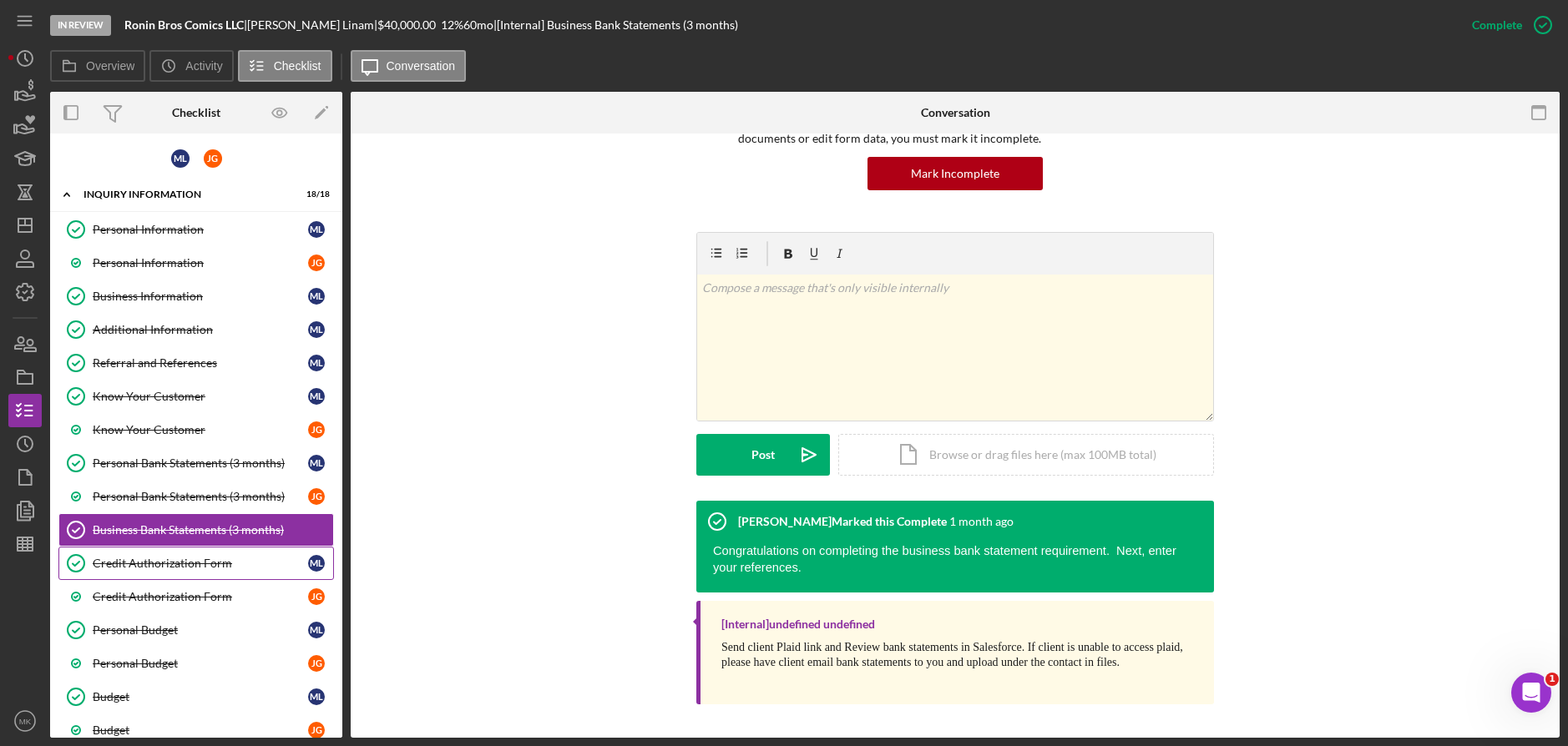
click at [191, 574] on link "Credit Authorization Form Credit Authorization Form M L" at bounding box center [196, 563] width 275 height 33
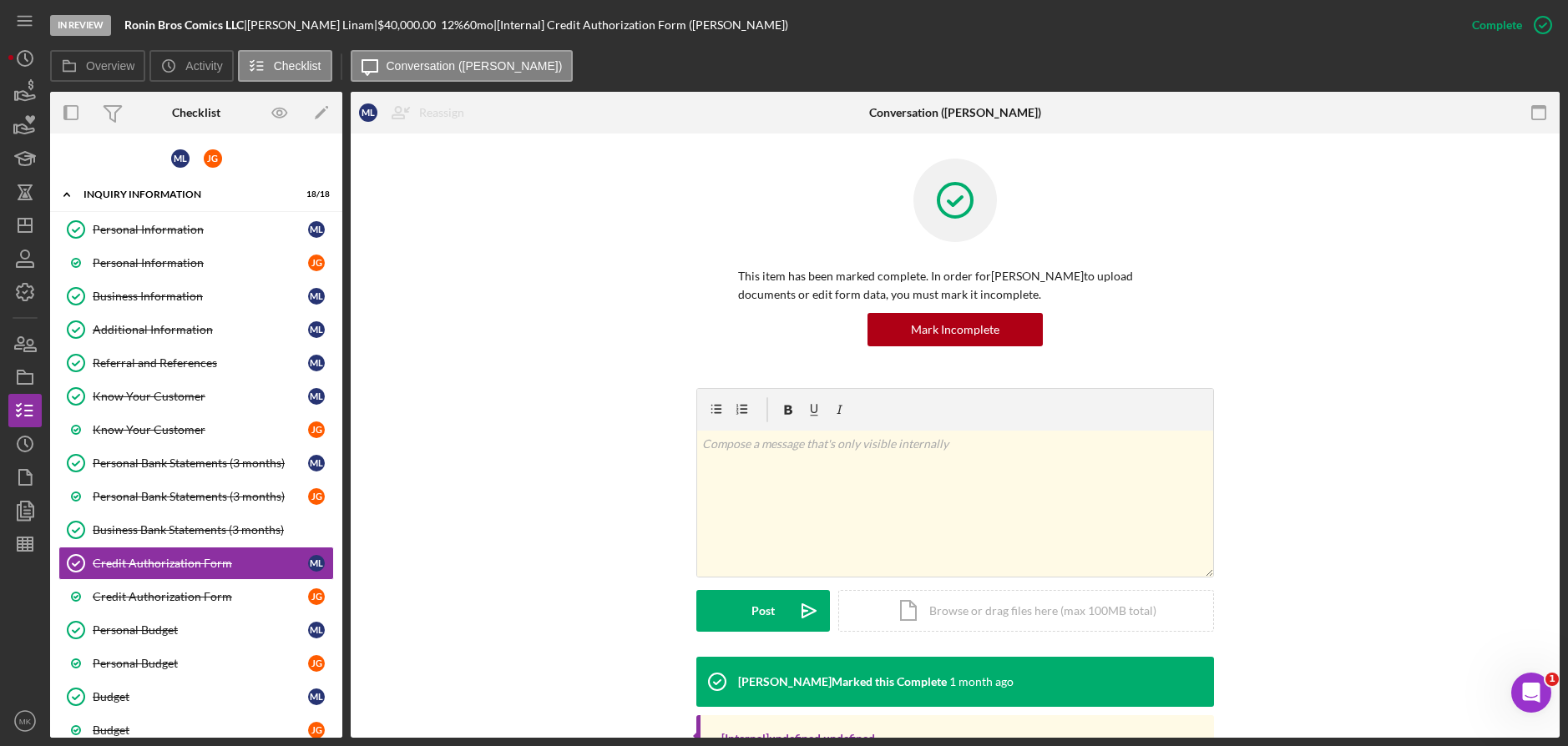
scroll to position [191, 0]
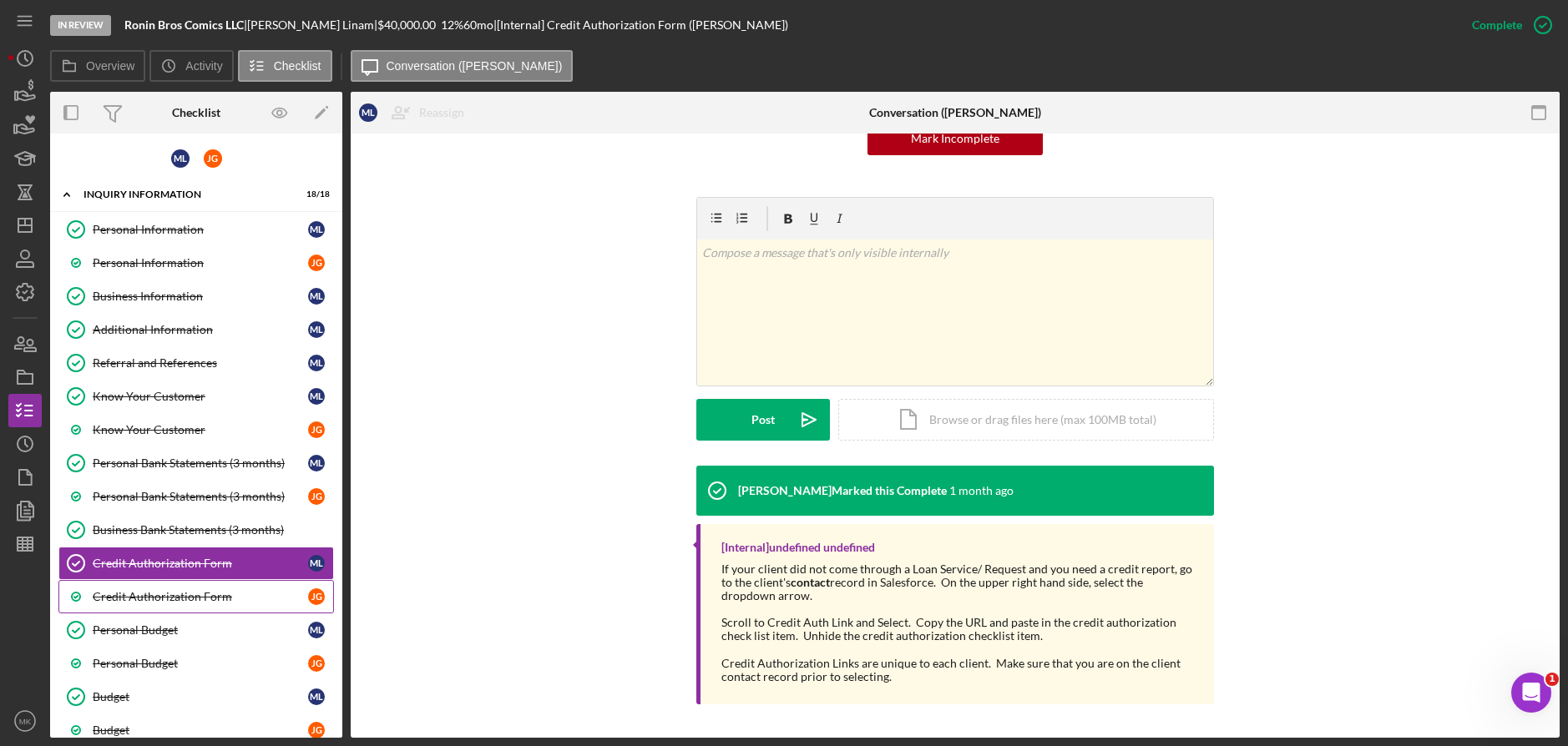
click at [192, 588] on link "Credit Authorization Form [PERSON_NAME]" at bounding box center [196, 597] width 275 height 33
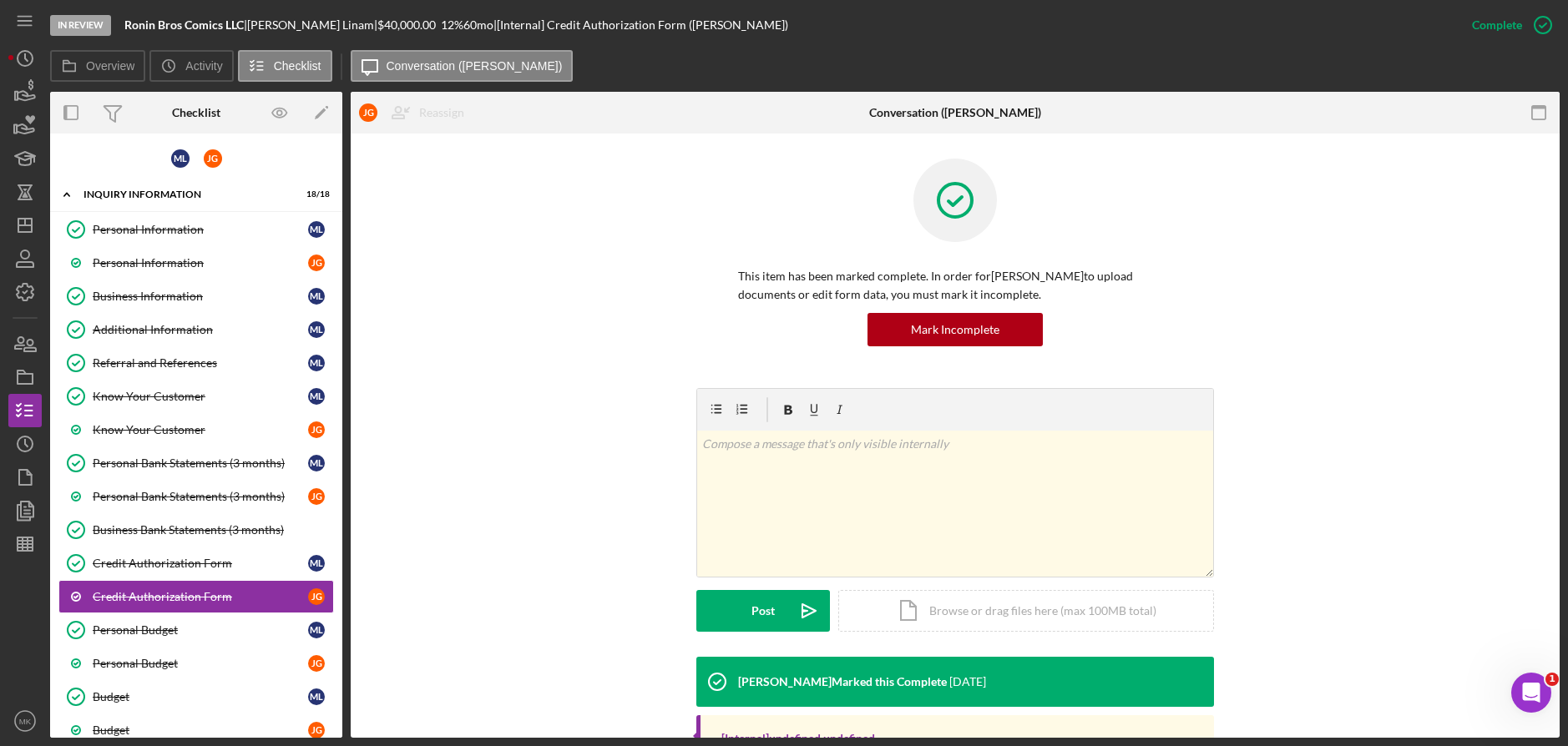
scroll to position [191, 0]
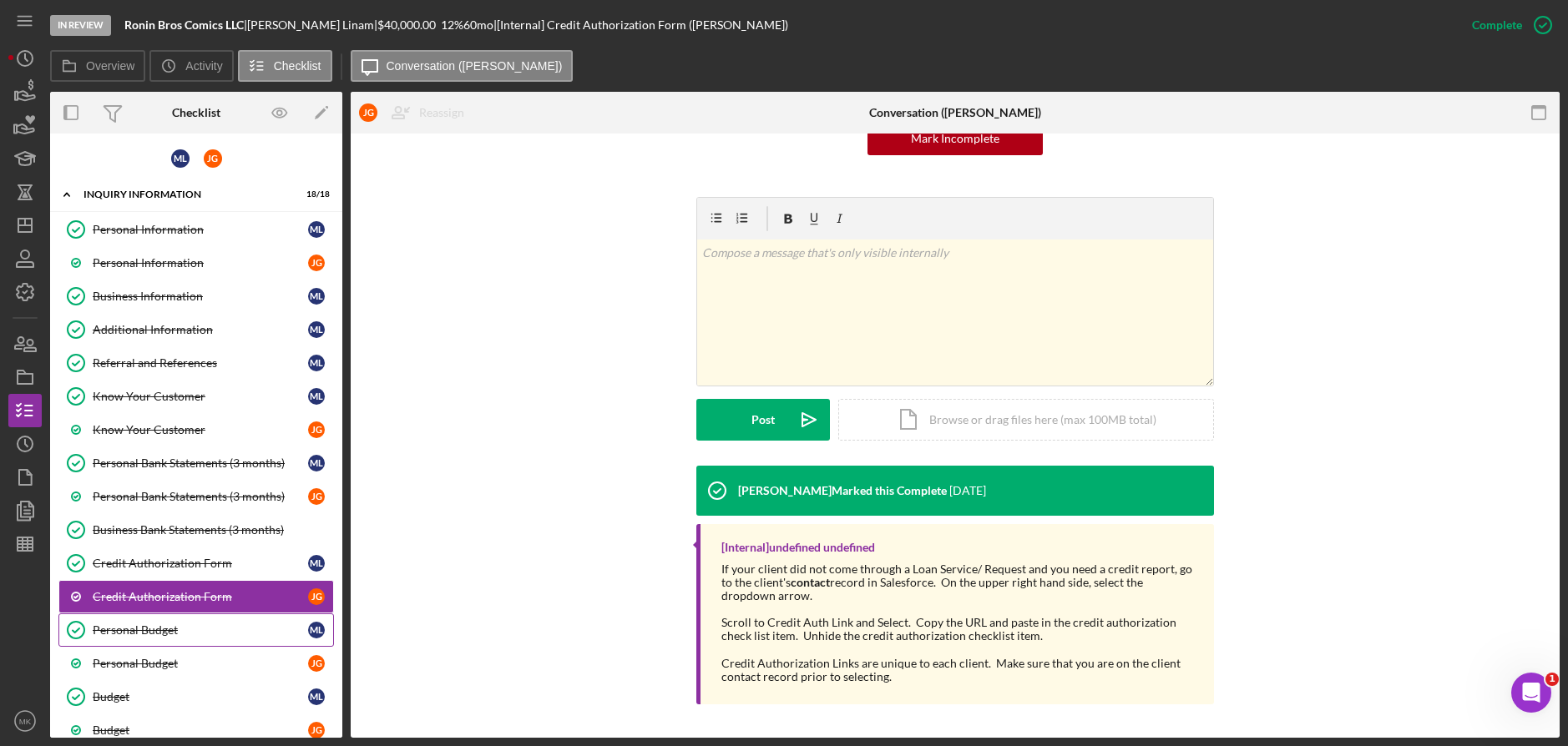
click at [112, 636] on div "Personal Budget" at bounding box center [200, 630] width 215 height 14
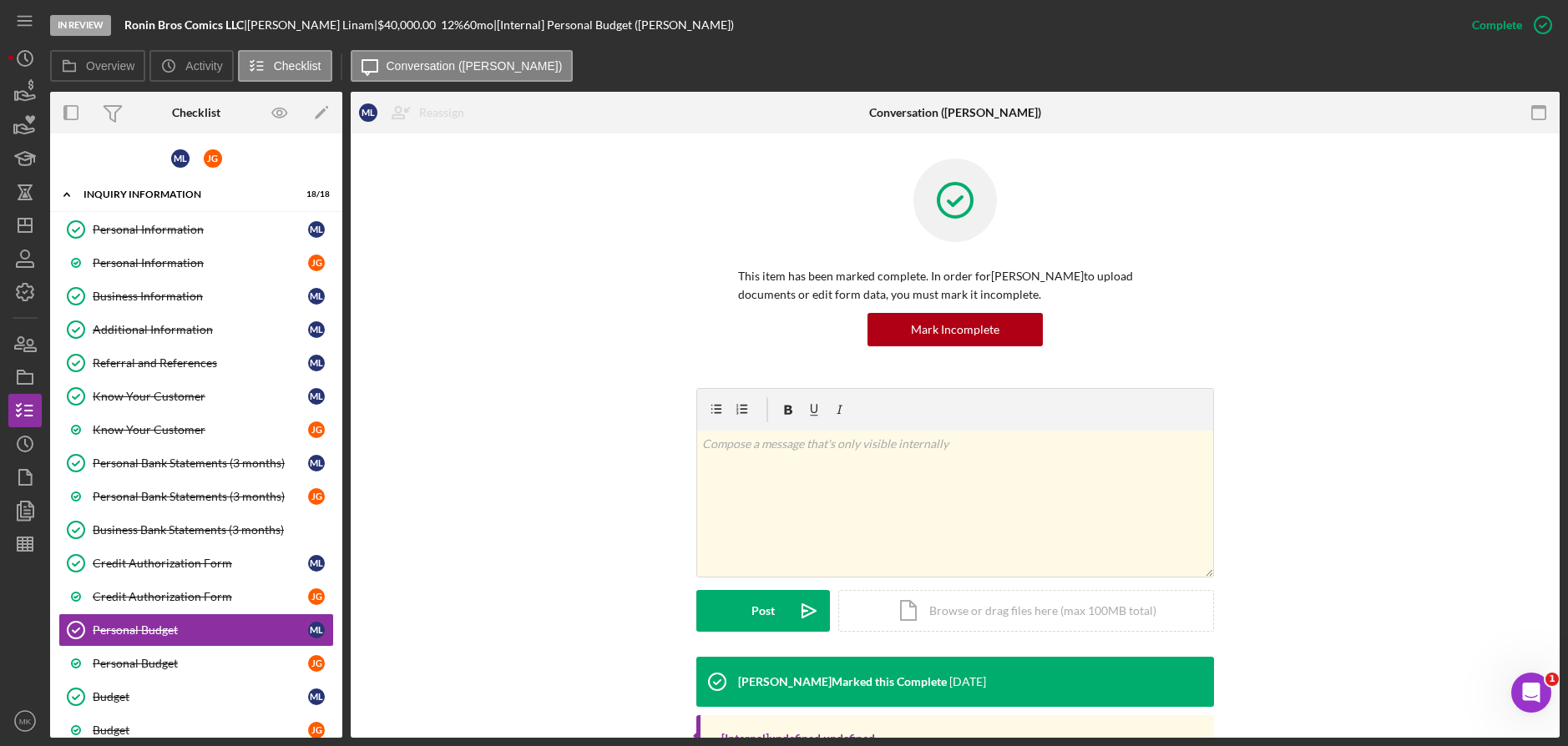
scroll to position [153, 0]
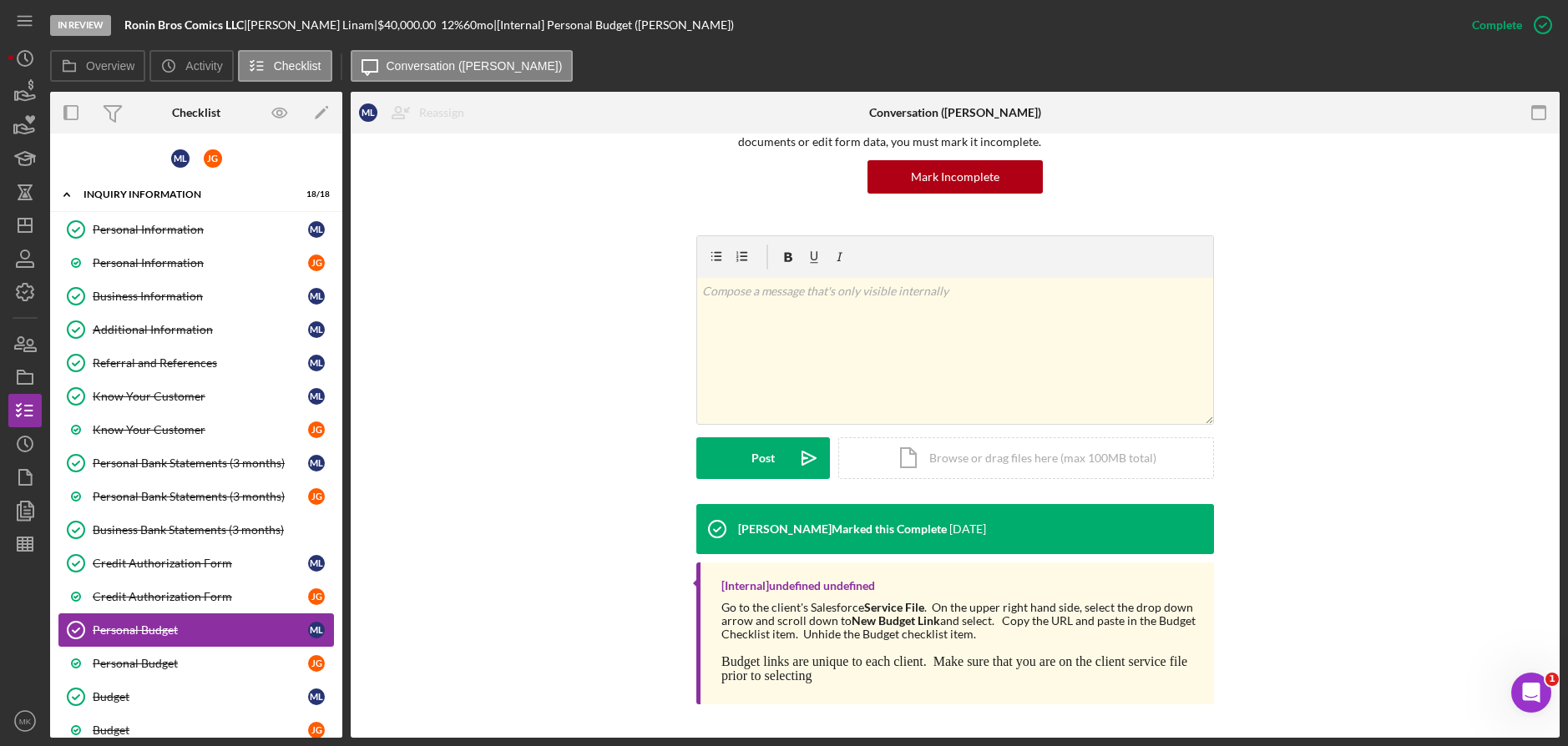
click at [124, 660] on div "Personal Budget" at bounding box center [200, 664] width 215 height 14
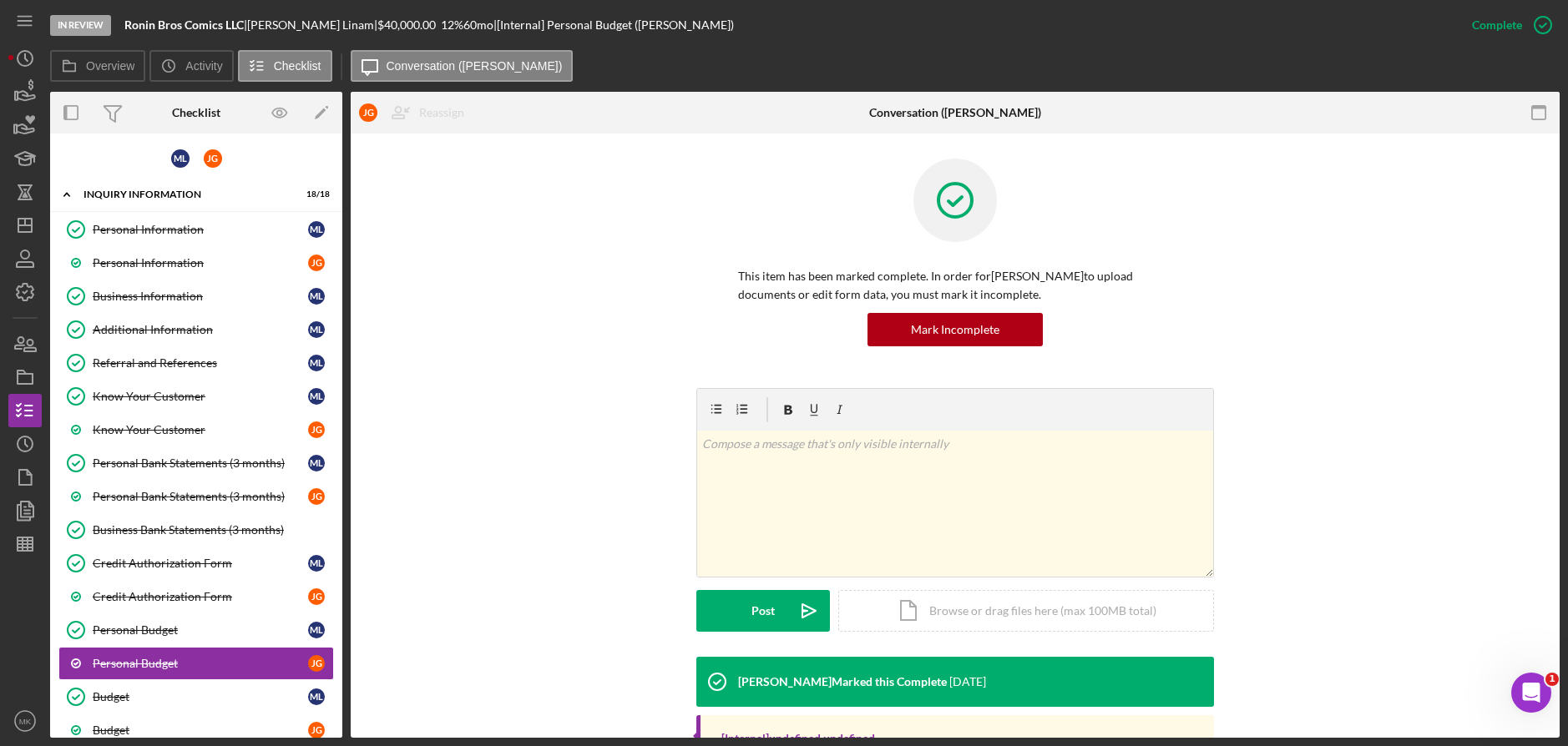
scroll to position [153, 0]
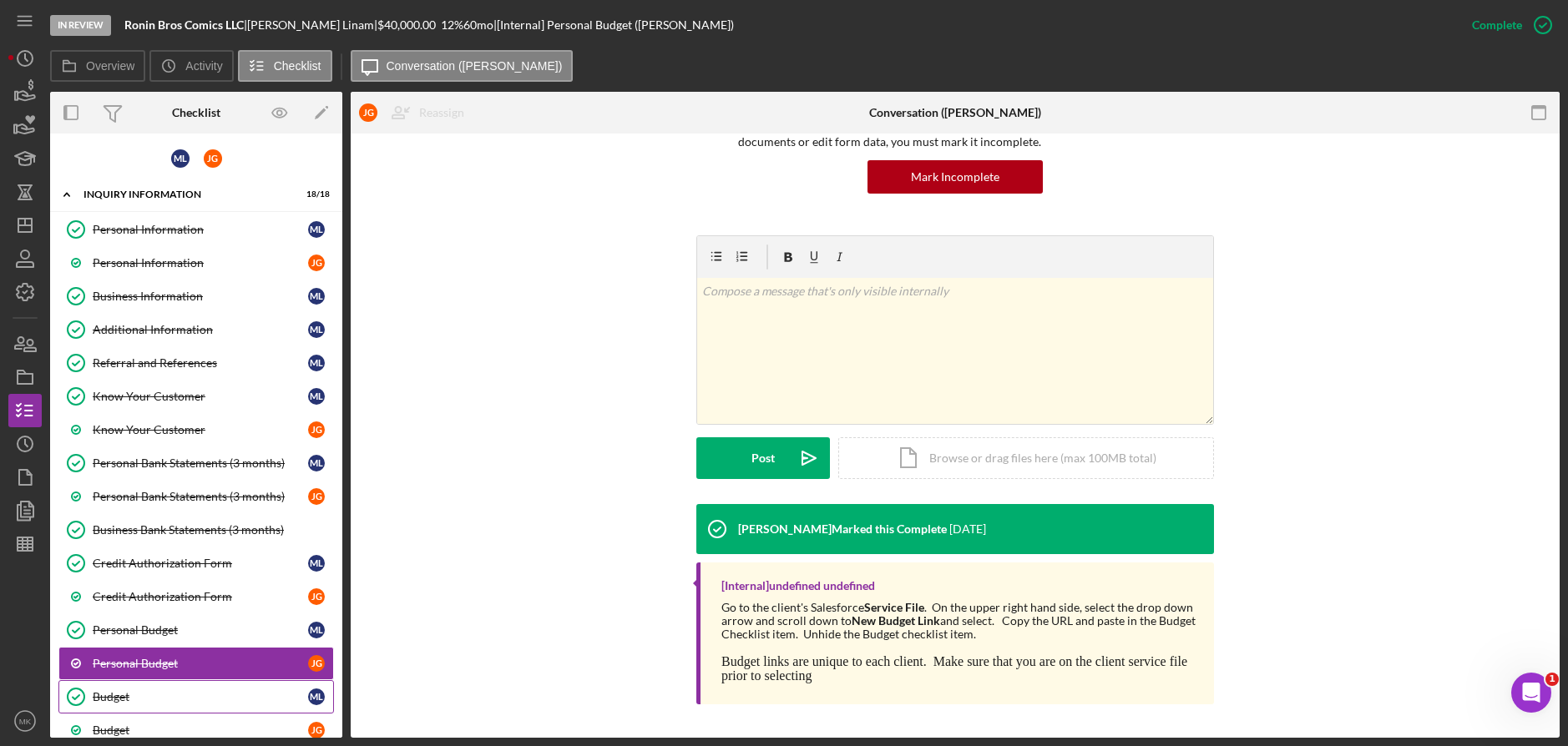
click at [185, 688] on link "Budget Budget M L" at bounding box center [196, 697] width 275 height 33
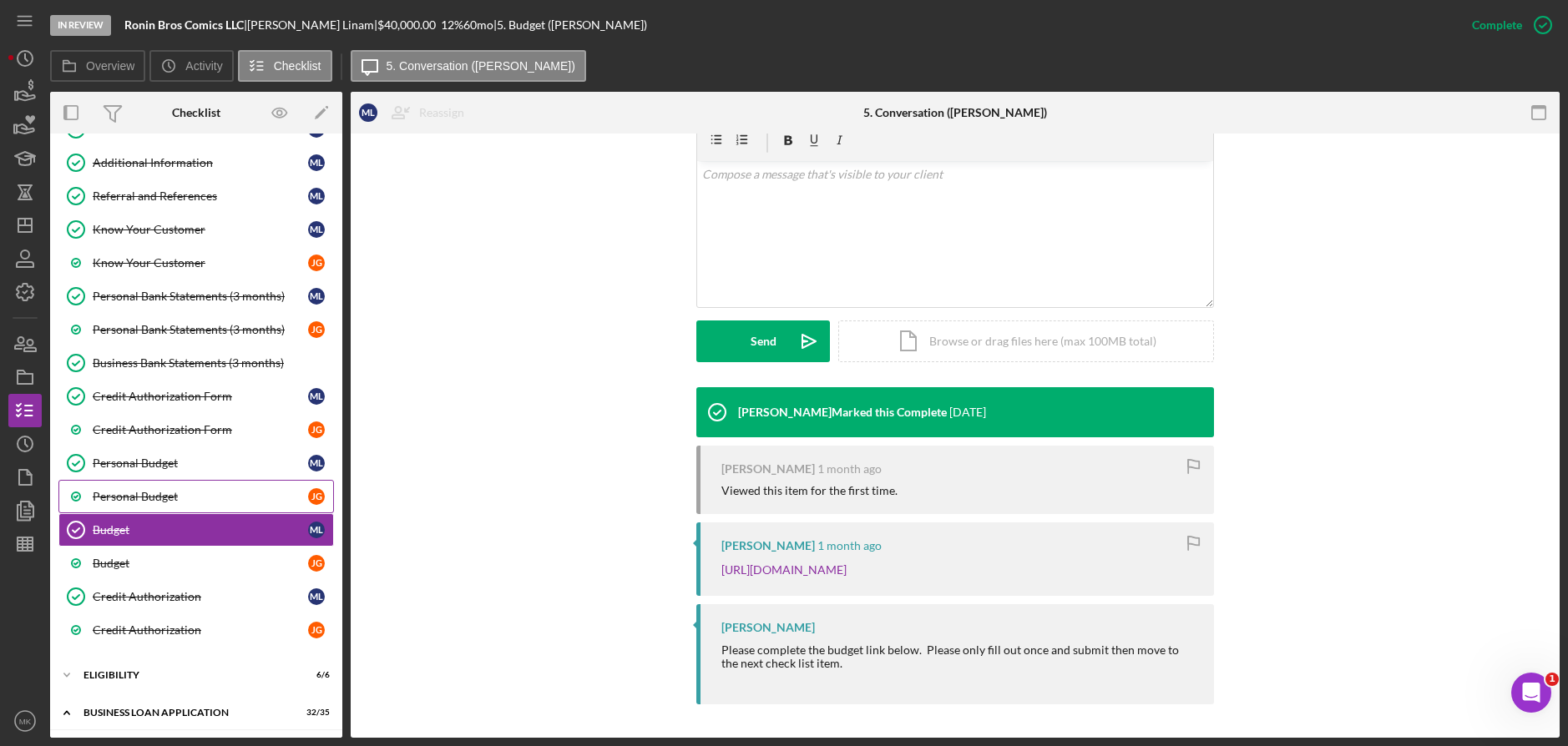
scroll to position [334, 0]
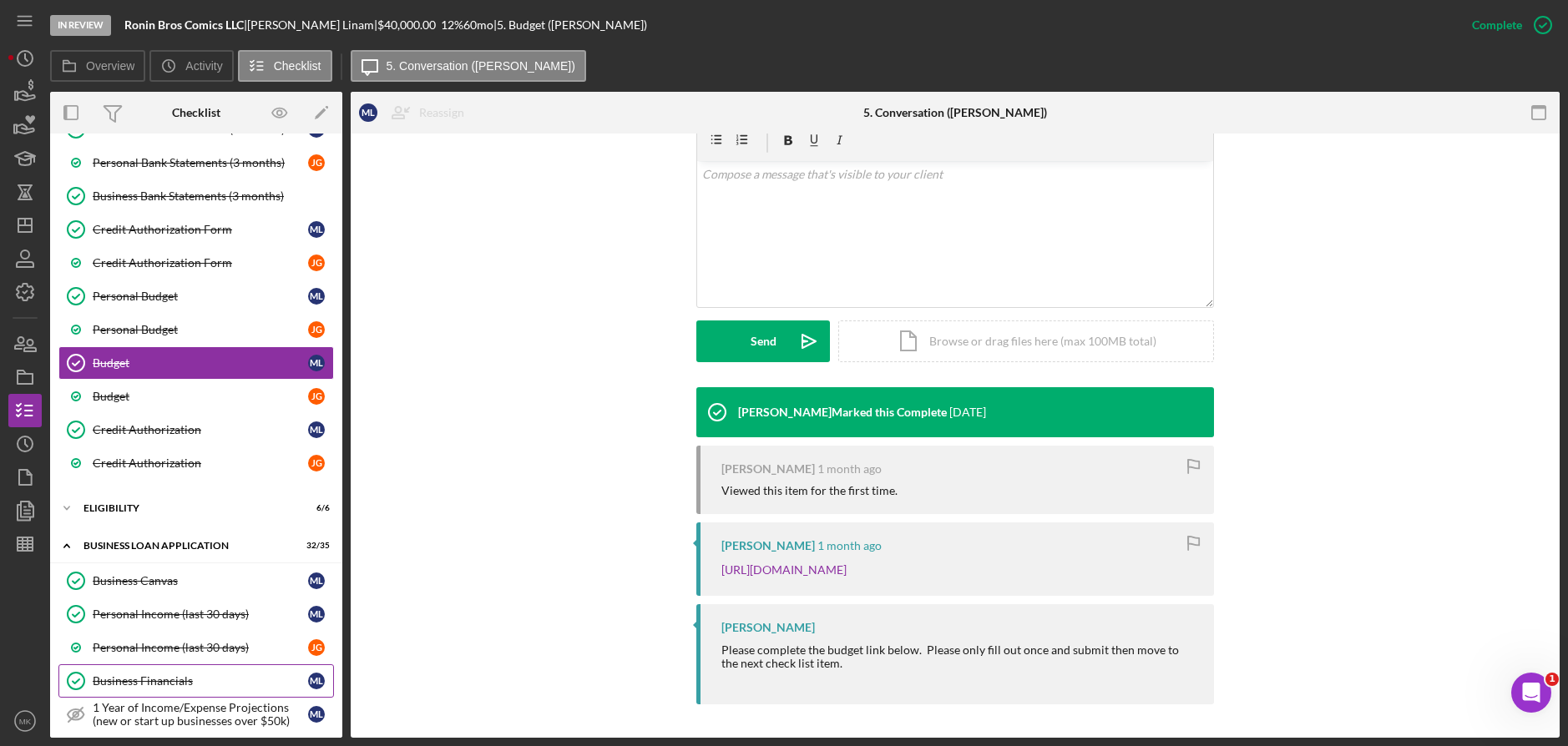
click at [162, 672] on link "Business Financials Business Financials M L" at bounding box center [196, 681] width 275 height 33
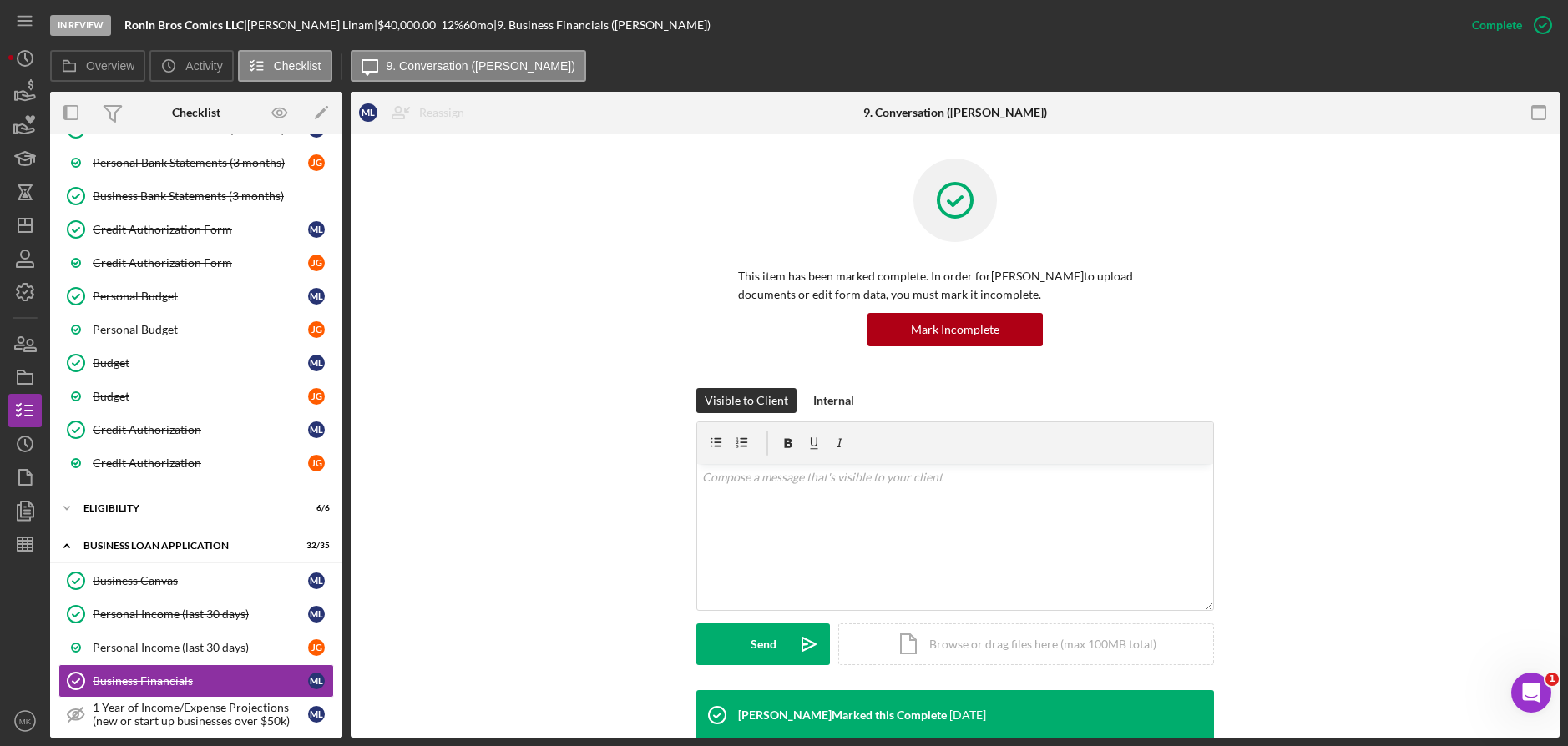
scroll to position [608, 0]
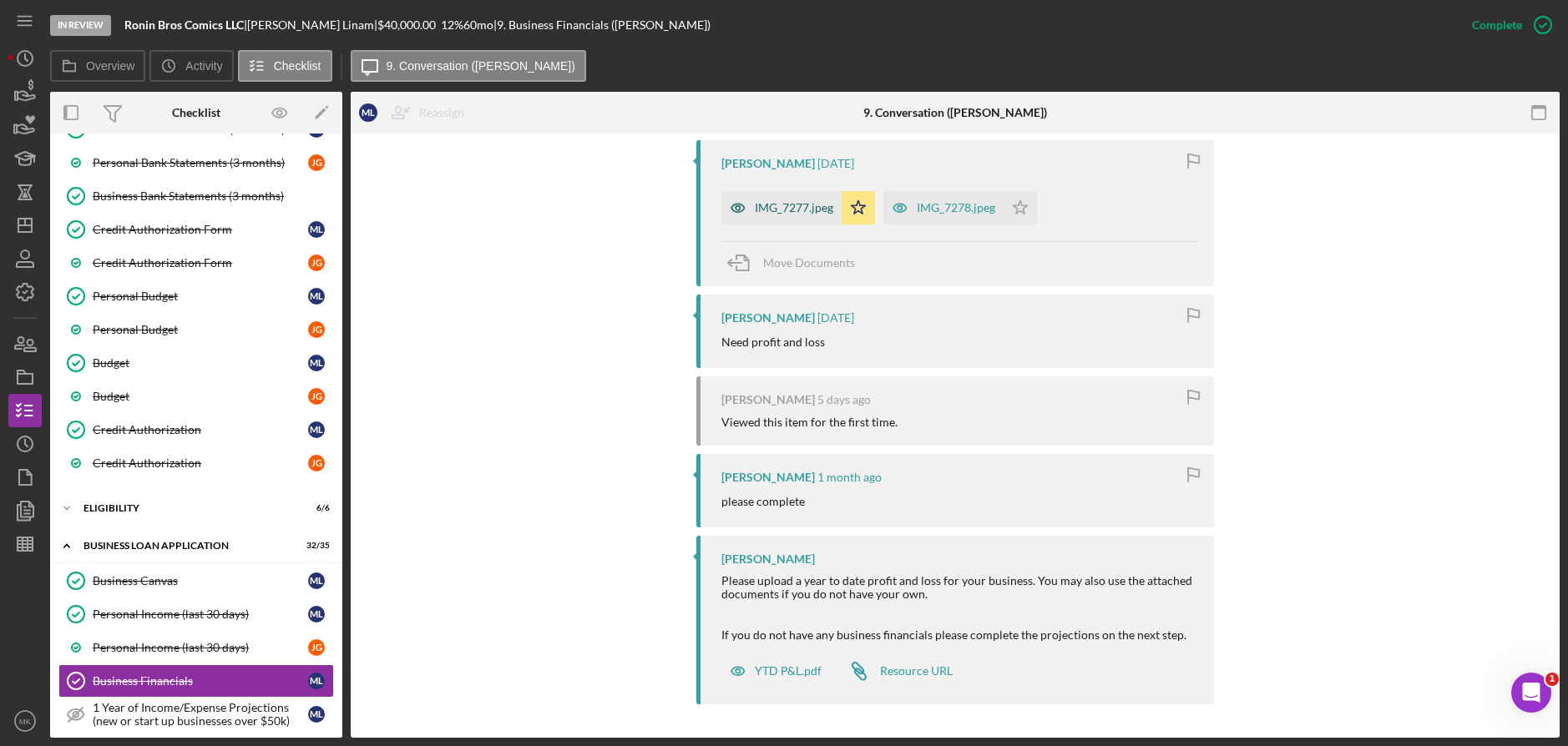
click at [772, 208] on div "IMG_7277.jpeg" at bounding box center [794, 207] width 79 height 14
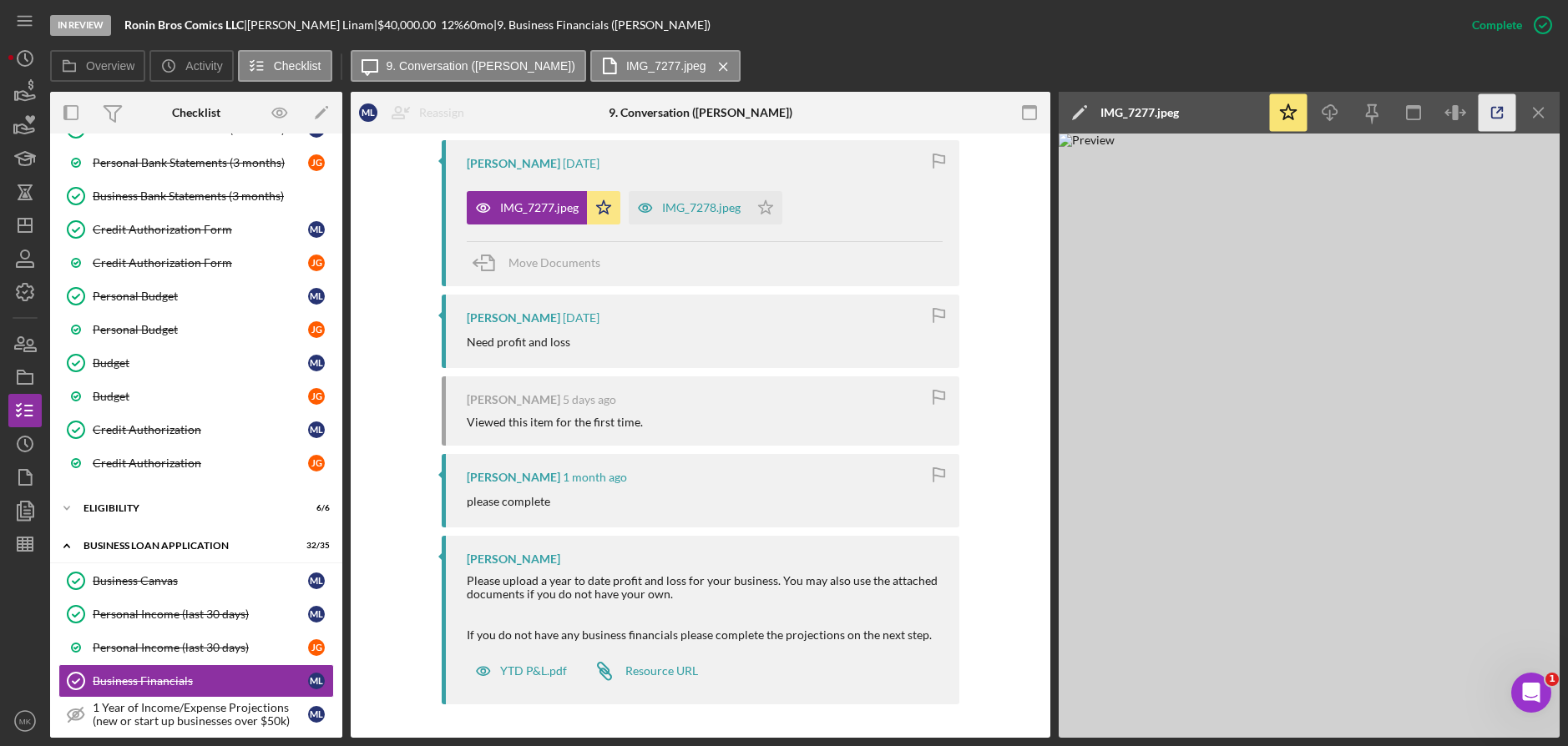
click at [1490, 113] on icon "button" at bounding box center [1496, 112] width 37 height 37
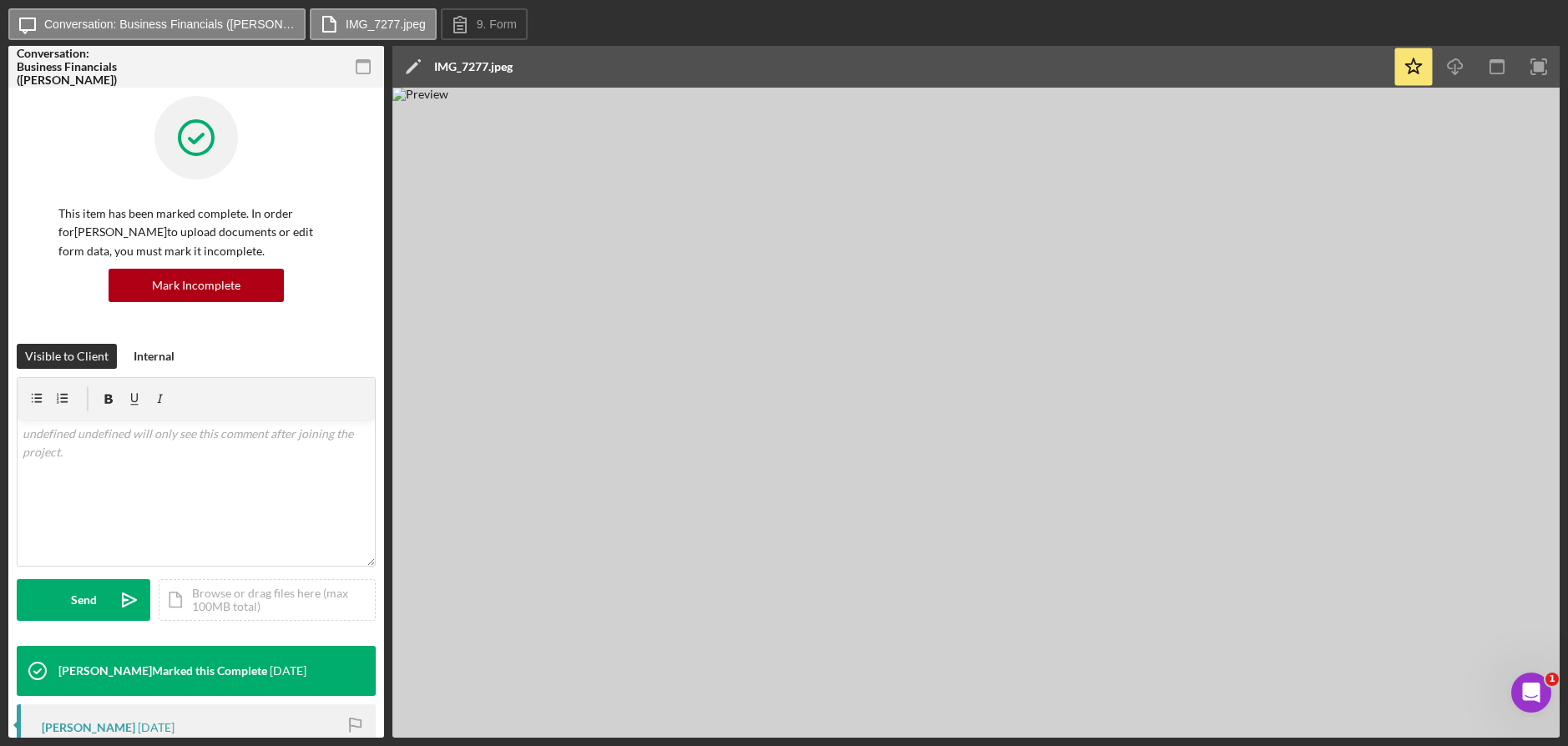
scroll to position [334, 0]
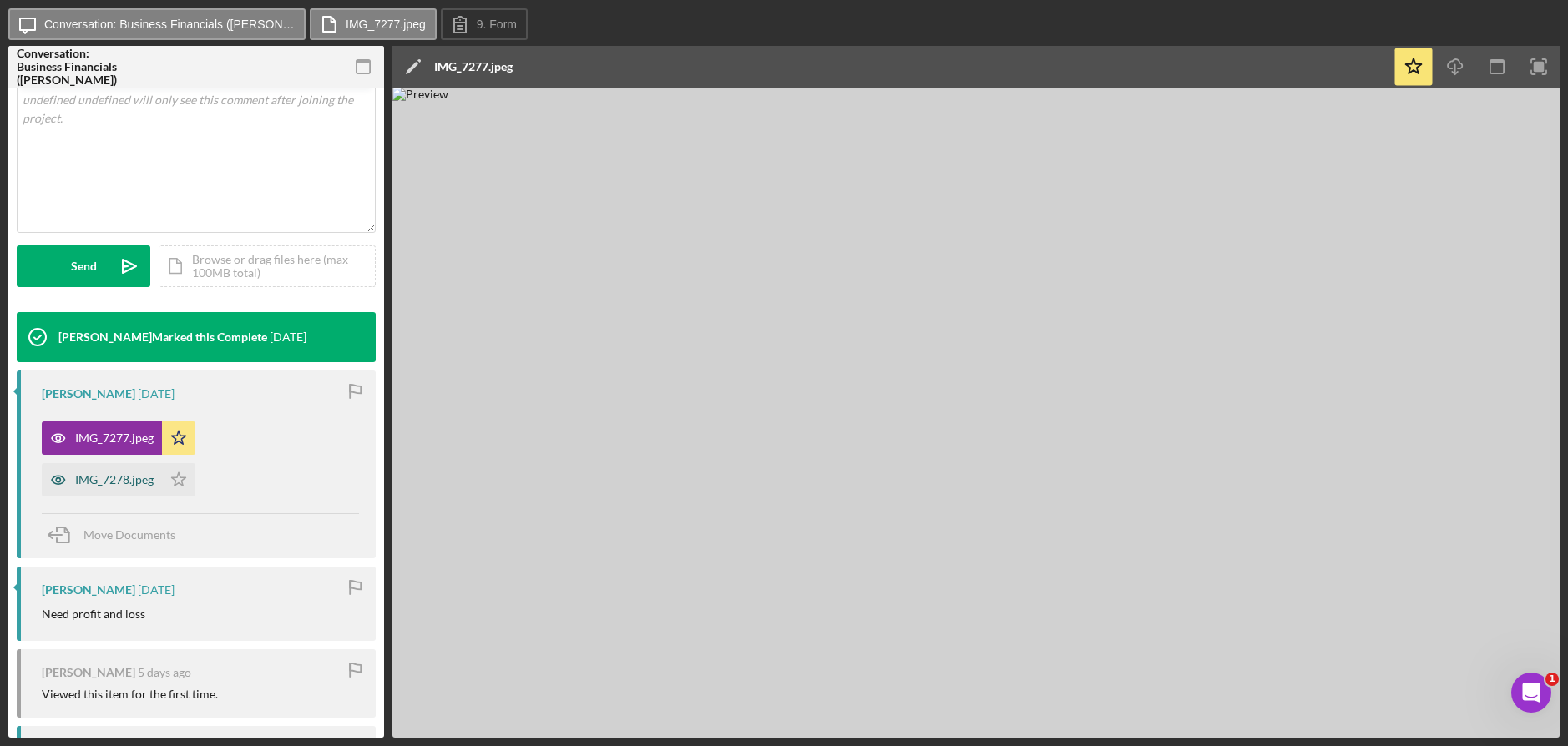
click at [108, 487] on div "IMG_7278.jpeg" at bounding box center [114, 480] width 79 height 14
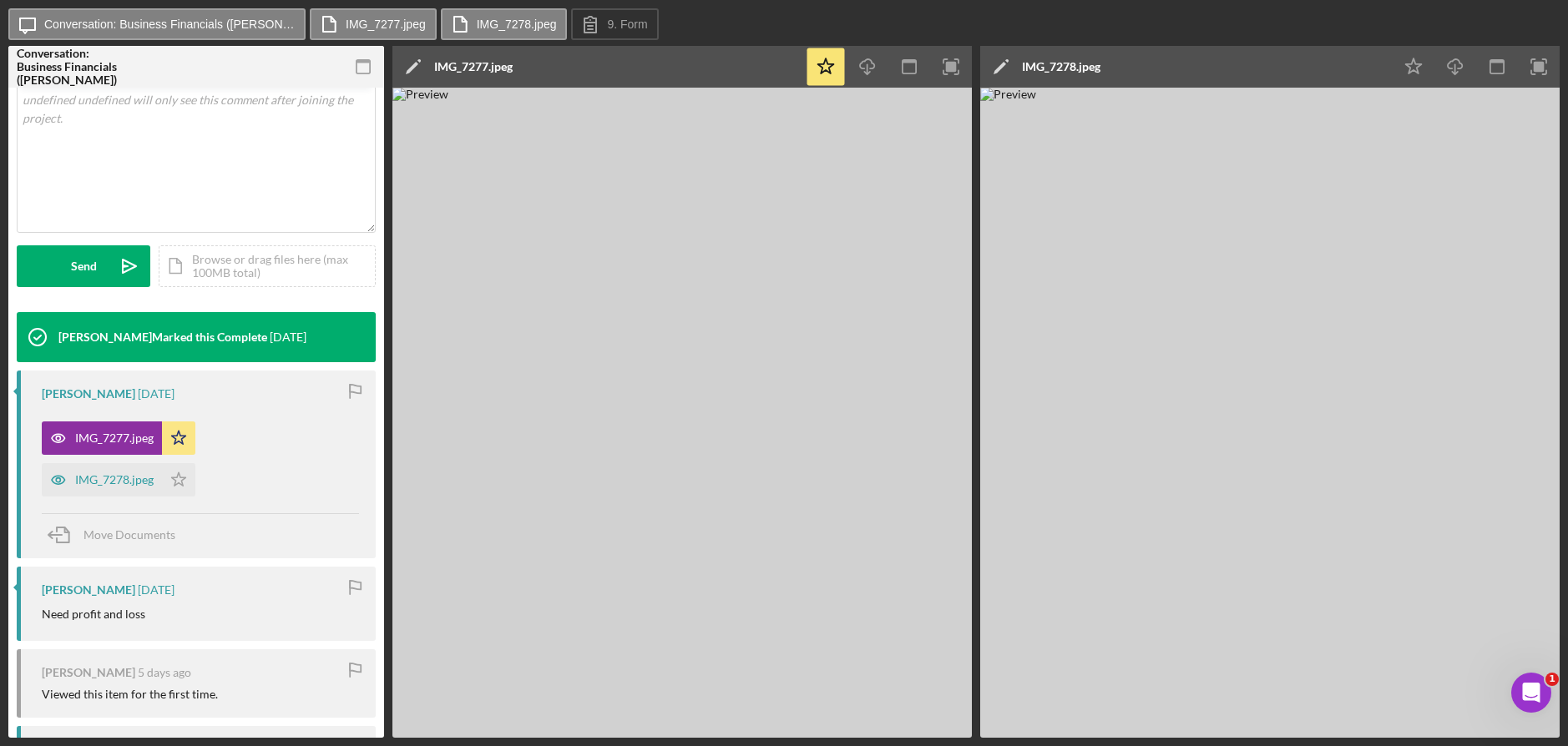
scroll to position [617, 0]
